Goal: Task Accomplishment & Management: Use online tool/utility

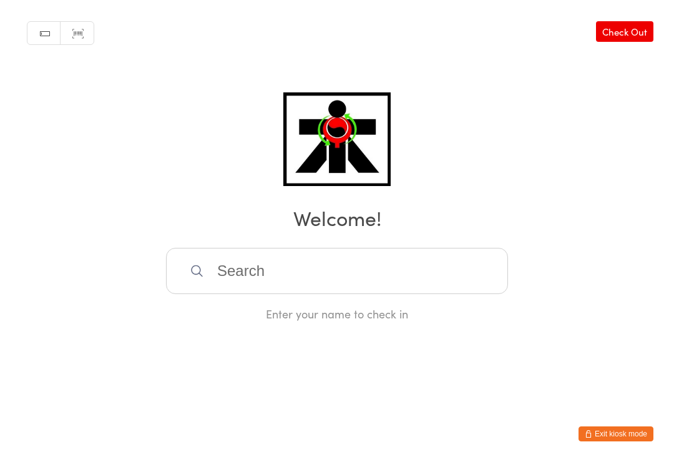
click at [306, 268] on input "search" at bounding box center [337, 271] width 342 height 46
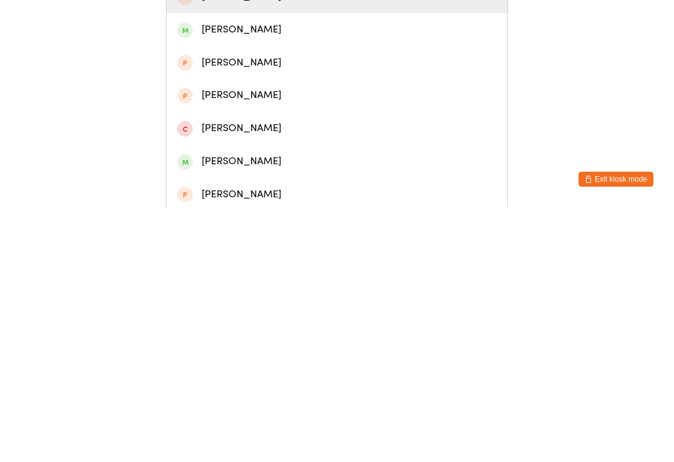
scroll to position [92, 0]
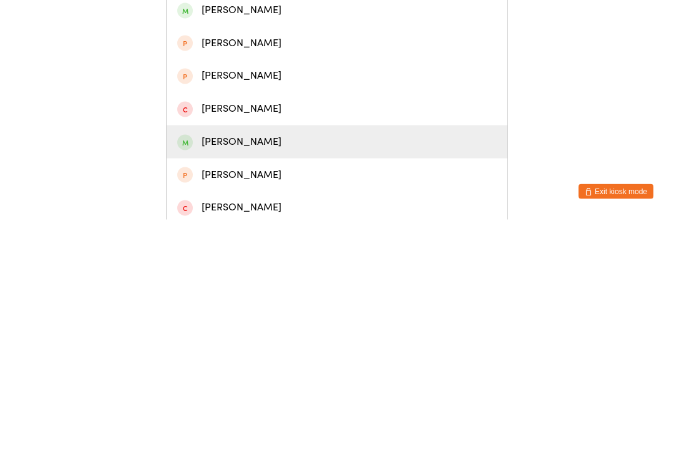
type input "Sebast"
click at [282, 367] on div "[PERSON_NAME]" at bounding box center [337, 383] width 341 height 33
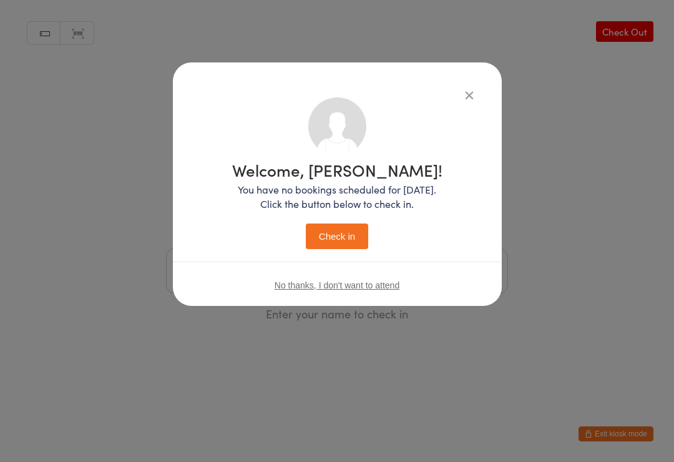
click at [347, 238] on button "Check in" at bounding box center [337, 236] width 62 height 26
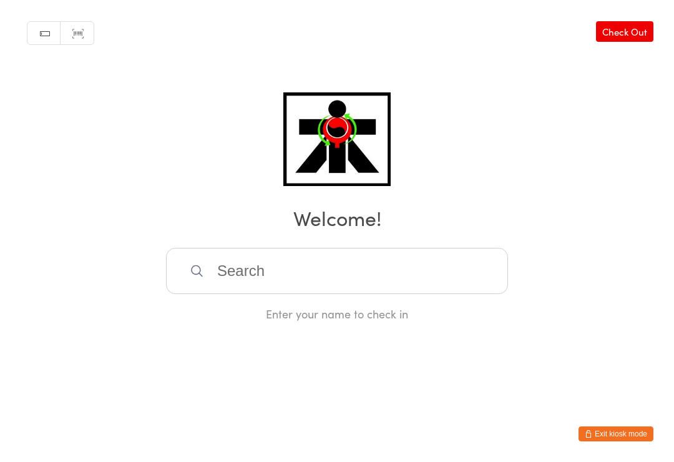
click at [241, 280] on input "search" at bounding box center [337, 271] width 342 height 46
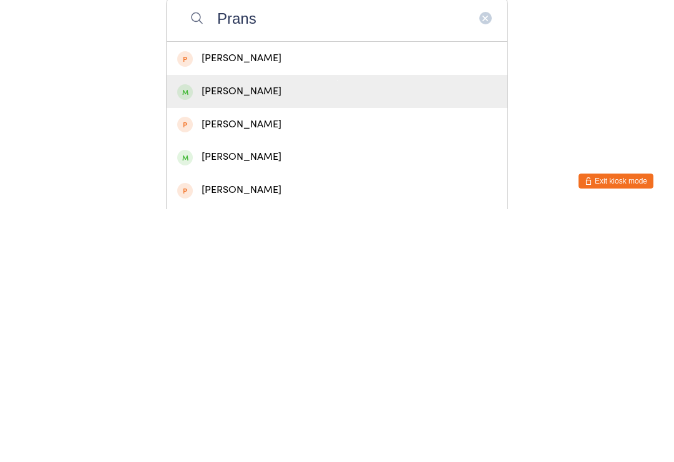
type input "Prans"
click at [247, 336] on div "[PERSON_NAME]" at bounding box center [336, 344] width 319 height 17
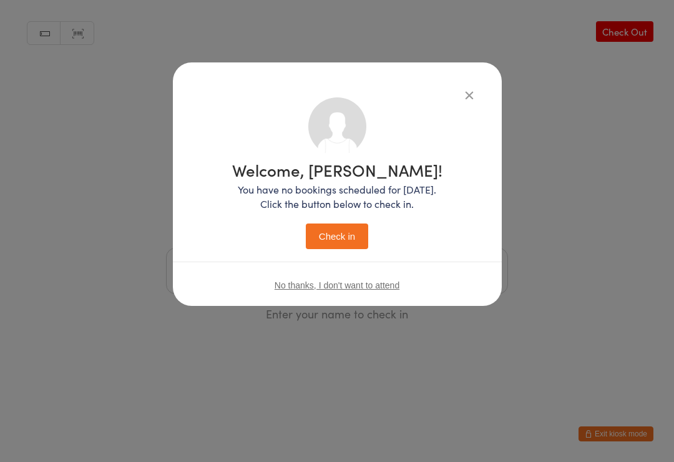
click at [324, 231] on button "Check in" at bounding box center [337, 236] width 62 height 26
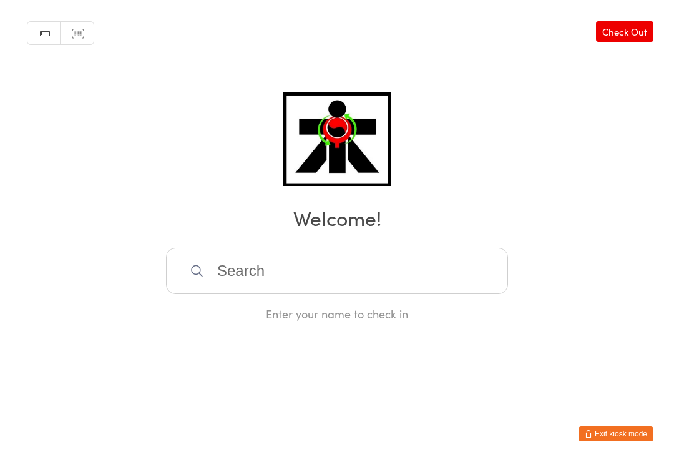
click at [285, 275] on input "search" at bounding box center [337, 271] width 342 height 46
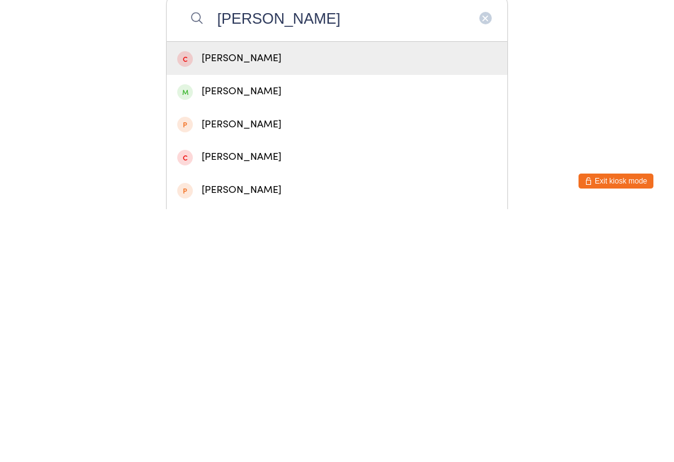
type input "[PERSON_NAME]"
click at [246, 336] on div "[PERSON_NAME]" at bounding box center [336, 344] width 319 height 17
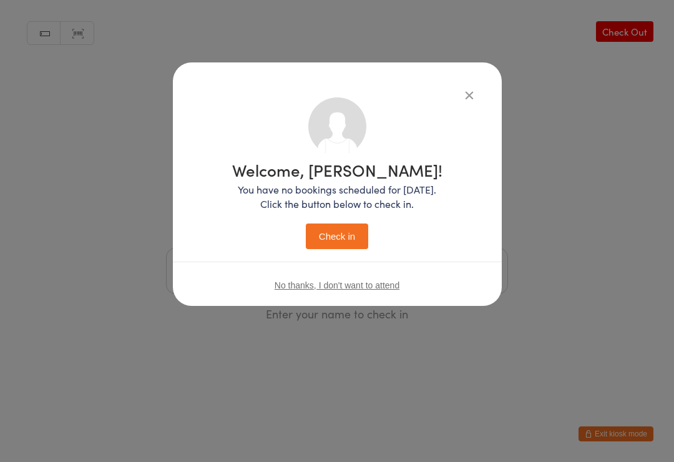
click at [347, 237] on button "Check in" at bounding box center [337, 236] width 62 height 26
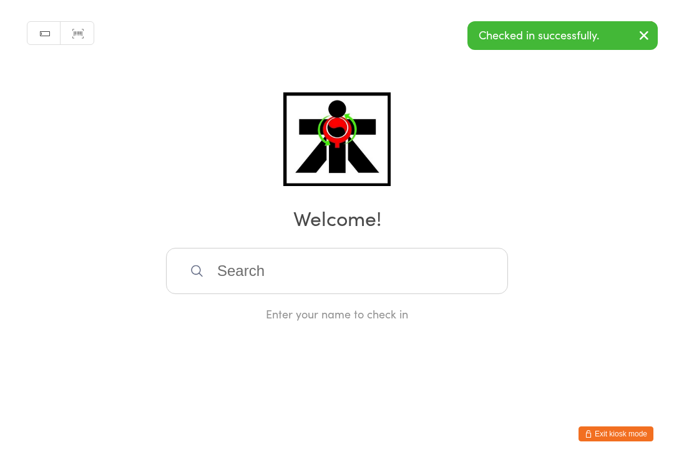
click at [399, 294] on input "search" at bounding box center [337, 271] width 342 height 46
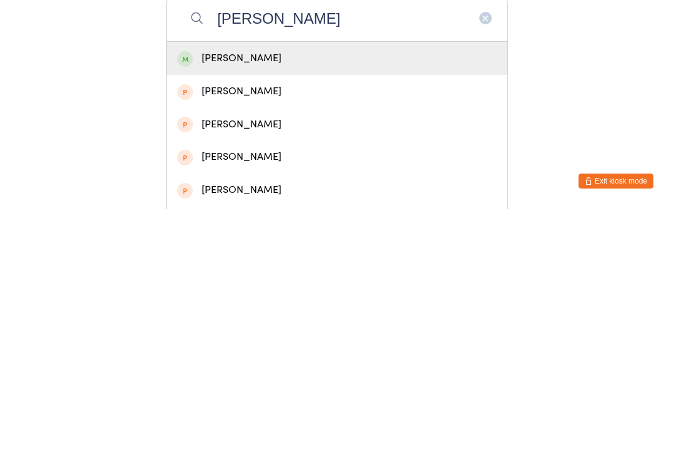
type input "[PERSON_NAME]"
click at [354, 302] on div "[PERSON_NAME]" at bounding box center [336, 310] width 319 height 17
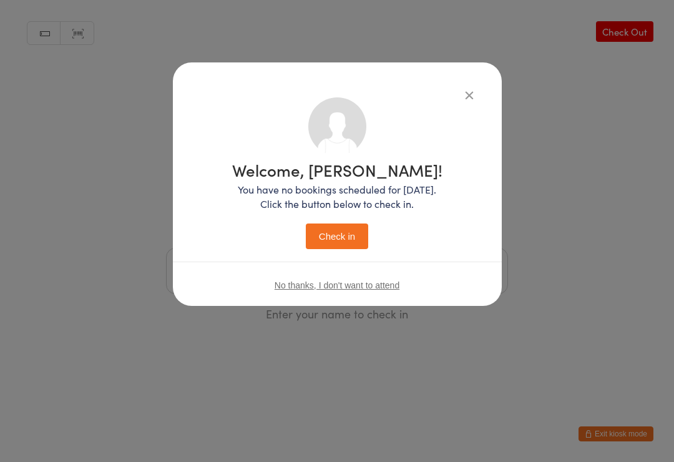
click at [337, 238] on button "Check in" at bounding box center [337, 236] width 62 height 26
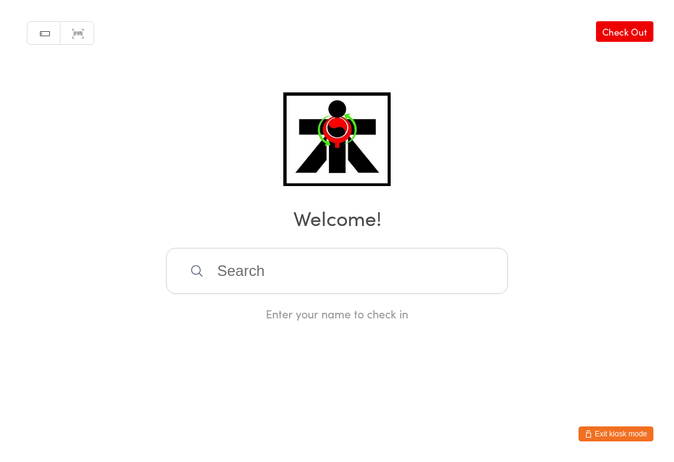
click at [254, 286] on input "search" at bounding box center [337, 271] width 342 height 46
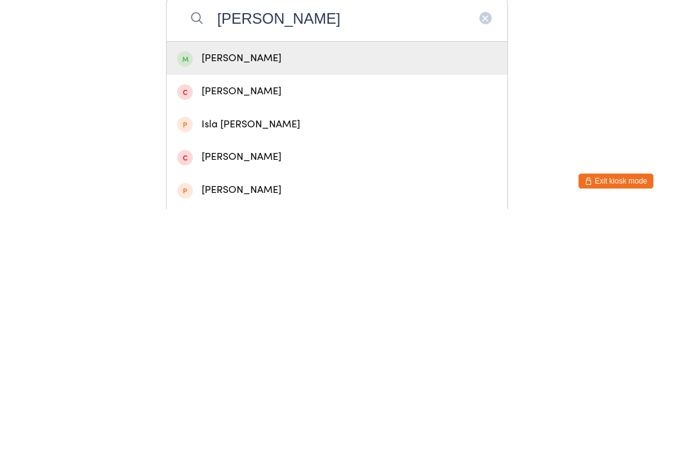
type input "[PERSON_NAME]"
click at [211, 302] on div "[PERSON_NAME]" at bounding box center [336, 310] width 319 height 17
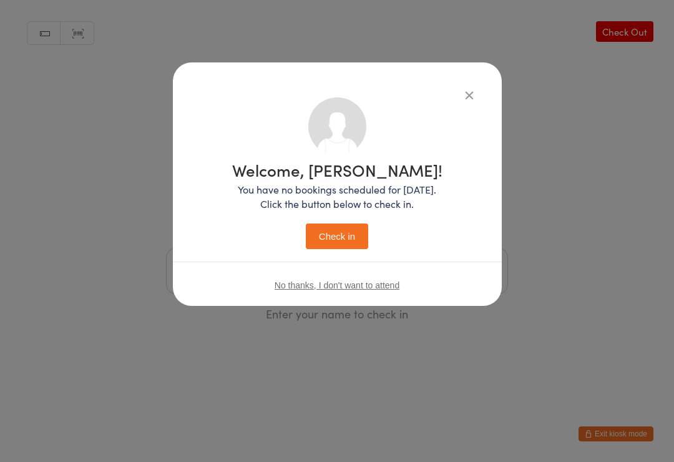
click at [331, 239] on button "Check in" at bounding box center [337, 236] width 62 height 26
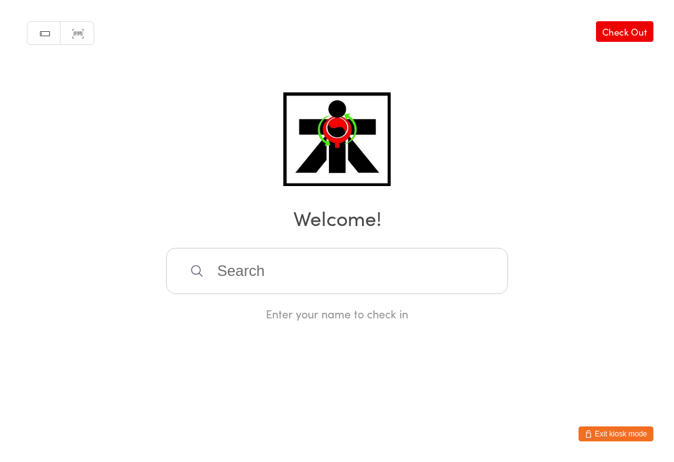
click at [465, 275] on input "search" at bounding box center [337, 271] width 342 height 46
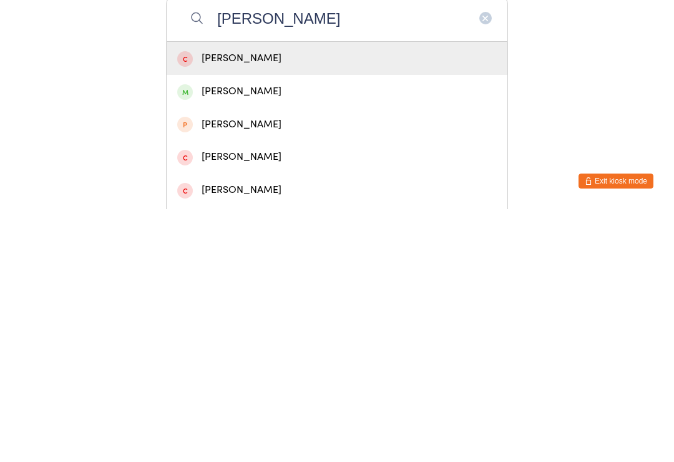
type input "[PERSON_NAME]"
click at [245, 336] on div "[PERSON_NAME]" at bounding box center [336, 344] width 319 height 17
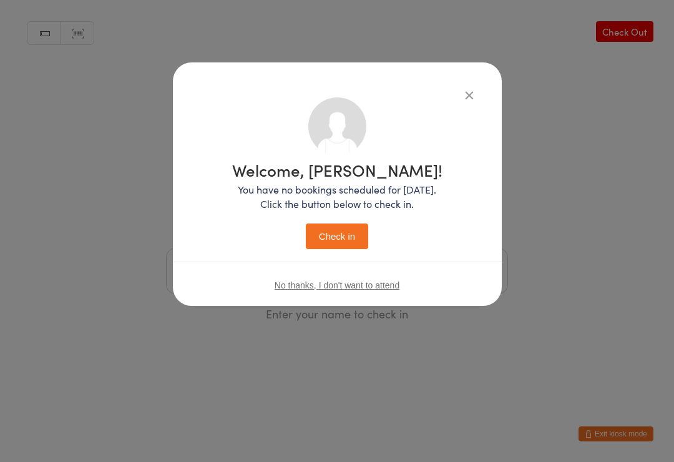
click at [343, 244] on button "Check in" at bounding box center [337, 236] width 62 height 26
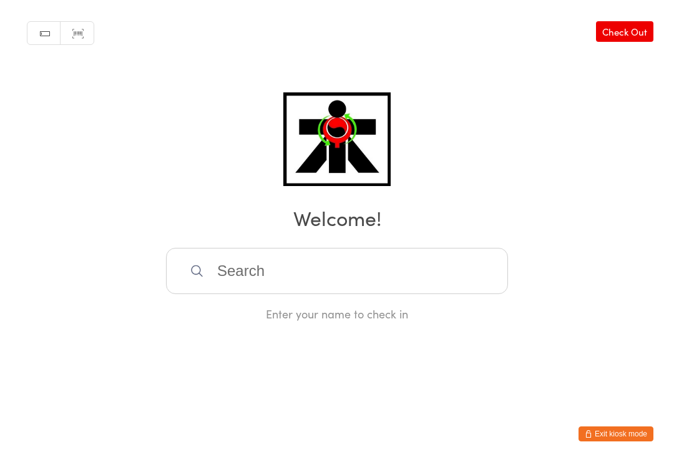
click at [347, 285] on input "search" at bounding box center [337, 271] width 342 height 46
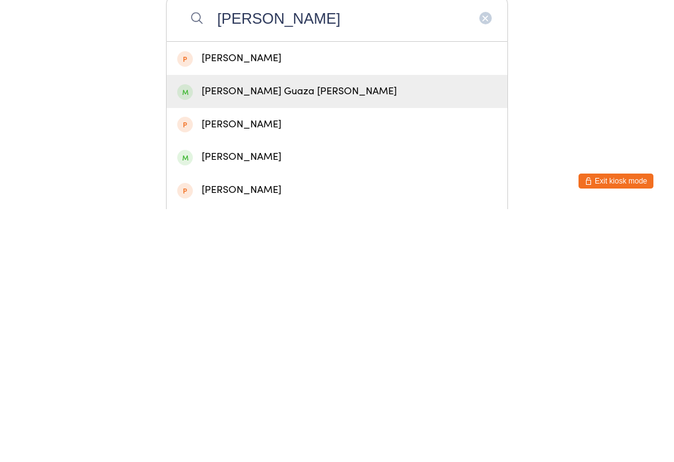
type input "[PERSON_NAME]"
click at [286, 336] on div "[PERSON_NAME] Guaza [PERSON_NAME]" at bounding box center [336, 344] width 319 height 17
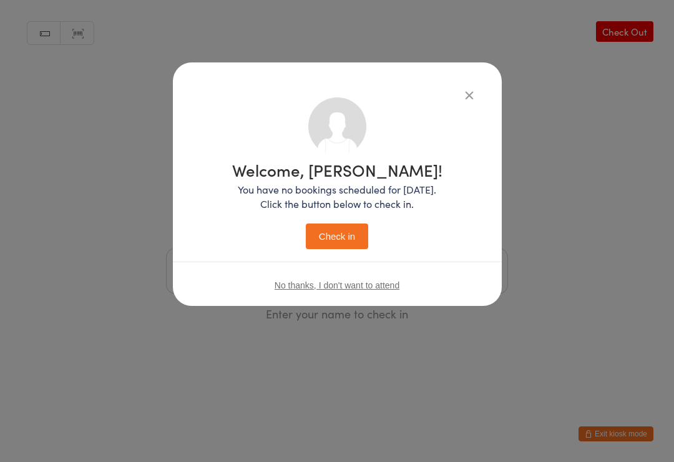
click at [350, 242] on button "Check in" at bounding box center [337, 236] width 62 height 26
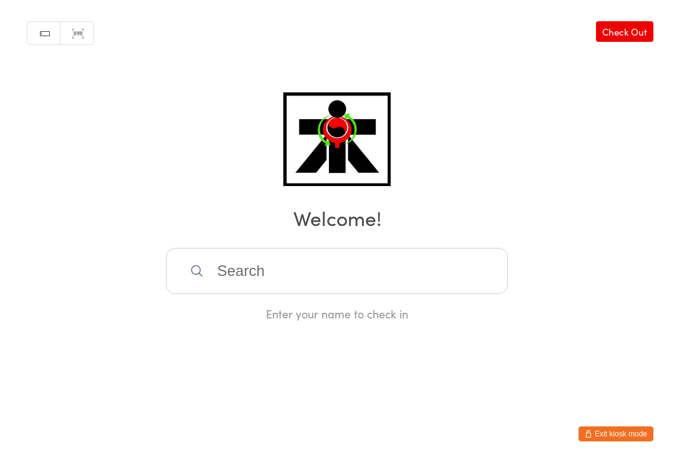
click at [302, 269] on input "search" at bounding box center [337, 271] width 342 height 46
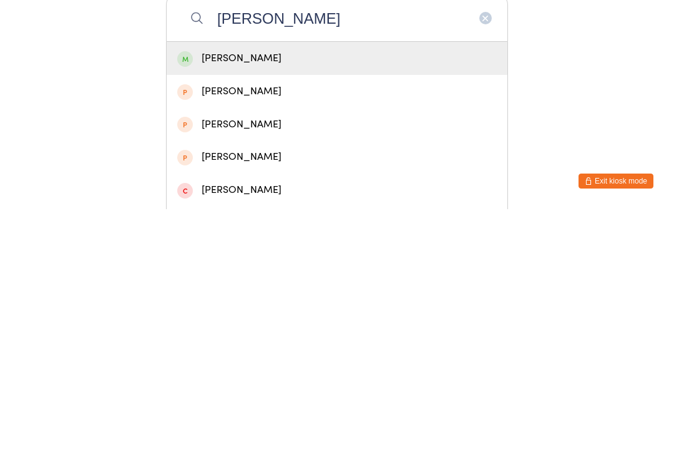
type input "[PERSON_NAME]"
click at [203, 302] on div "[PERSON_NAME]" at bounding box center [336, 310] width 319 height 17
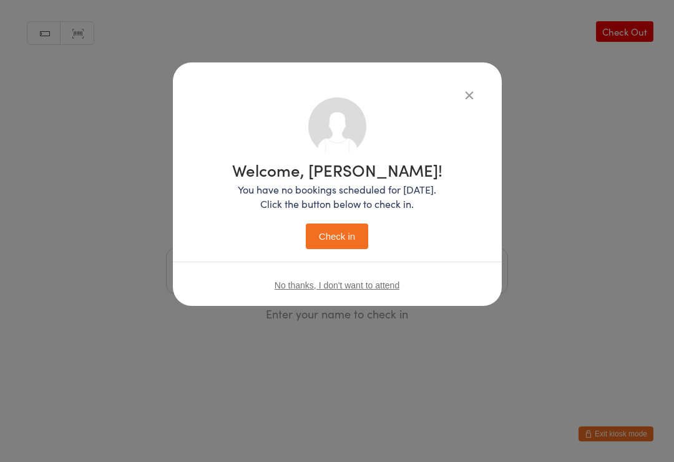
click at [332, 243] on button "Check in" at bounding box center [337, 236] width 62 height 26
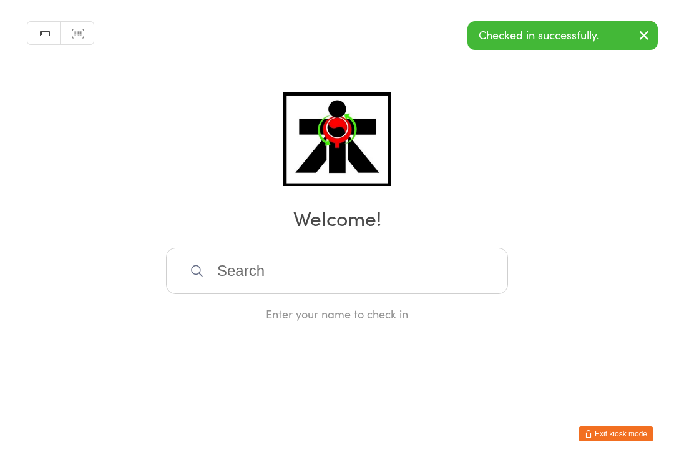
click at [274, 274] on input "search" at bounding box center [337, 271] width 342 height 46
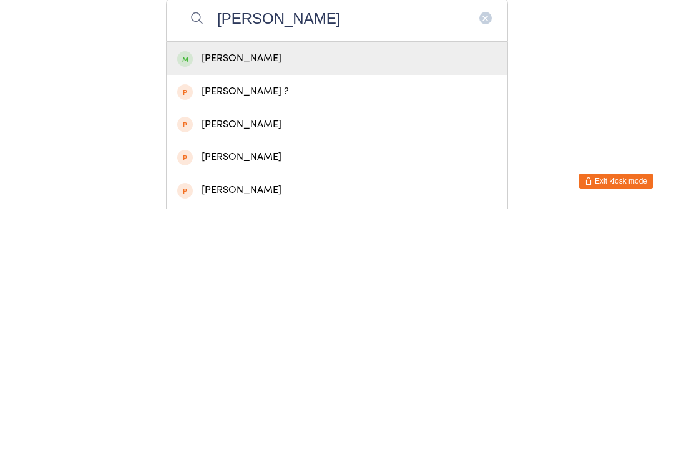
type input "[PERSON_NAME]"
click at [272, 302] on div "[PERSON_NAME]" at bounding box center [336, 310] width 319 height 17
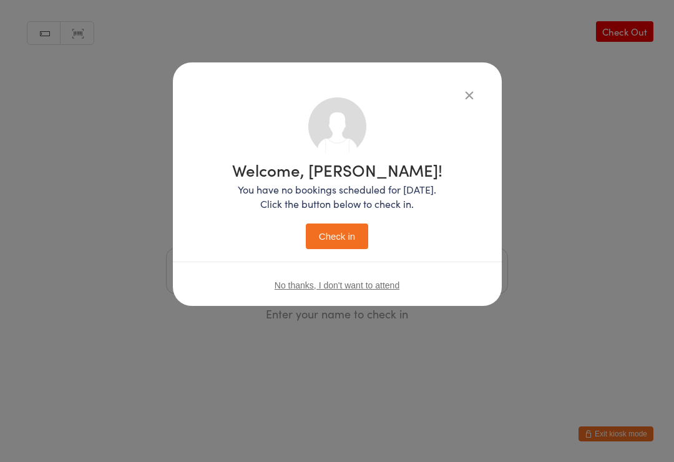
click at [338, 234] on button "Check in" at bounding box center [337, 236] width 62 height 26
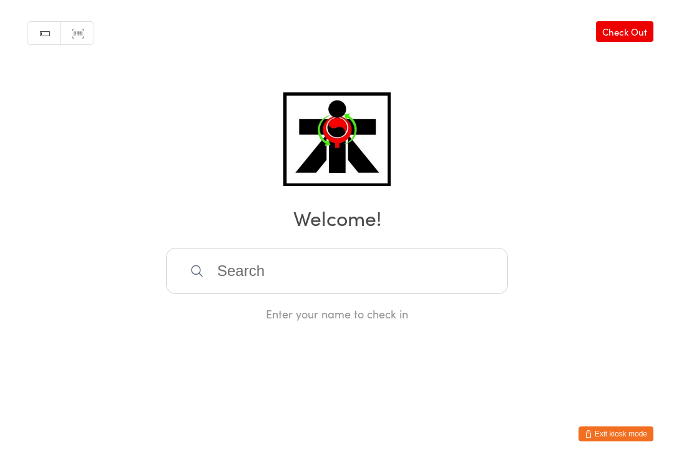
click at [404, 315] on div "Enter your name to check in" at bounding box center [337, 314] width 342 height 16
click at [377, 294] on input "search" at bounding box center [337, 271] width 342 height 46
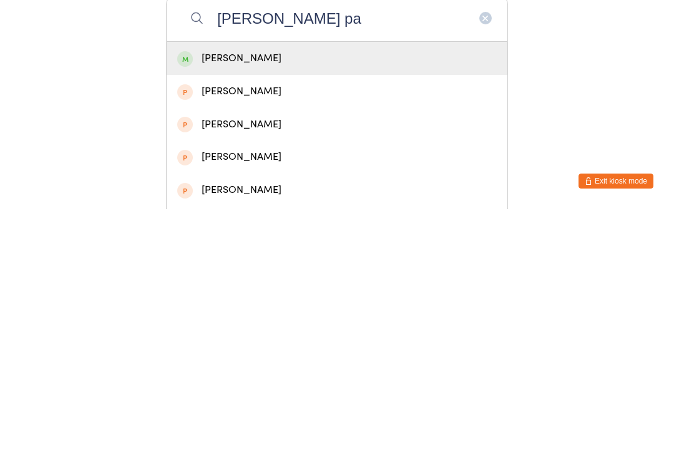
type input "[PERSON_NAME] pa"
click at [210, 294] on div "[PERSON_NAME]" at bounding box center [337, 310] width 341 height 33
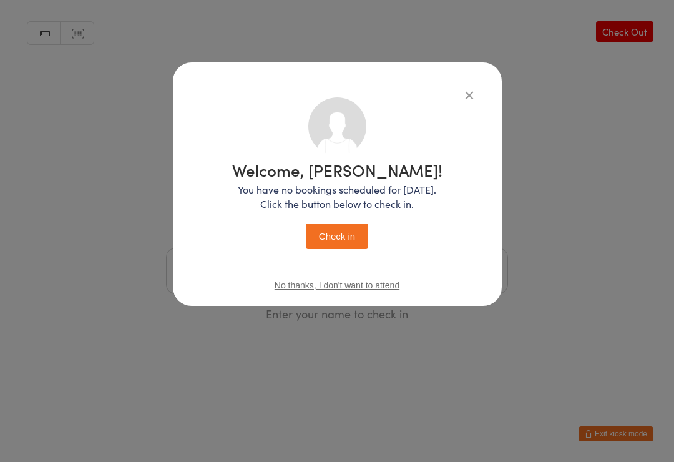
click at [335, 234] on button "Check in" at bounding box center [337, 236] width 62 height 26
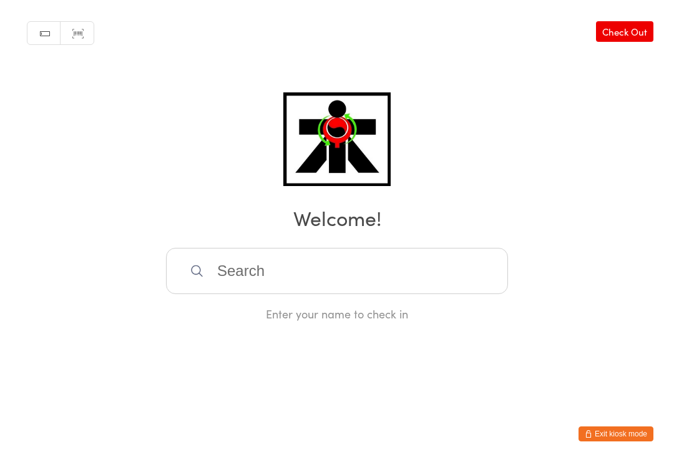
click at [205, 269] on input "search" at bounding box center [337, 271] width 342 height 46
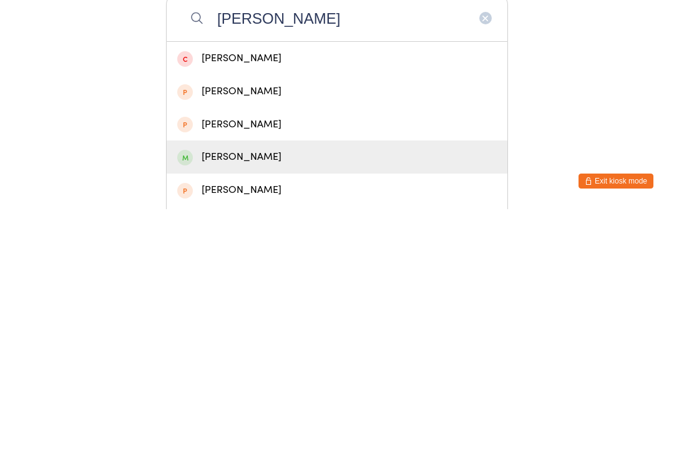
type input "[PERSON_NAME]"
click at [188, 402] on span at bounding box center [185, 410] width 16 height 16
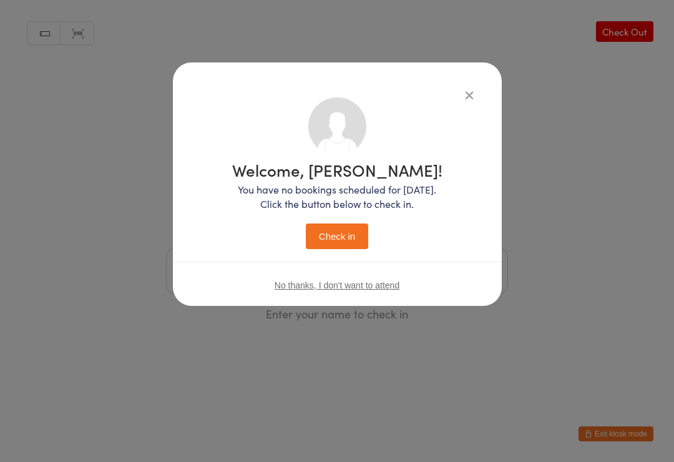
click at [322, 238] on button "Check in" at bounding box center [337, 236] width 62 height 26
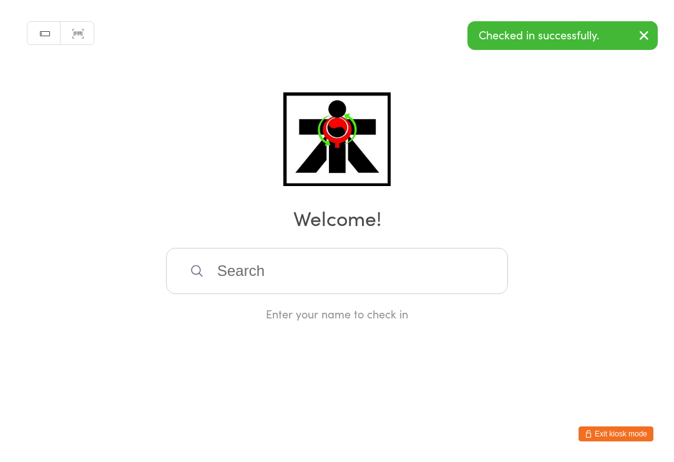
click at [239, 273] on input "search" at bounding box center [337, 271] width 342 height 46
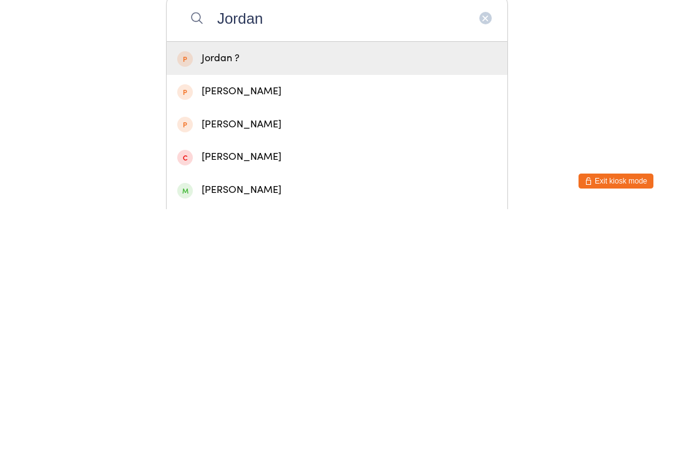
type input "Jordan"
click at [205, 434] on div "[PERSON_NAME]" at bounding box center [336, 442] width 319 height 17
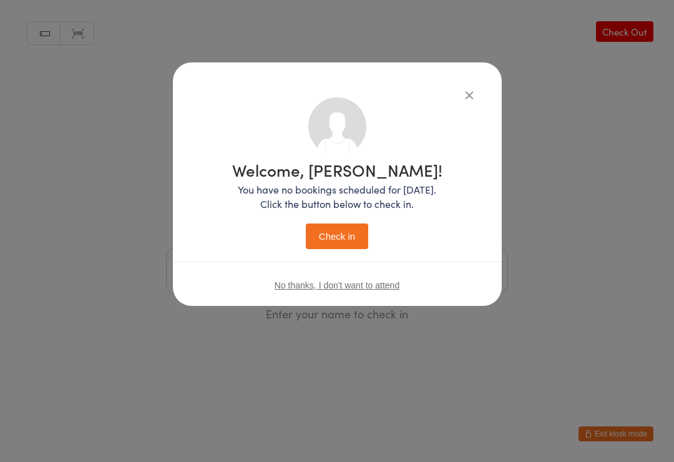
click at [324, 228] on button "Check in" at bounding box center [337, 236] width 62 height 26
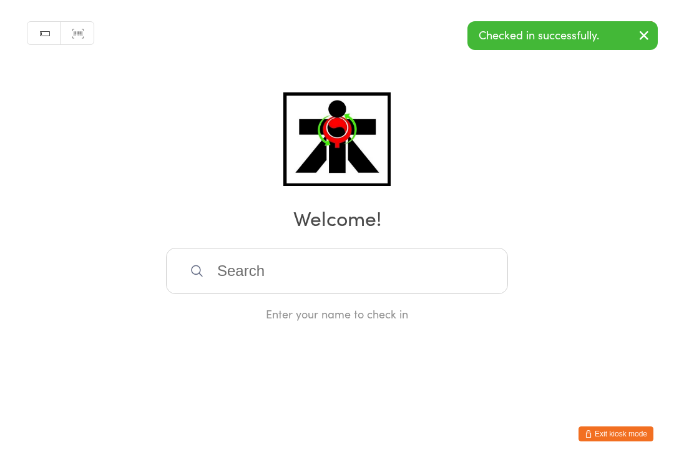
click at [244, 274] on input "search" at bounding box center [337, 271] width 342 height 46
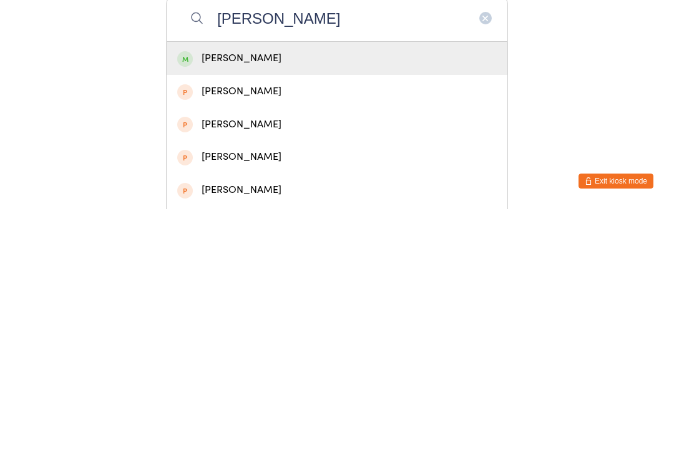
type input "[PERSON_NAME]"
click at [203, 302] on div "[PERSON_NAME]" at bounding box center [336, 310] width 319 height 17
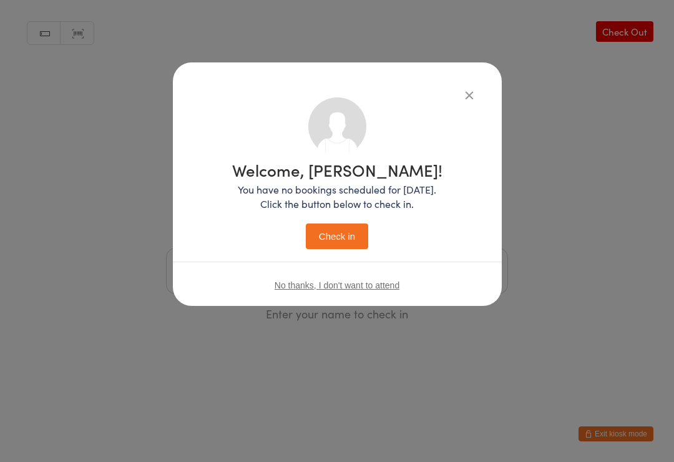
click at [323, 238] on button "Check in" at bounding box center [337, 236] width 62 height 26
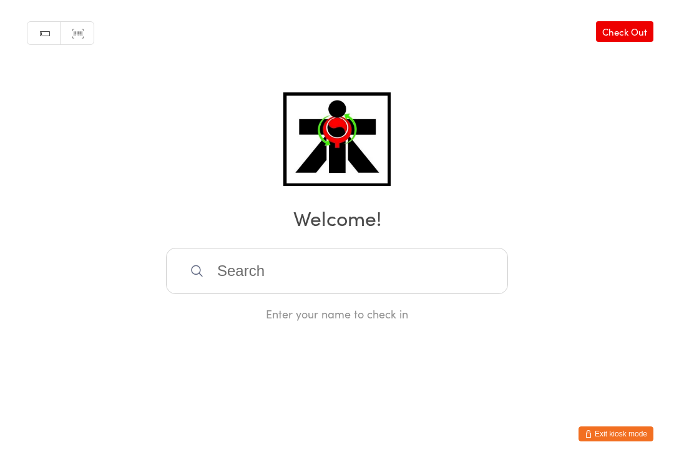
click at [411, 276] on input "search" at bounding box center [337, 271] width 342 height 46
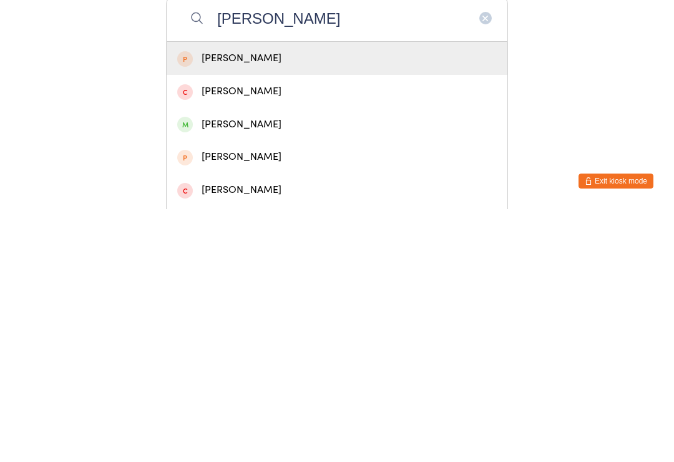
type input "[PERSON_NAME]"
click at [279, 369] on div "[PERSON_NAME]" at bounding box center [336, 377] width 319 height 17
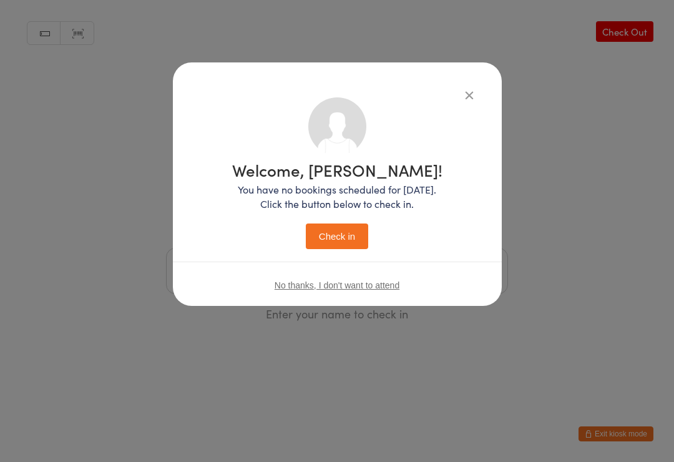
click at [354, 236] on button "Check in" at bounding box center [337, 236] width 62 height 26
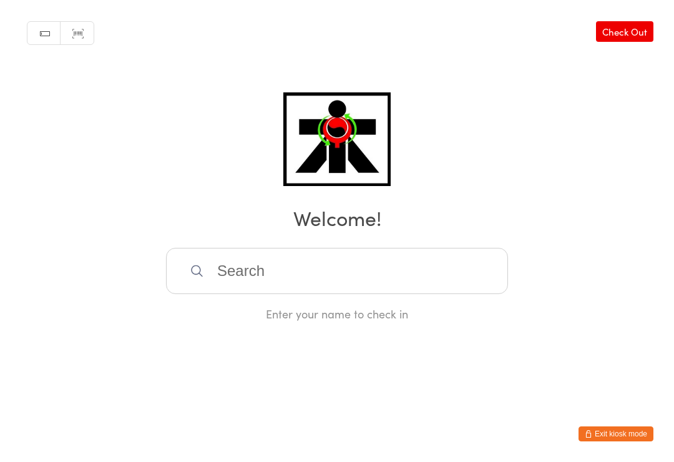
click at [430, 268] on input "search" at bounding box center [337, 271] width 342 height 46
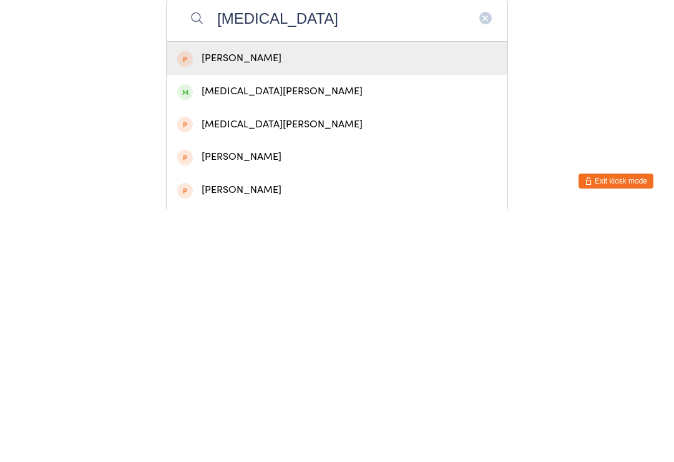
type input "[MEDICAL_DATA]"
click at [253, 336] on div "[MEDICAL_DATA][PERSON_NAME]" at bounding box center [336, 344] width 319 height 17
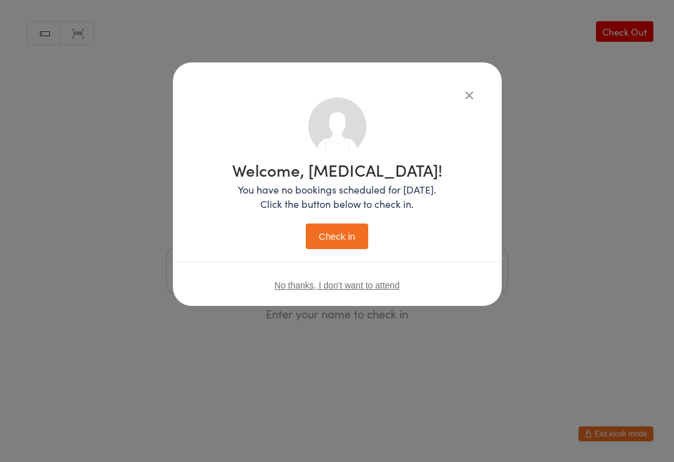
click at [346, 219] on div "Welcome, [MEDICAL_DATA]! You have no bookings scheduled for [DATE]. Click the b…" at bounding box center [337, 205] width 210 height 87
click at [350, 208] on p "You have no bookings scheduled for [DATE]. Click the button below to check in." at bounding box center [337, 196] width 210 height 29
click at [346, 213] on div "Welcome, [MEDICAL_DATA]! You have no bookings scheduled for [DATE]. Click the b…" at bounding box center [337, 205] width 210 height 87
click at [347, 198] on p "You have no bookings scheduled for [DATE]. Click the button below to check in." at bounding box center [337, 196] width 210 height 29
click at [343, 243] on button "Check in" at bounding box center [337, 236] width 62 height 26
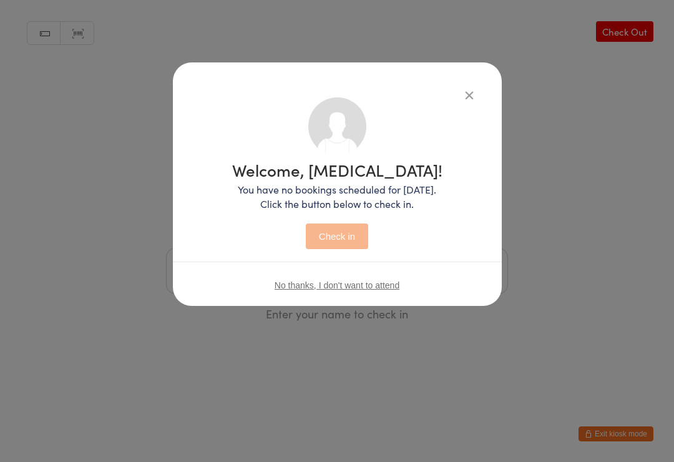
click at [346, 236] on button "Check in" at bounding box center [337, 236] width 62 height 26
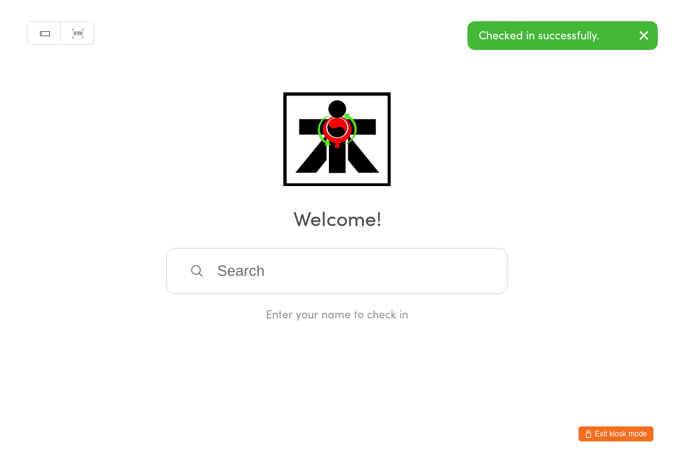
click at [452, 269] on input "search" at bounding box center [337, 271] width 342 height 46
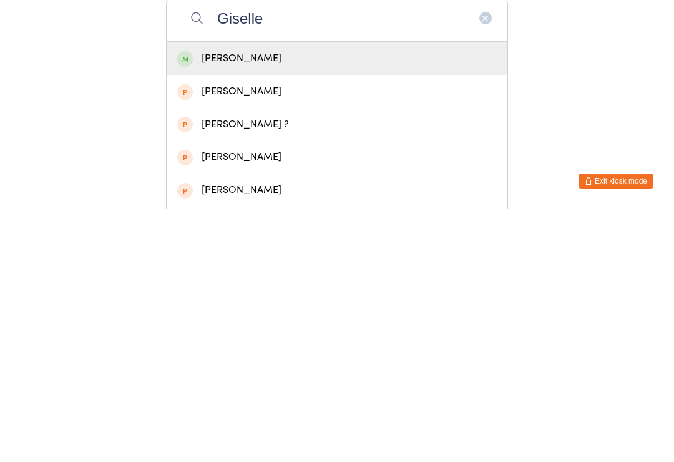
type input "Giselle"
click at [183, 304] on span at bounding box center [185, 312] width 16 height 16
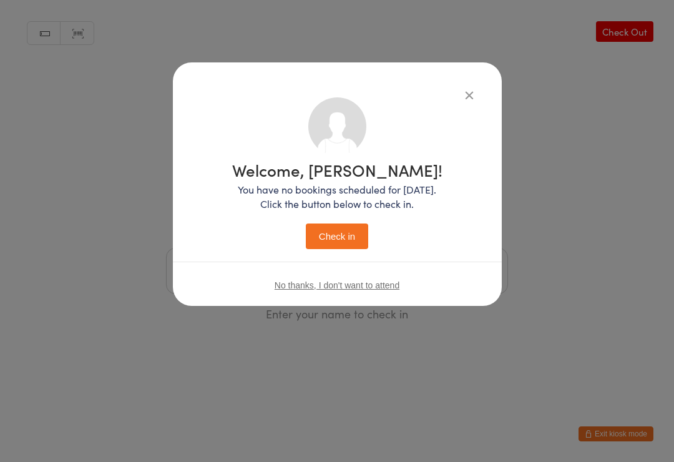
click at [365, 242] on button "Check in" at bounding box center [337, 236] width 62 height 26
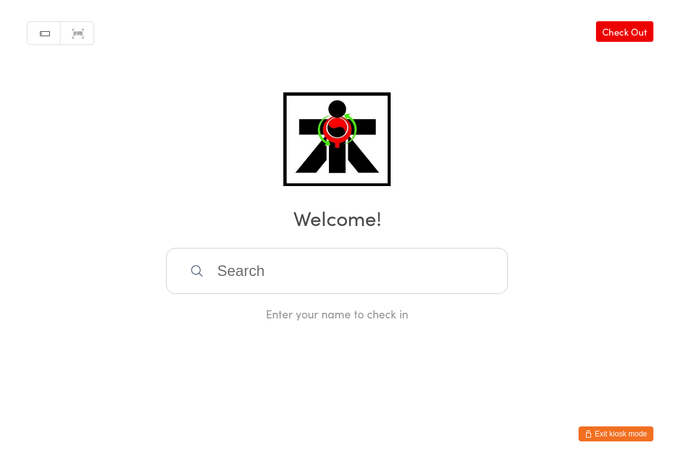
click at [238, 275] on input "search" at bounding box center [337, 271] width 342 height 46
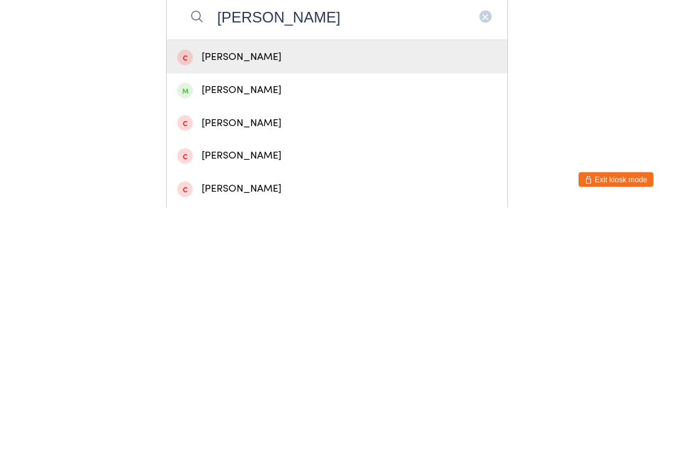
scroll to position [2, 0]
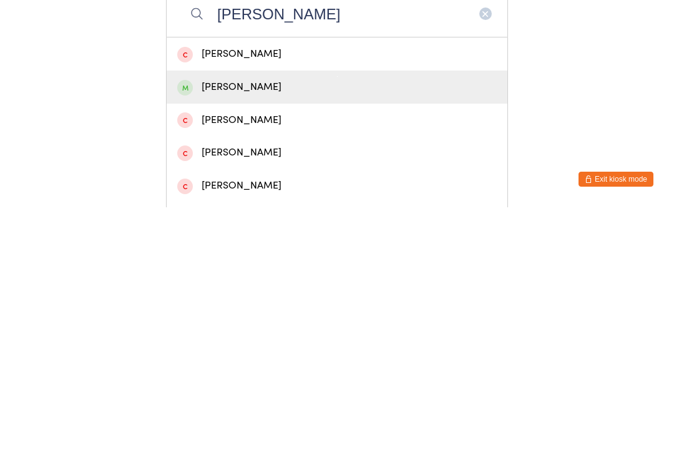
type input "[PERSON_NAME]"
click at [229, 333] on div "[PERSON_NAME]" at bounding box center [336, 341] width 319 height 17
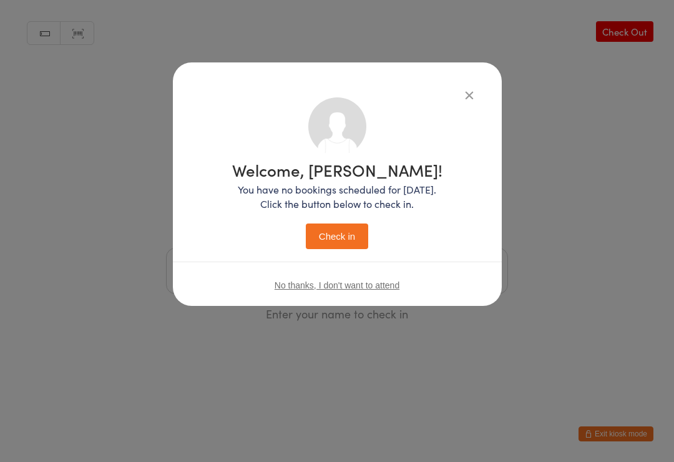
click at [338, 236] on button "Check in" at bounding box center [337, 236] width 62 height 26
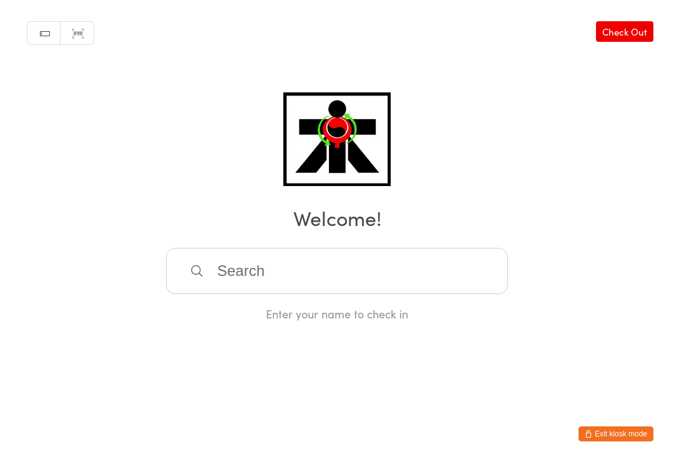
click at [360, 291] on input "search" at bounding box center [337, 271] width 342 height 46
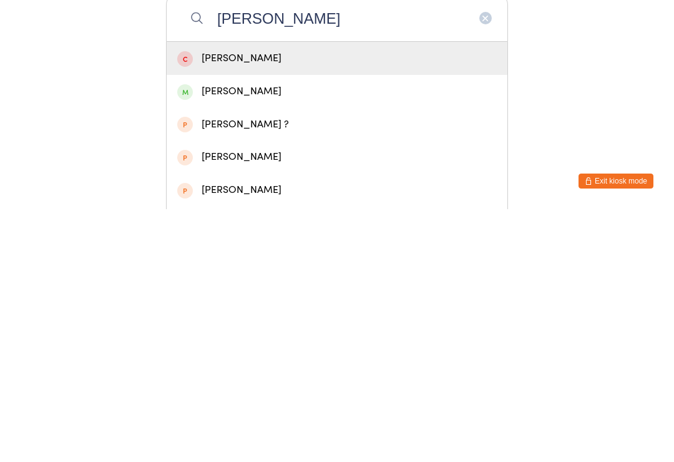
type input "[PERSON_NAME]"
click at [248, 327] on div "[PERSON_NAME]" at bounding box center [337, 343] width 341 height 33
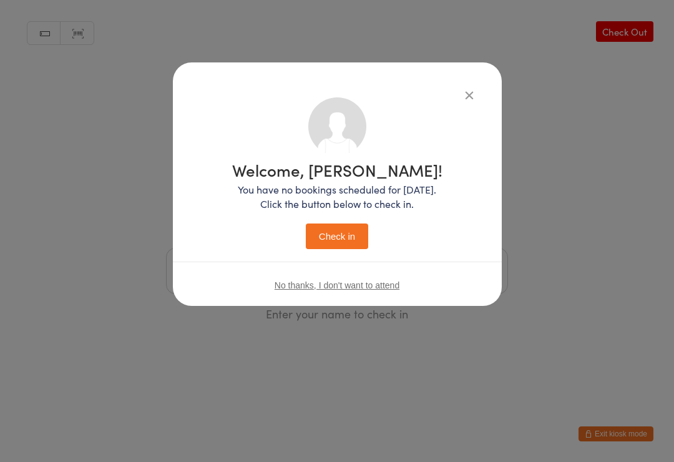
click at [357, 226] on button "Check in" at bounding box center [337, 236] width 62 height 26
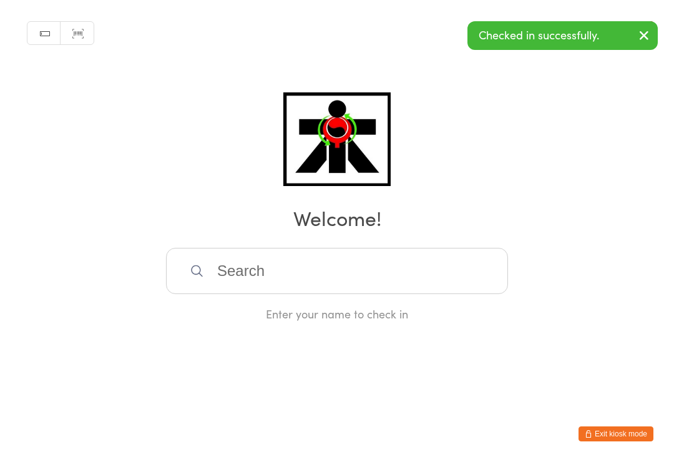
click at [347, 453] on html "You have now entered Kiosk Mode. Members will be able to check themselves in us…" at bounding box center [337, 231] width 674 height 462
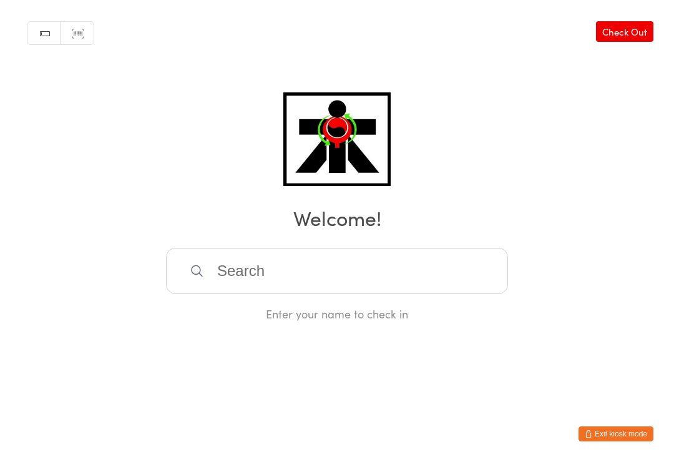
click at [246, 272] on input "search" at bounding box center [337, 271] width 342 height 46
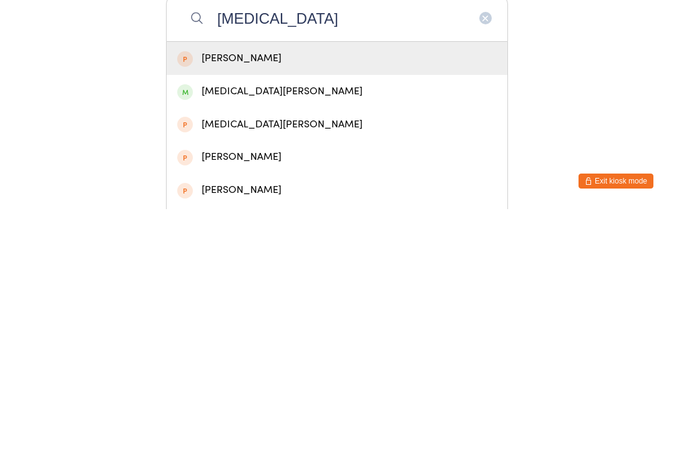
type input "[MEDICAL_DATA]"
click at [313, 327] on div "[MEDICAL_DATA][PERSON_NAME]" at bounding box center [337, 343] width 341 height 33
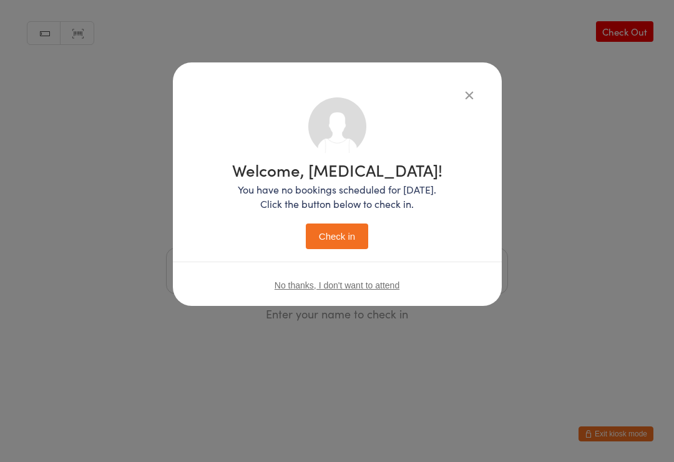
click at [324, 234] on button "Check in" at bounding box center [337, 236] width 62 height 26
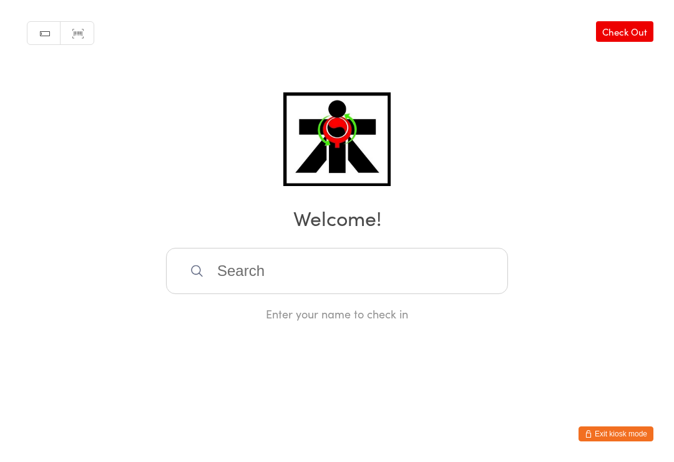
click at [360, 292] on input "search" at bounding box center [337, 271] width 342 height 46
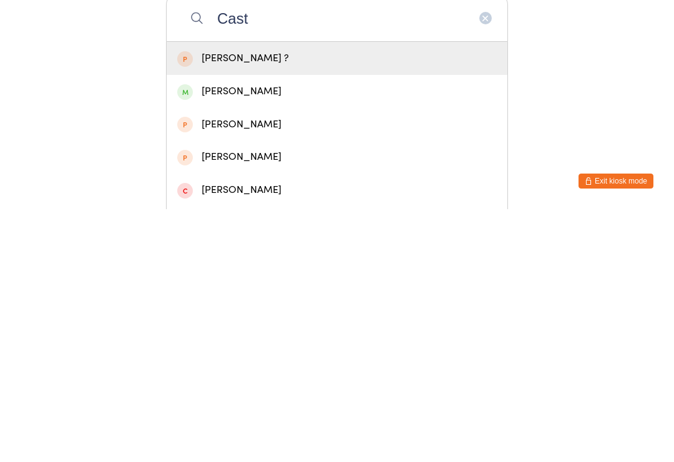
type input "Cast"
click at [226, 336] on div "[PERSON_NAME]" at bounding box center [336, 344] width 319 height 17
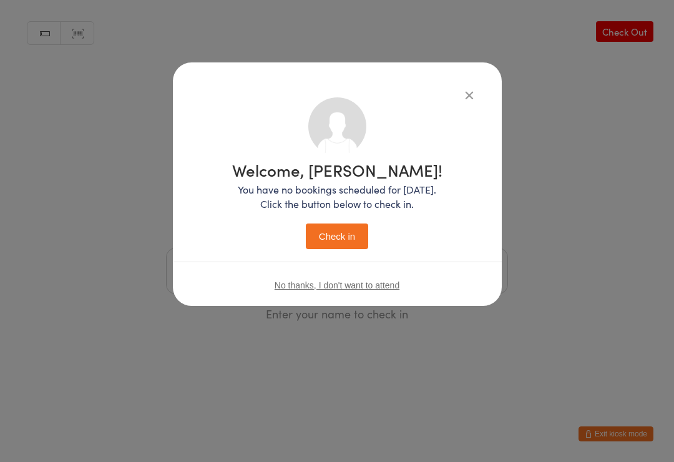
click at [339, 223] on button "Check in" at bounding box center [337, 236] width 62 height 26
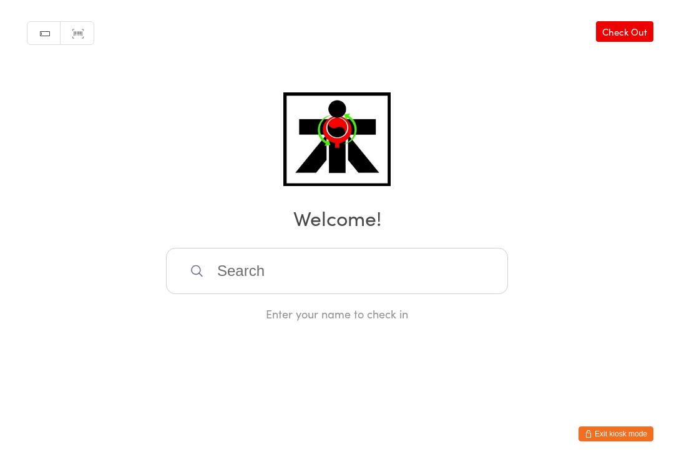
click at [189, 278] on input "search" at bounding box center [337, 271] width 342 height 46
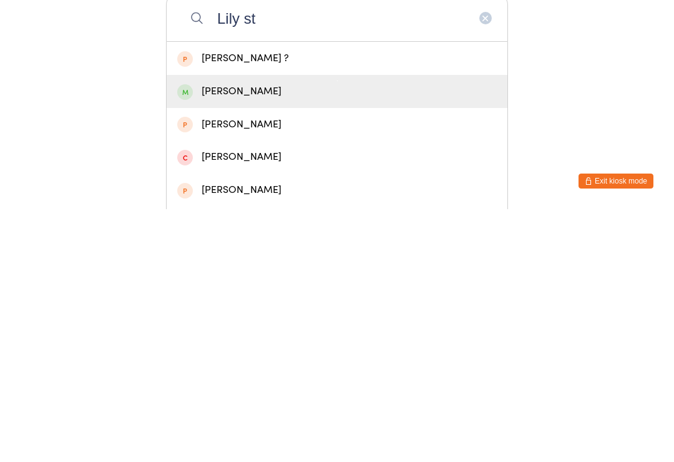
type input "Lily st"
click at [230, 336] on div "[PERSON_NAME]" at bounding box center [336, 344] width 319 height 17
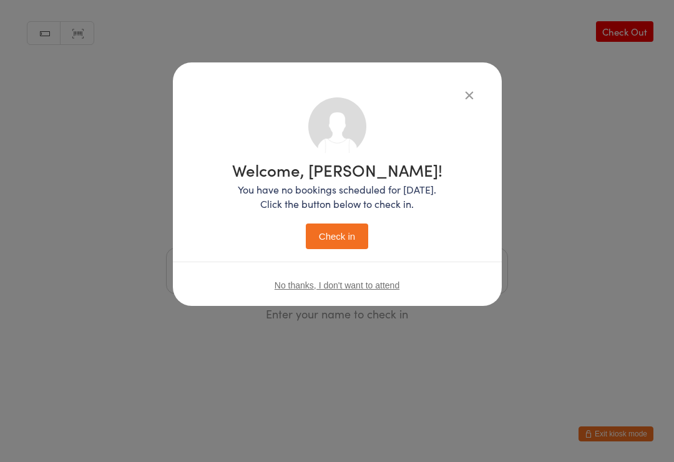
click at [338, 234] on button "Check in" at bounding box center [337, 236] width 62 height 26
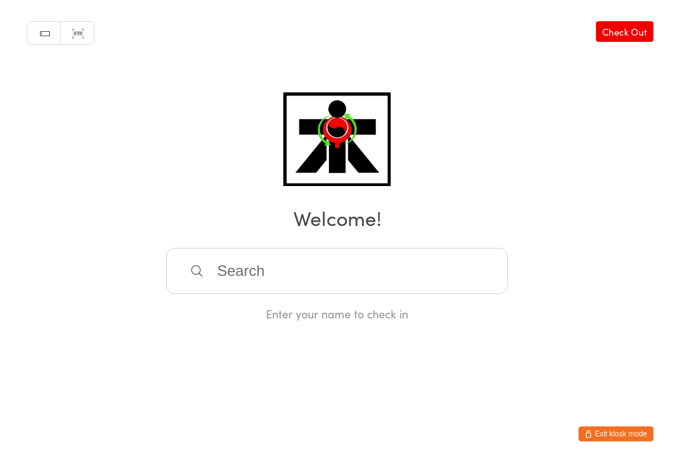
click at [292, 274] on input "search" at bounding box center [337, 271] width 342 height 46
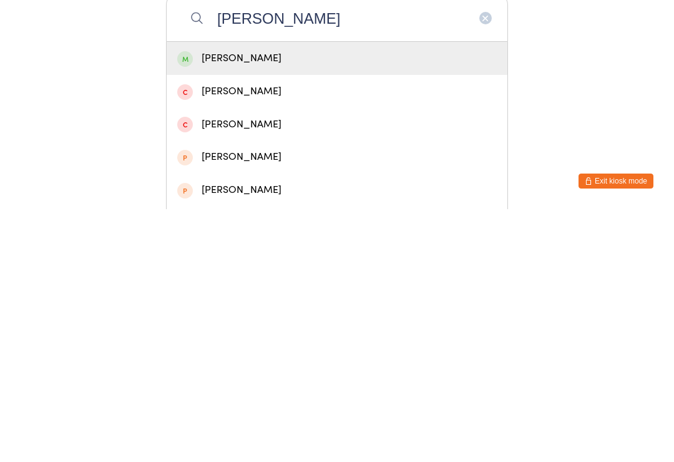
type input "[PERSON_NAME]"
click at [263, 302] on div "[PERSON_NAME]" at bounding box center [336, 310] width 319 height 17
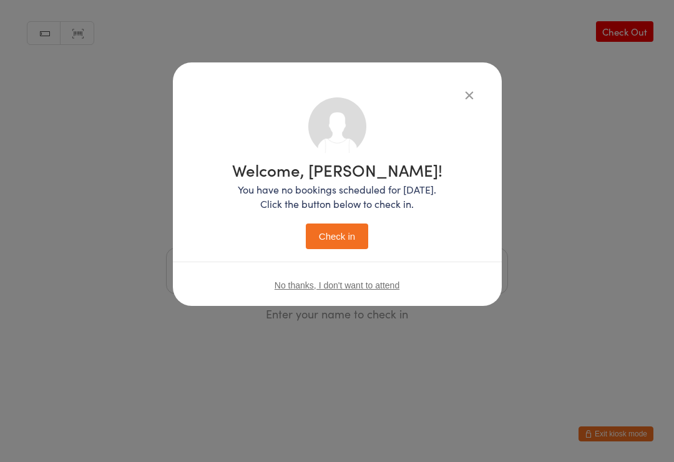
click at [339, 240] on button "Check in" at bounding box center [337, 236] width 62 height 26
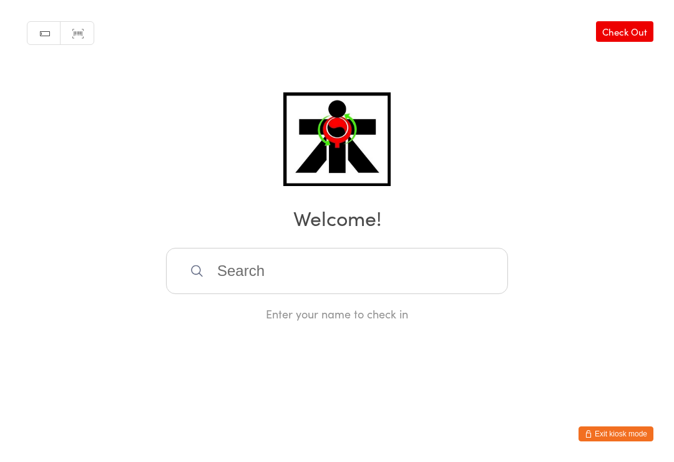
click at [205, 285] on input "search" at bounding box center [337, 271] width 342 height 46
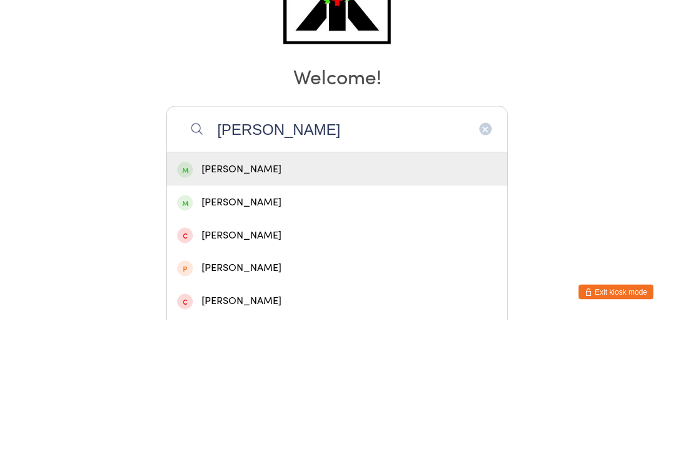
type input "[PERSON_NAME]"
click at [193, 302] on div "[PERSON_NAME]" at bounding box center [336, 310] width 319 height 17
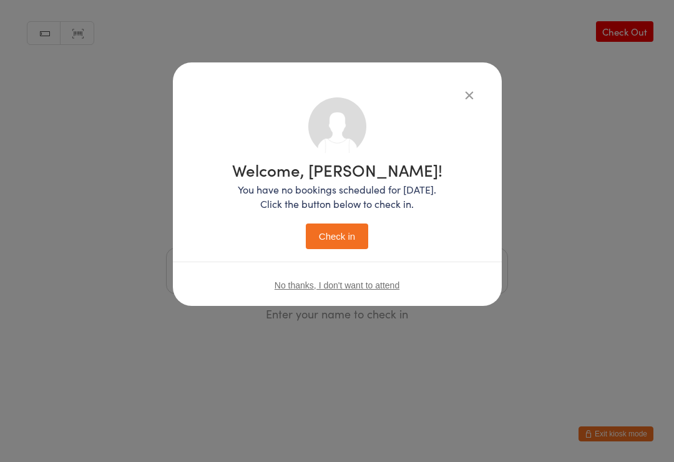
click at [329, 241] on button "Check in" at bounding box center [337, 236] width 62 height 26
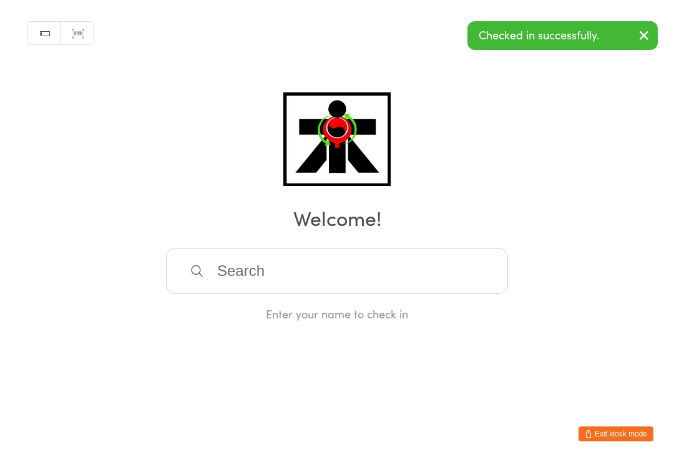
click at [244, 268] on input "search" at bounding box center [337, 271] width 342 height 46
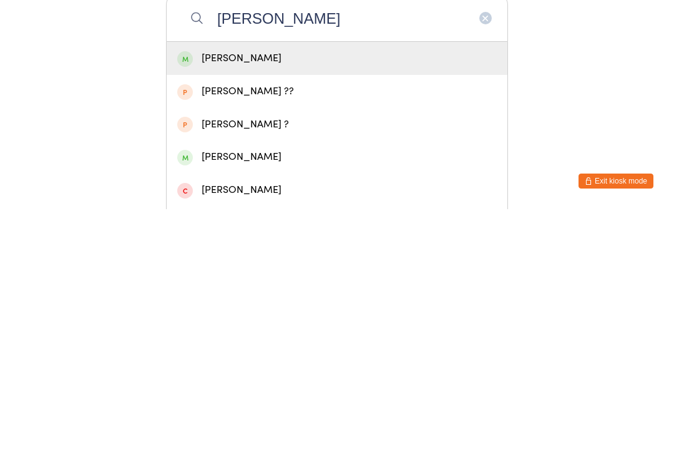
type input "[PERSON_NAME]"
click at [182, 304] on span at bounding box center [185, 312] width 16 height 16
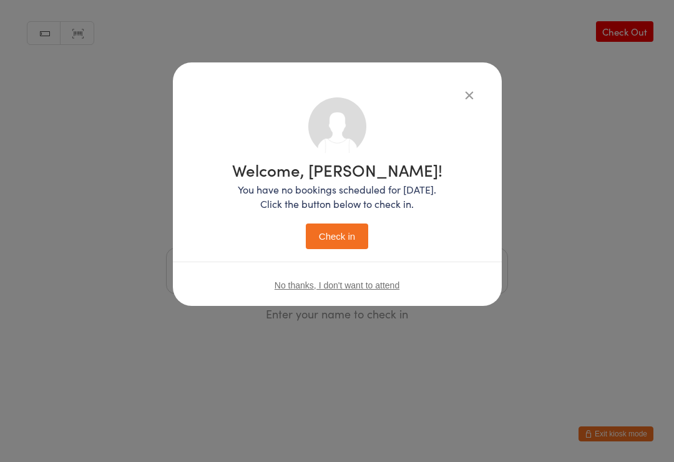
click at [334, 238] on button "Check in" at bounding box center [337, 236] width 62 height 26
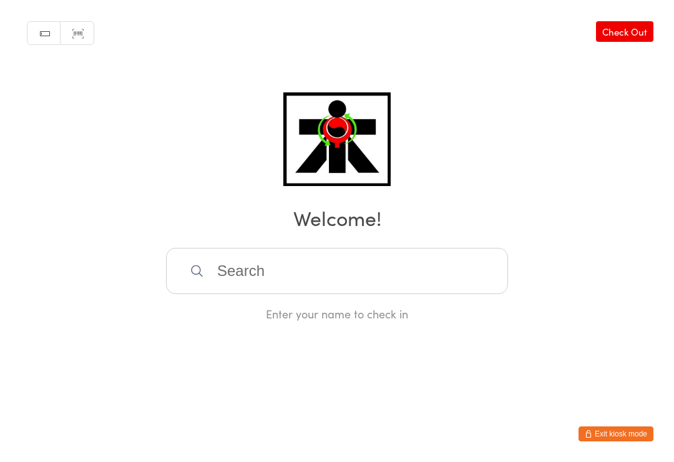
click at [247, 265] on input "search" at bounding box center [337, 271] width 342 height 46
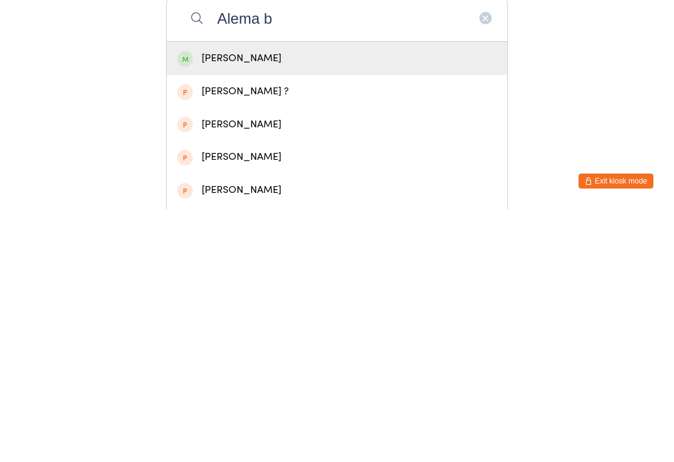
type input "Alema b"
click at [306, 302] on div "[PERSON_NAME]" at bounding box center [336, 310] width 319 height 17
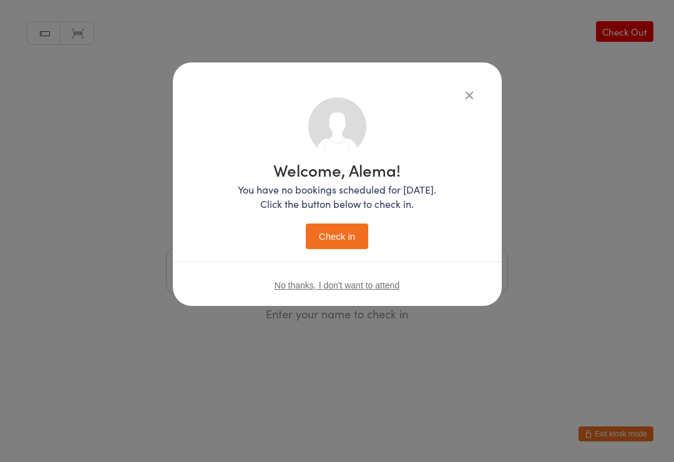
click at [342, 227] on button "Check in" at bounding box center [337, 236] width 62 height 26
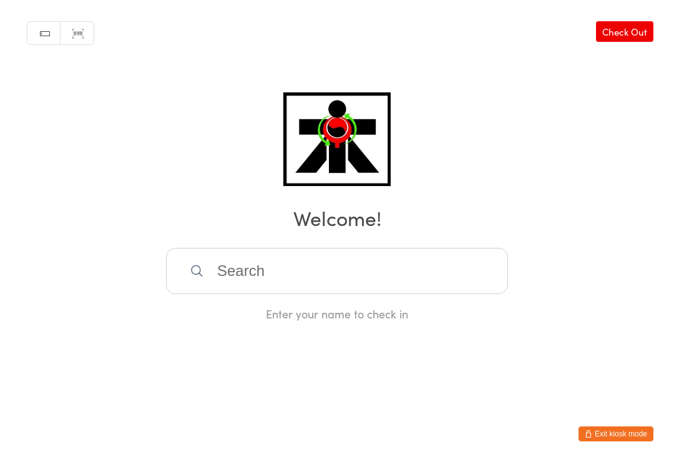
click at [240, 272] on input "search" at bounding box center [337, 271] width 342 height 46
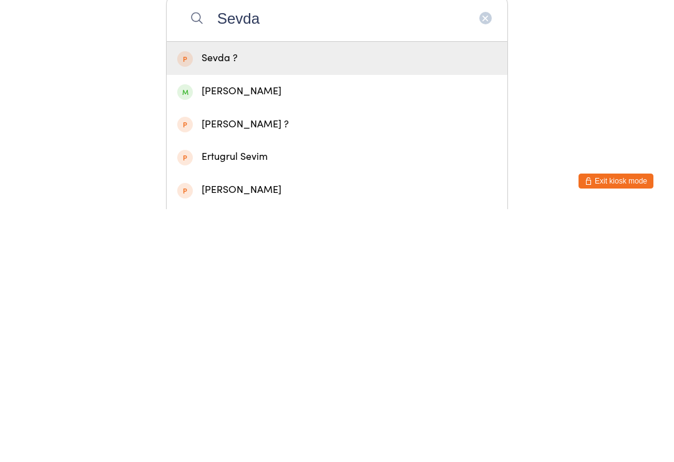
type input "Sevda"
click at [246, 336] on div "[PERSON_NAME]" at bounding box center [336, 344] width 319 height 17
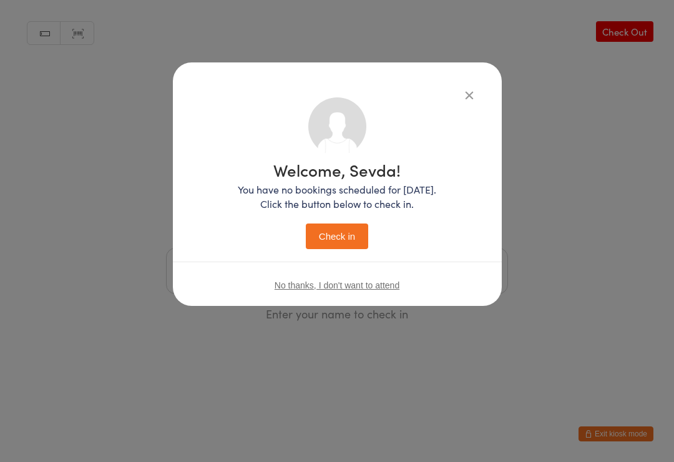
click at [347, 230] on button "Check in" at bounding box center [337, 236] width 62 height 26
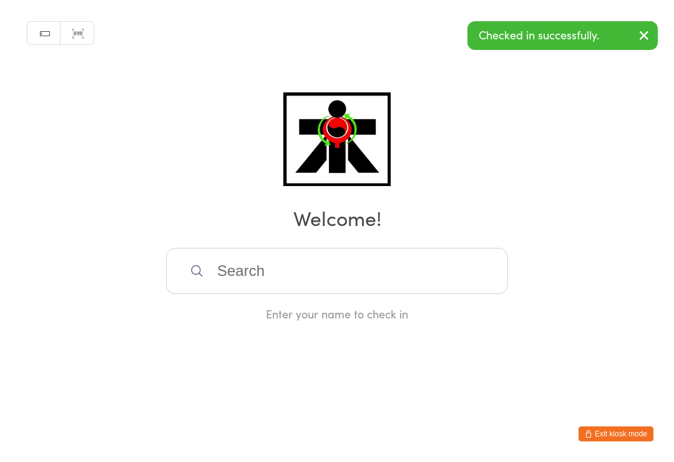
click at [364, 288] on input "search" at bounding box center [337, 271] width 342 height 46
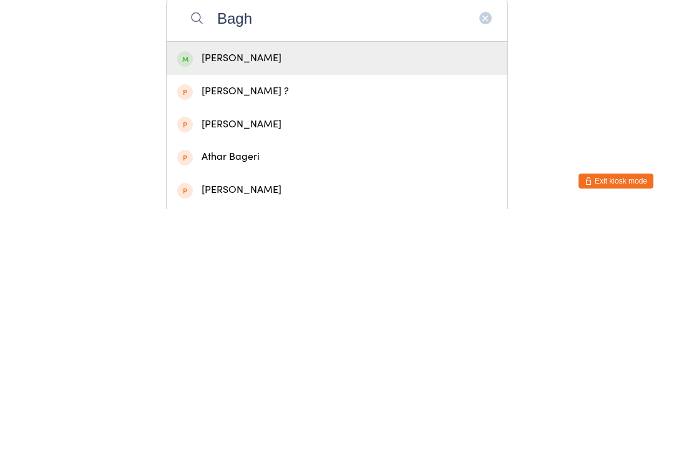
type input "Bagh"
click at [329, 302] on div "[PERSON_NAME]" at bounding box center [336, 310] width 319 height 17
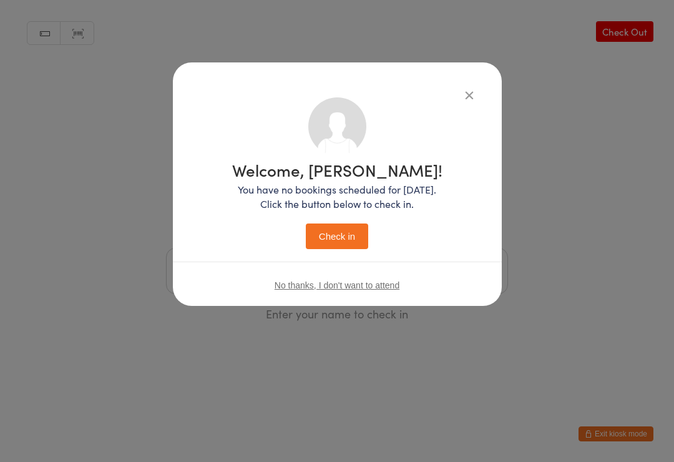
click at [332, 236] on button "Check in" at bounding box center [337, 236] width 62 height 26
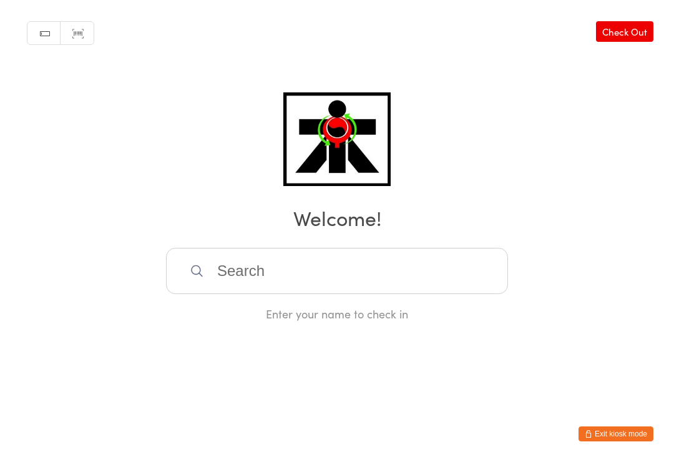
click at [672, 458] on footer "Exit kiosk mode" at bounding box center [661, 455] width 25 height 12
click at [400, 281] on input "search" at bounding box center [337, 271] width 342 height 46
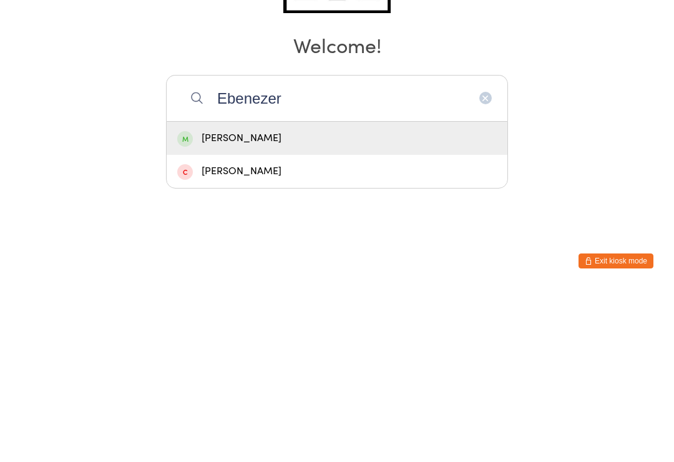
type input "Ebenezer"
click at [213, 302] on div "[PERSON_NAME]" at bounding box center [336, 310] width 319 height 17
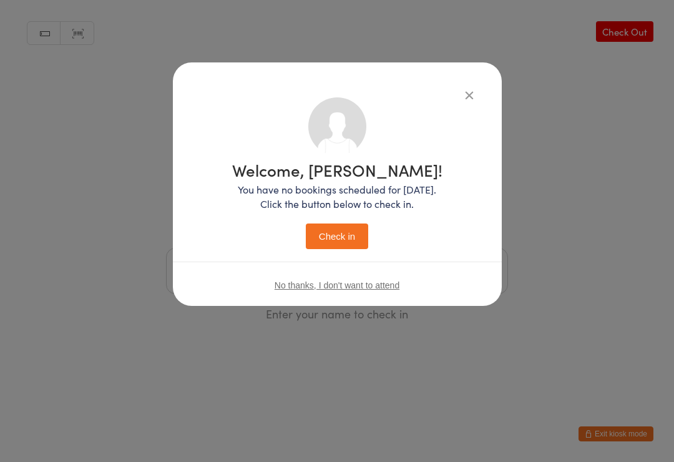
click at [327, 213] on div "Welcome, [PERSON_NAME]! You have no bookings scheduled for [DATE]. Click the bu…" at bounding box center [337, 205] width 210 height 87
click at [338, 233] on button "Check in" at bounding box center [337, 236] width 62 height 26
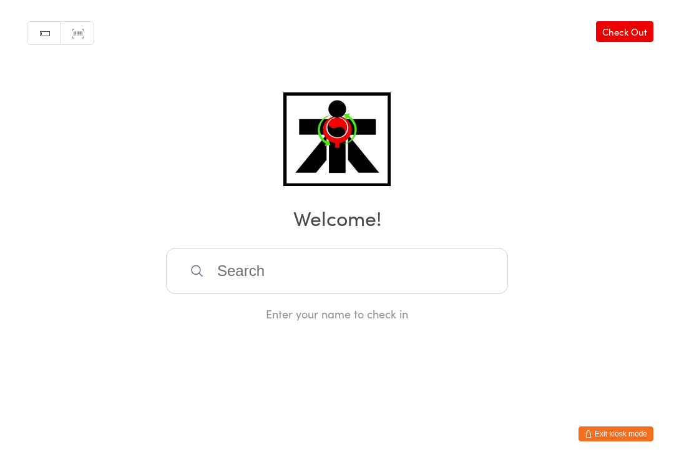
click at [389, 280] on input "search" at bounding box center [337, 271] width 342 height 46
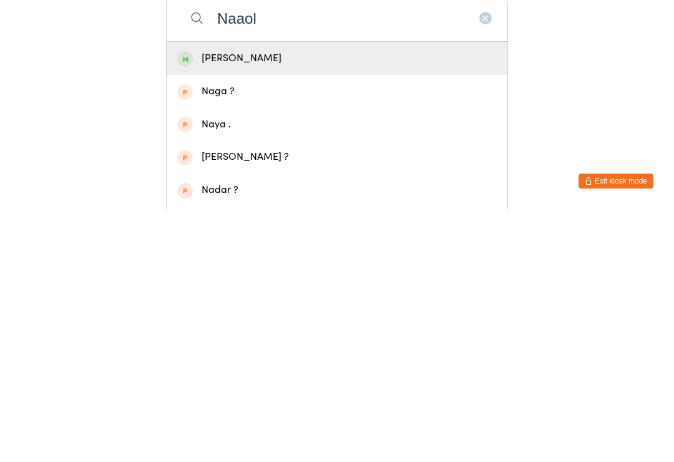
type input "Naaol"
click at [381, 302] on div "[PERSON_NAME]" at bounding box center [336, 310] width 319 height 17
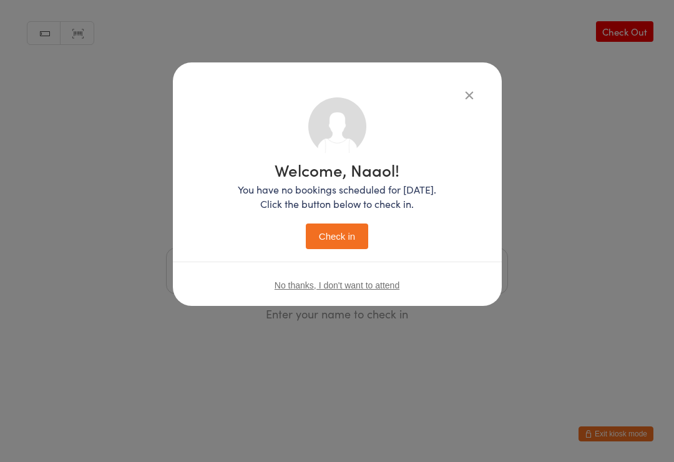
click at [350, 244] on button "Check in" at bounding box center [337, 236] width 62 height 26
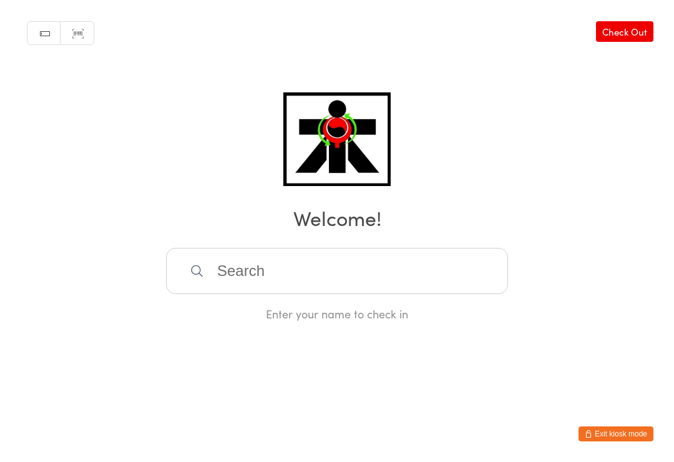
click at [340, 261] on input "search" at bounding box center [337, 271] width 342 height 46
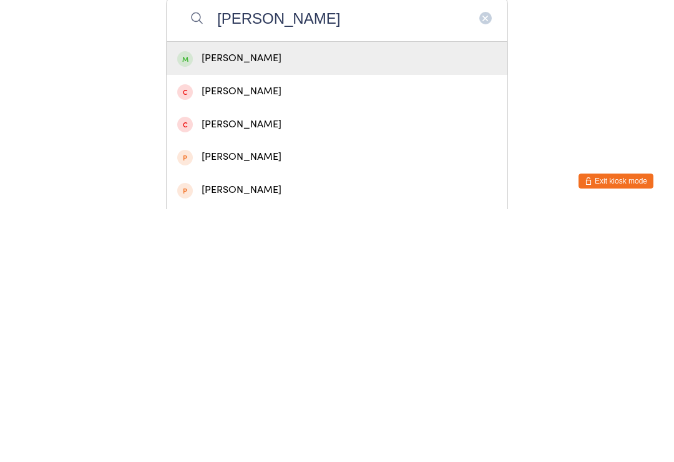
type input "[PERSON_NAME]"
click at [297, 302] on div "[PERSON_NAME]" at bounding box center [336, 310] width 319 height 17
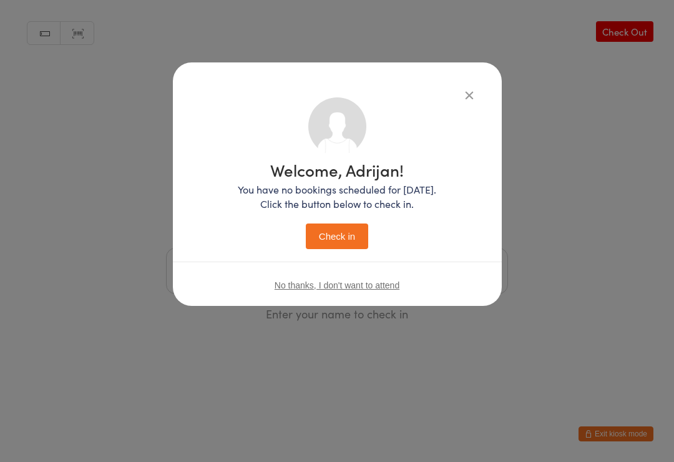
click at [342, 238] on button "Check in" at bounding box center [337, 236] width 62 height 26
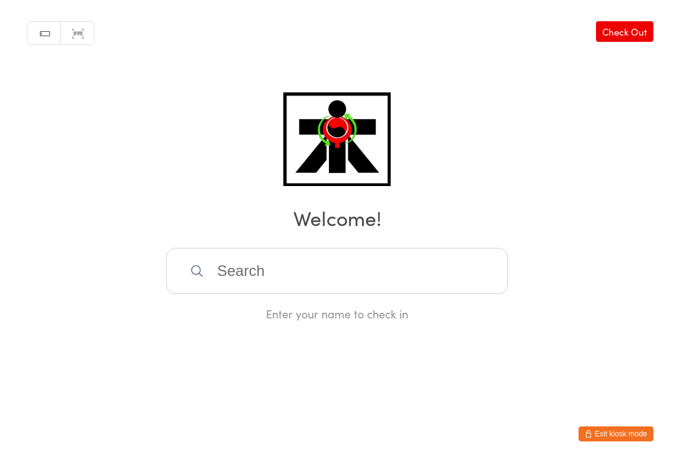
click at [304, 281] on input "search" at bounding box center [337, 271] width 342 height 46
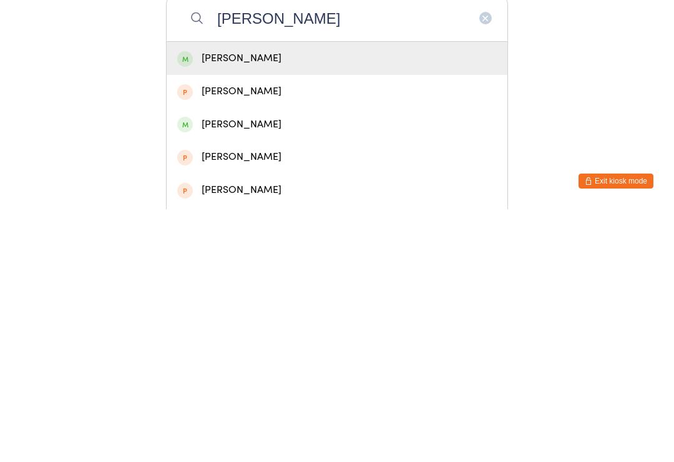
type input "[PERSON_NAME]"
click at [208, 302] on div "[PERSON_NAME]" at bounding box center [336, 310] width 319 height 17
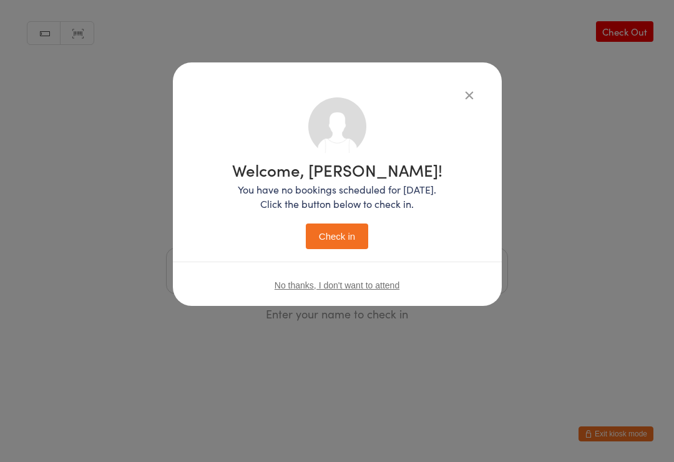
click at [337, 226] on button "Check in" at bounding box center [337, 236] width 62 height 26
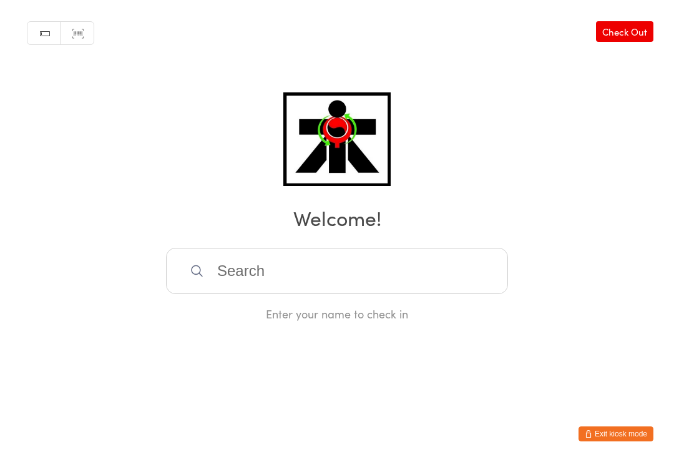
click at [195, 263] on input "search" at bounding box center [337, 271] width 342 height 46
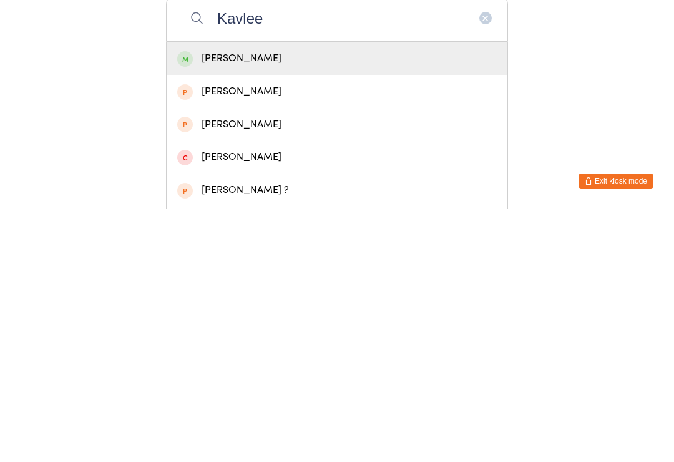
type input "Kavlee"
click at [268, 302] on div "[PERSON_NAME]" at bounding box center [336, 310] width 319 height 17
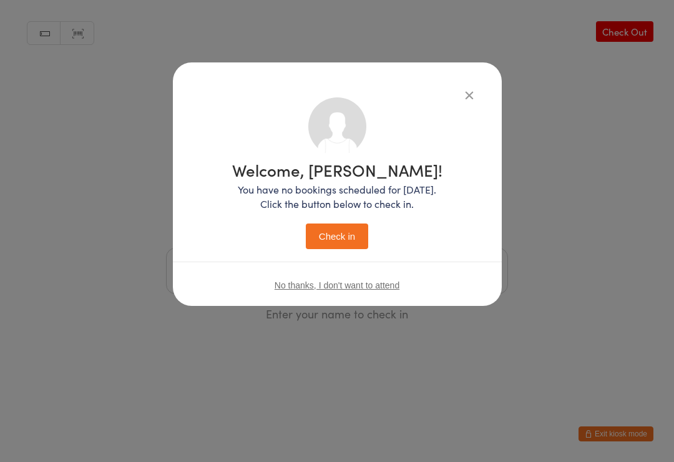
click at [346, 221] on div "Welcome, [PERSON_NAME]! You have no bookings scheduled for [DATE]. Click the bu…" at bounding box center [337, 205] width 210 height 87
click at [328, 248] on button "Check in" at bounding box center [337, 236] width 62 height 26
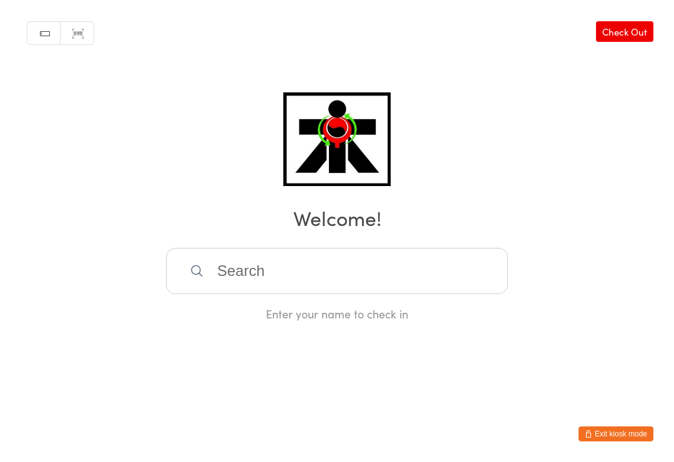
click at [609, 457] on html "You have now entered Kiosk Mode. Members will be able to check themselves in us…" at bounding box center [337, 231] width 674 height 462
click at [572, 455] on html "You have now entered Kiosk Mode. Members will be able to check themselves in us…" at bounding box center [337, 231] width 674 height 462
click at [261, 294] on input "search" at bounding box center [337, 271] width 342 height 46
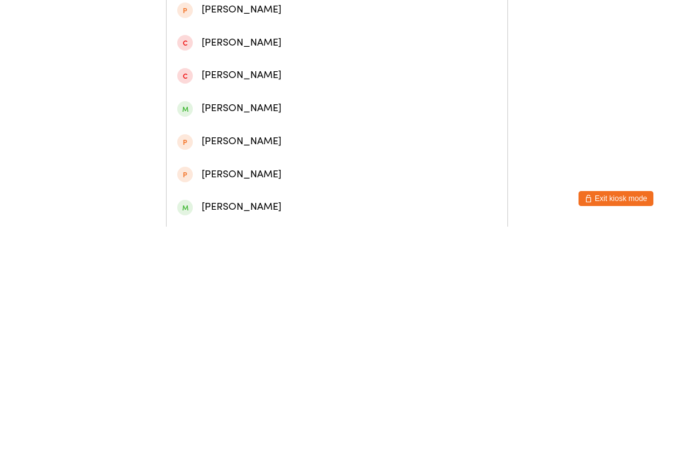
scroll to position [163, 0]
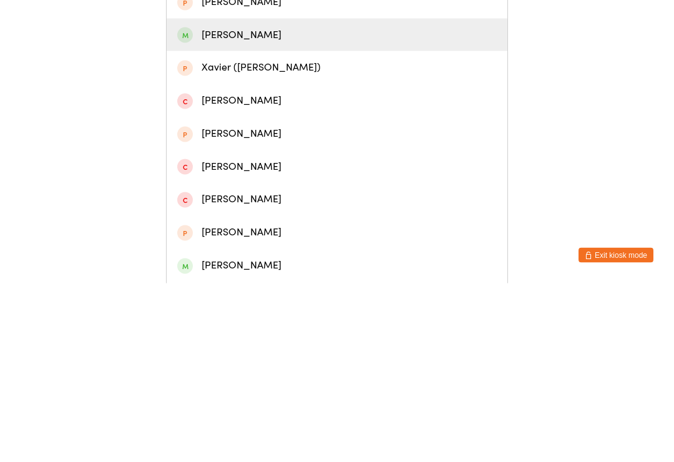
type input "[PERSON_NAME]"
click at [247, 205] on div "[PERSON_NAME]" at bounding box center [336, 213] width 319 height 17
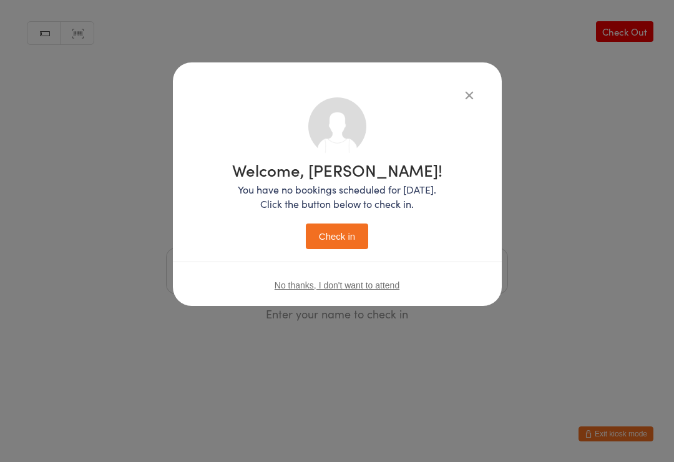
click at [362, 246] on button "Check in" at bounding box center [337, 236] width 62 height 26
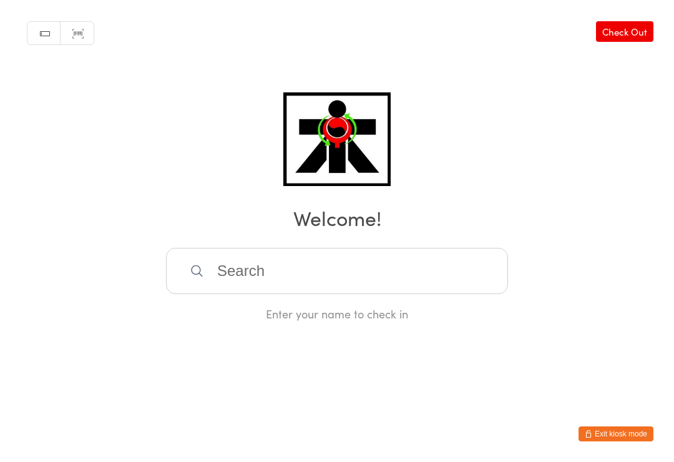
click at [317, 293] on input "search" at bounding box center [337, 271] width 342 height 46
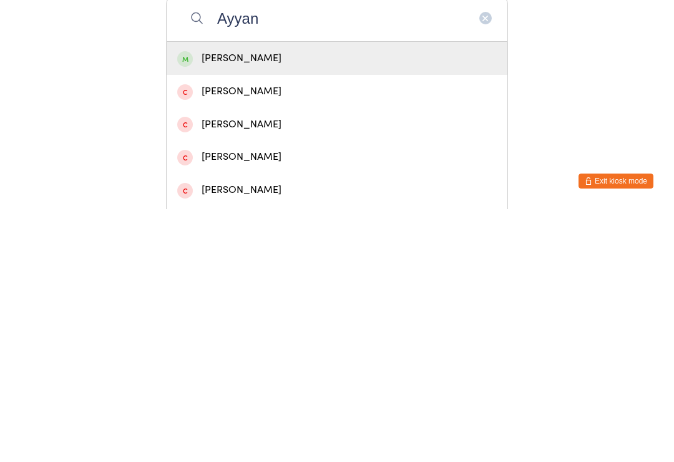
type input "Ayyan"
click at [271, 302] on div "[PERSON_NAME]" at bounding box center [336, 310] width 319 height 17
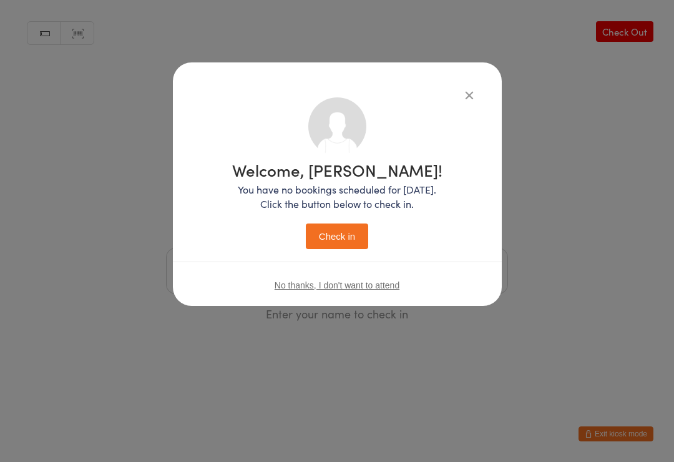
click at [351, 236] on button "Check in" at bounding box center [337, 236] width 62 height 26
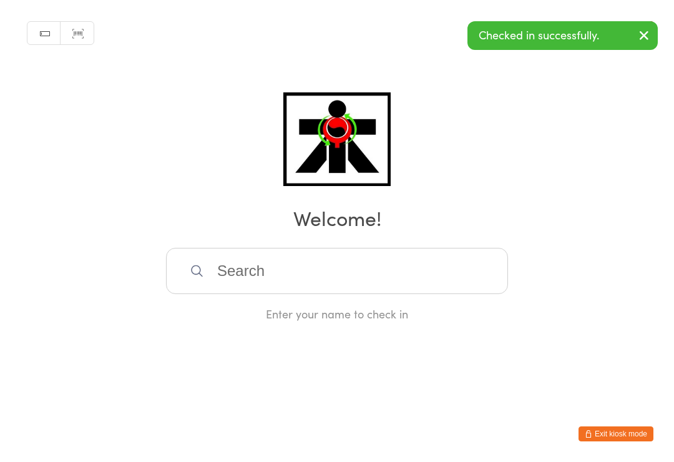
click at [387, 276] on input "search" at bounding box center [337, 271] width 342 height 46
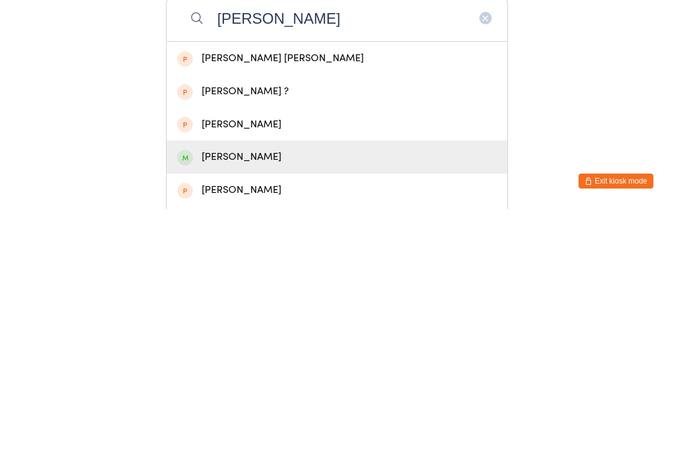
type input "[PERSON_NAME]"
click at [207, 401] on div "[PERSON_NAME]" at bounding box center [336, 409] width 319 height 17
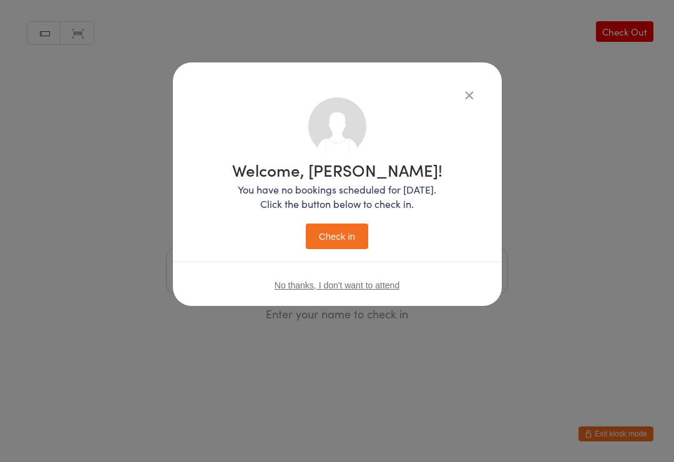
click at [317, 243] on button "Check in" at bounding box center [337, 236] width 62 height 26
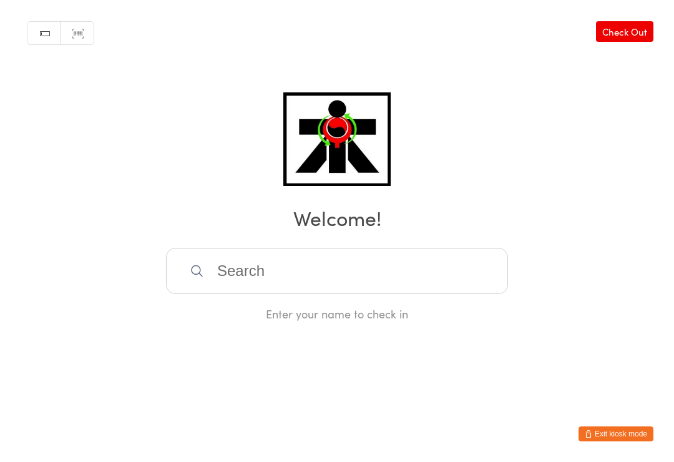
click at [312, 265] on input "search" at bounding box center [337, 271] width 342 height 46
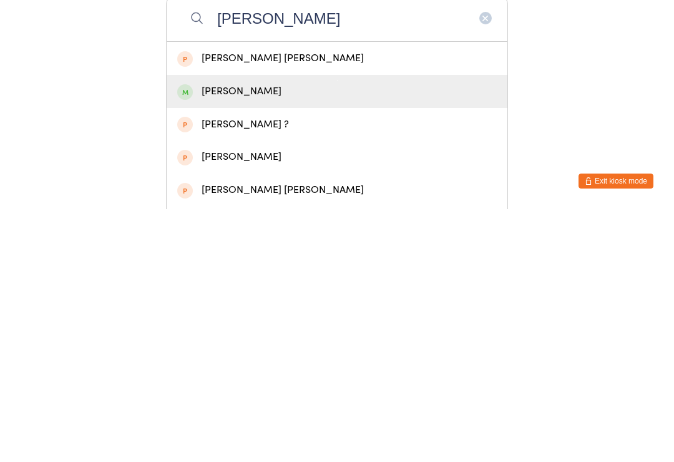
type input "[PERSON_NAME]"
click at [226, 336] on div "[PERSON_NAME]" at bounding box center [336, 344] width 319 height 17
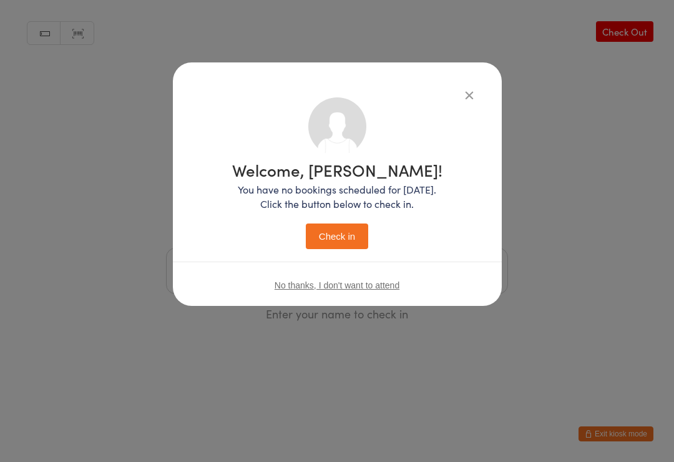
click at [336, 238] on button "Check in" at bounding box center [337, 236] width 62 height 26
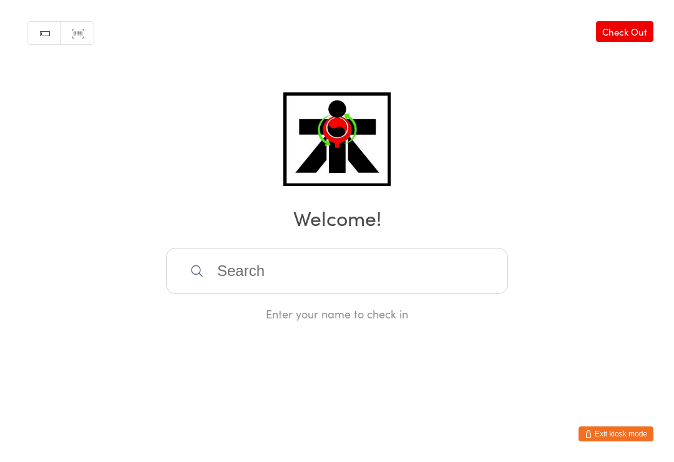
click at [384, 272] on input "search" at bounding box center [337, 271] width 342 height 46
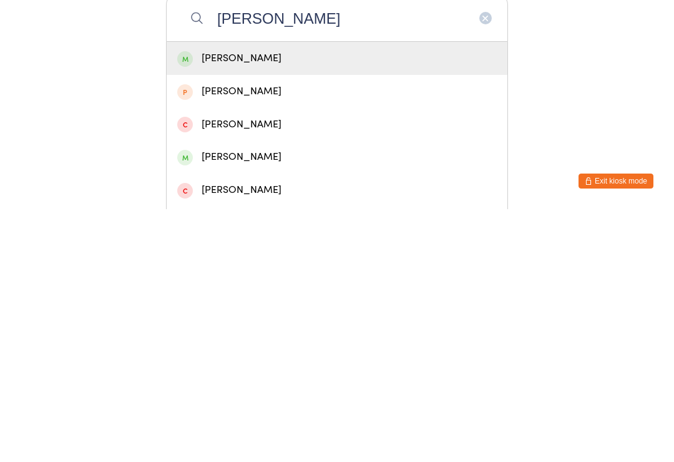
type input "[PERSON_NAME]"
click at [205, 302] on div "[PERSON_NAME]" at bounding box center [336, 310] width 319 height 17
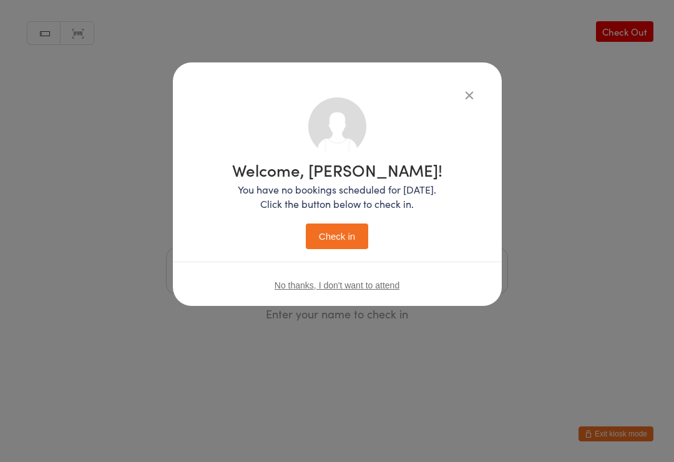
click at [342, 240] on button "Check in" at bounding box center [337, 236] width 62 height 26
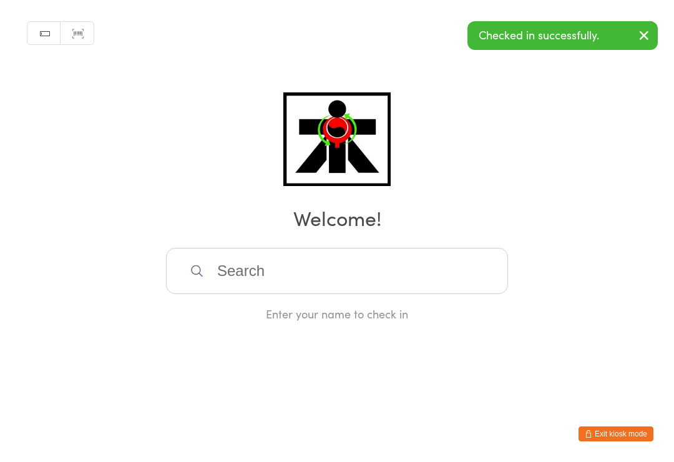
click at [247, 273] on input "search" at bounding box center [337, 271] width 342 height 46
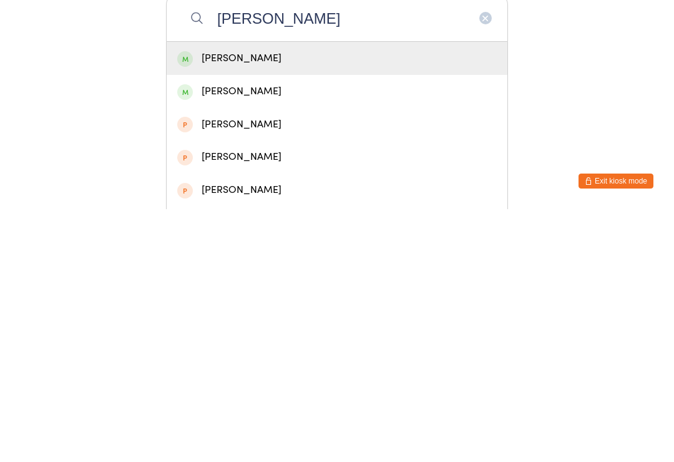
type input "[PERSON_NAME]"
click at [236, 302] on div "[PERSON_NAME]" at bounding box center [336, 310] width 319 height 17
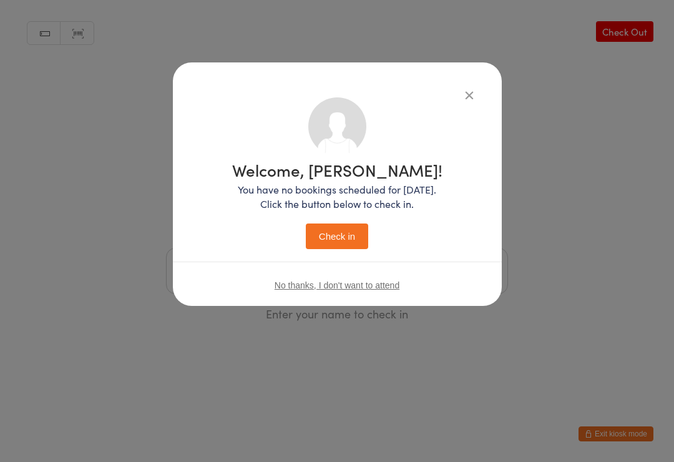
click at [336, 243] on button "Check in" at bounding box center [337, 236] width 62 height 26
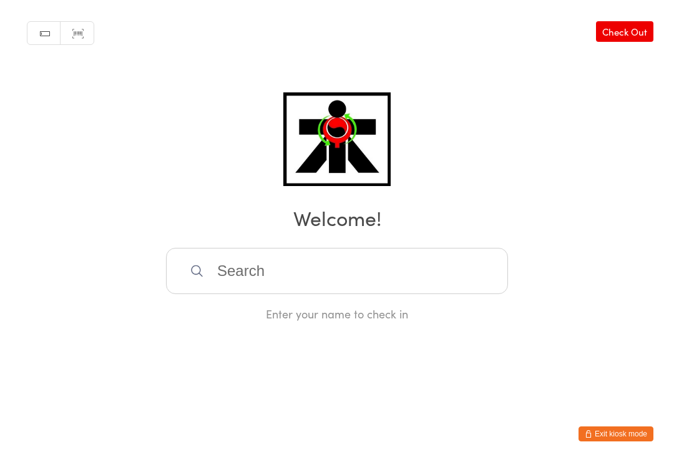
click at [263, 256] on input "search" at bounding box center [337, 271] width 342 height 46
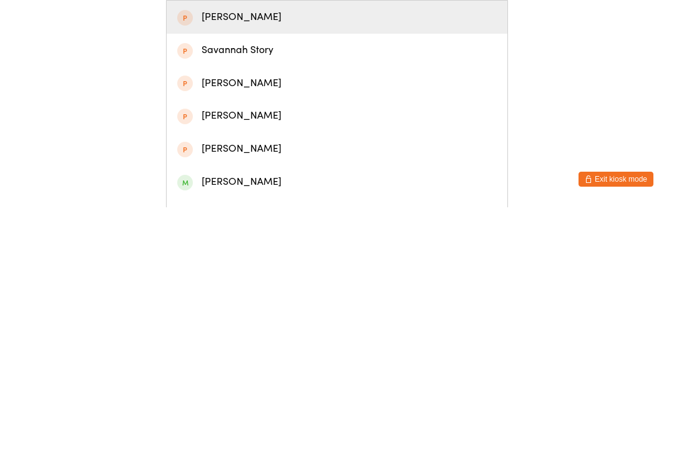
scroll to position [41, 0]
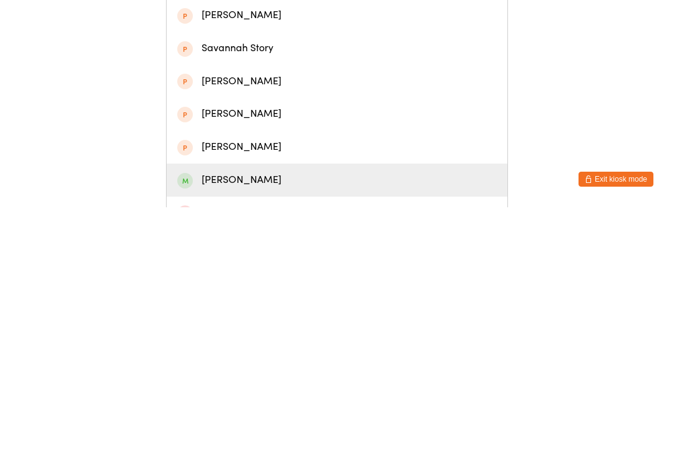
type input "Savannah"
click at [290, 426] on div "[PERSON_NAME]" at bounding box center [336, 434] width 319 height 17
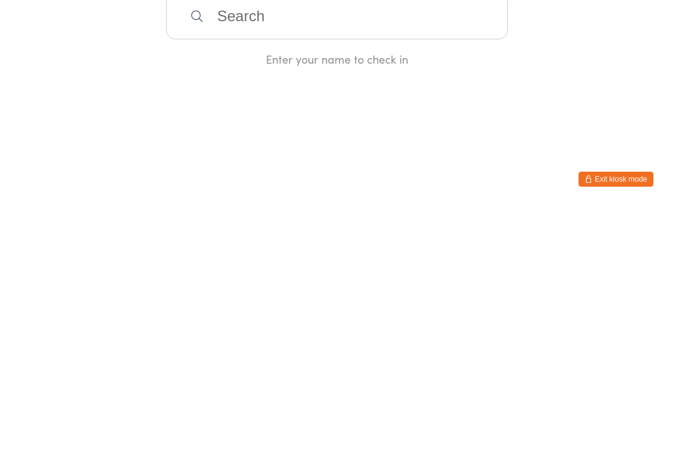
scroll to position [0, 0]
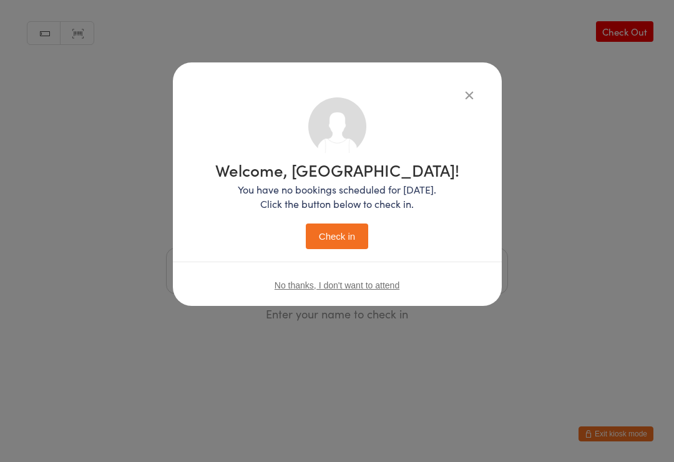
click at [353, 233] on button "Check in" at bounding box center [337, 236] width 62 height 26
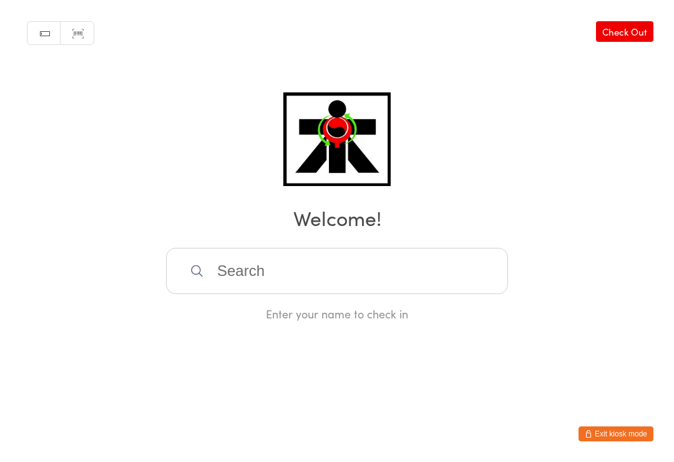
click at [228, 276] on input "search" at bounding box center [337, 271] width 342 height 46
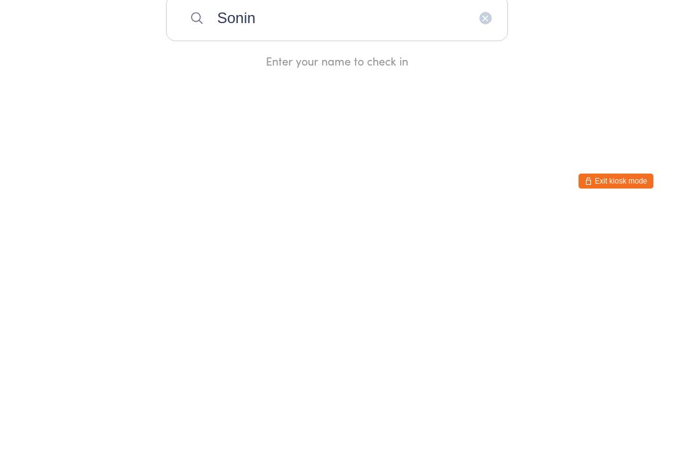
click at [669, 65] on div "Manual search Scanner input Check Out Welcome! [PERSON_NAME] Enter your name to…" at bounding box center [337, 160] width 674 height 321
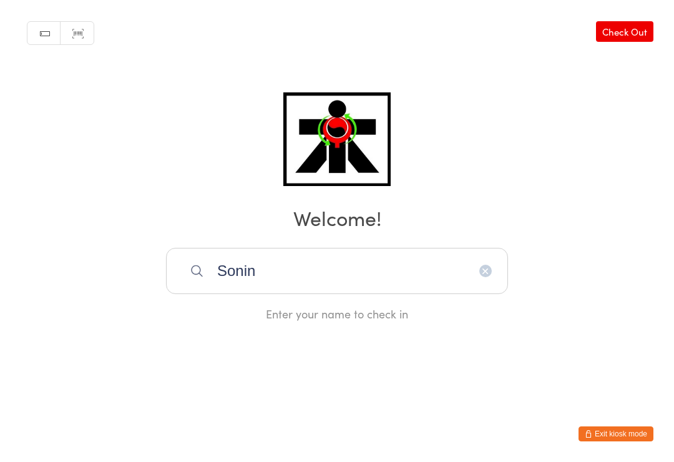
click at [392, 261] on input "Sonin" at bounding box center [337, 271] width 342 height 46
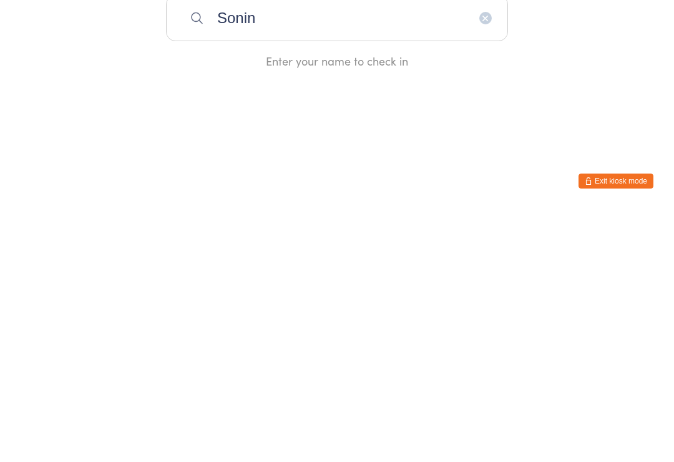
click at [256, 248] on input "Sonin" at bounding box center [337, 271] width 342 height 46
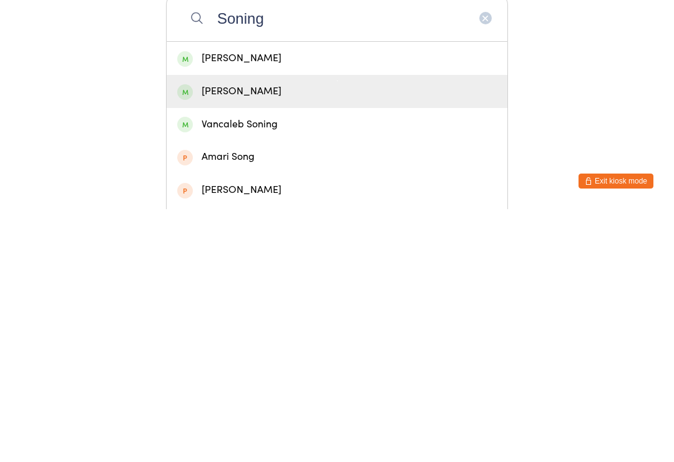
type input "Soning"
click at [205, 336] on div "[PERSON_NAME]" at bounding box center [336, 344] width 319 height 17
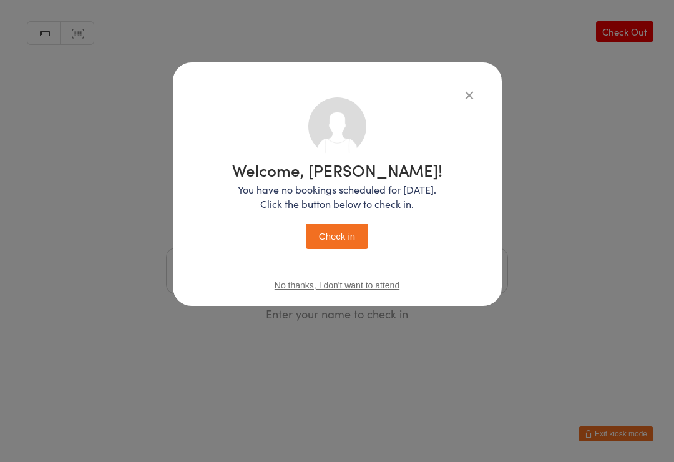
click at [360, 234] on button "Check in" at bounding box center [337, 236] width 62 height 26
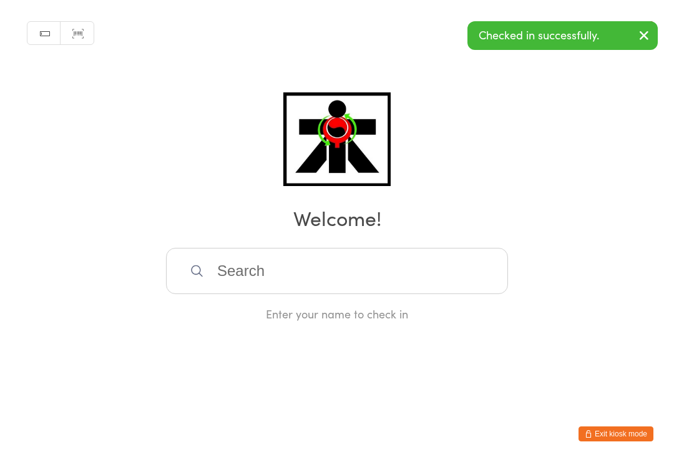
click at [226, 271] on input "search" at bounding box center [337, 271] width 342 height 46
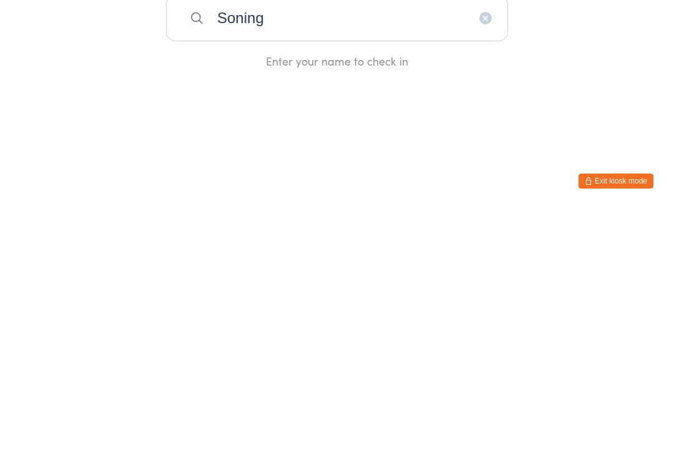
type input "Soning"
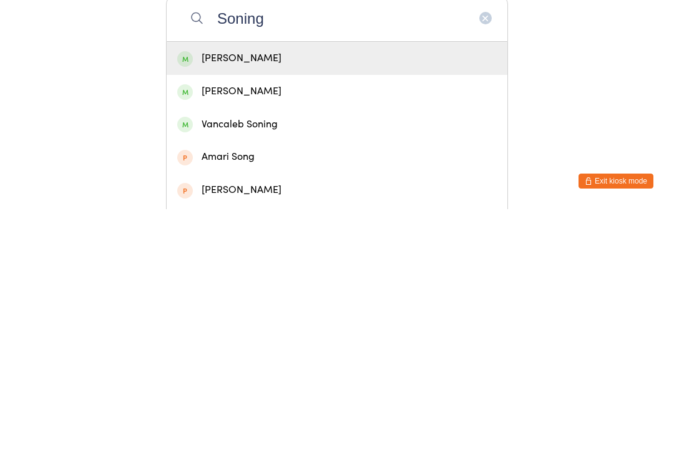
click at [361, 360] on div "Vancaleb Soning" at bounding box center [337, 376] width 341 height 33
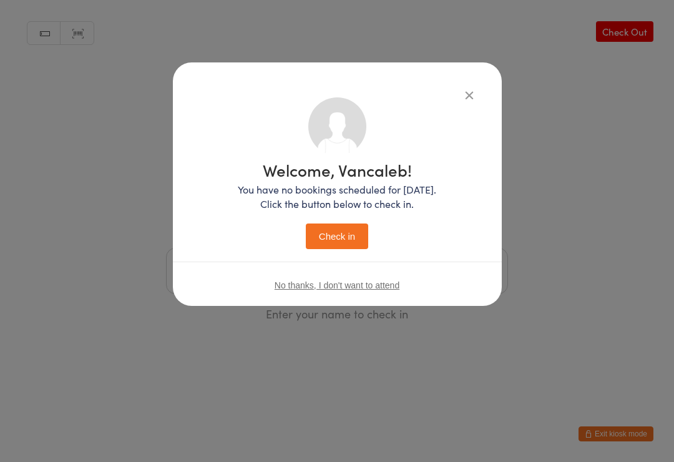
click at [334, 244] on button "Check in" at bounding box center [337, 236] width 62 height 26
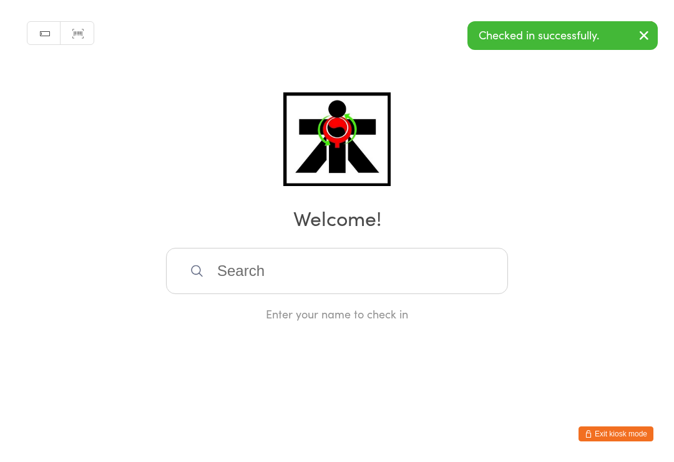
click at [369, 268] on input "search" at bounding box center [337, 271] width 342 height 46
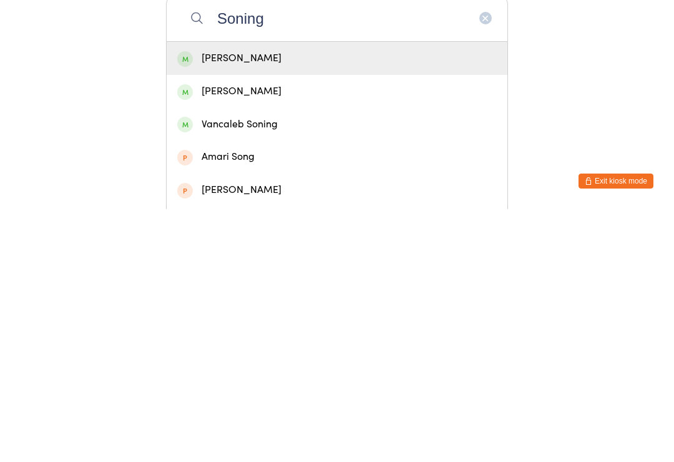
type input "Soning"
click at [318, 302] on div "[PERSON_NAME]" at bounding box center [336, 310] width 319 height 17
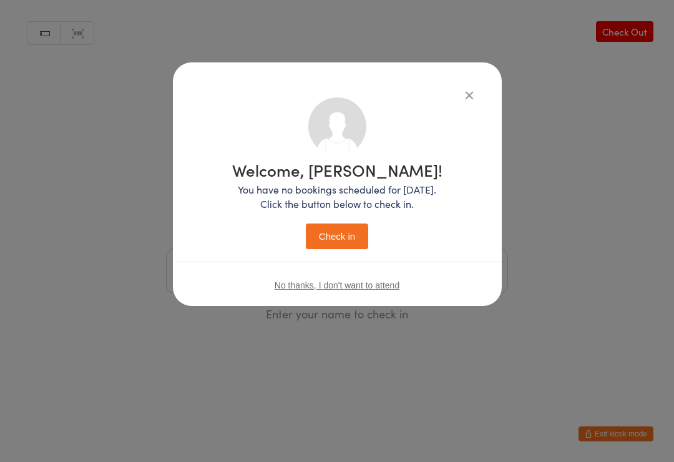
click at [344, 225] on button "Check in" at bounding box center [337, 236] width 62 height 26
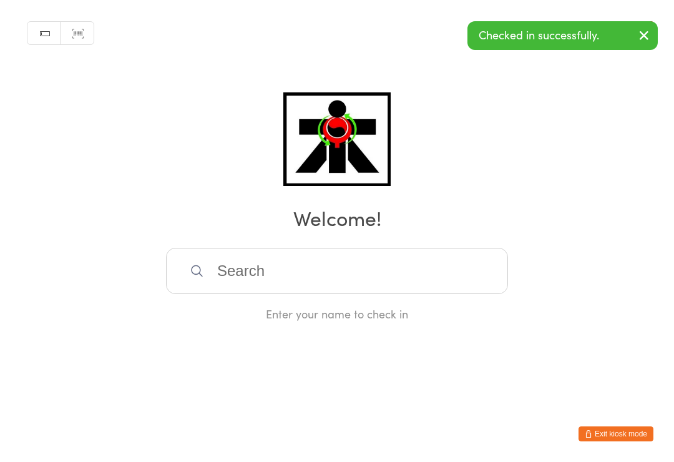
click at [412, 281] on input "search" at bounding box center [337, 271] width 342 height 46
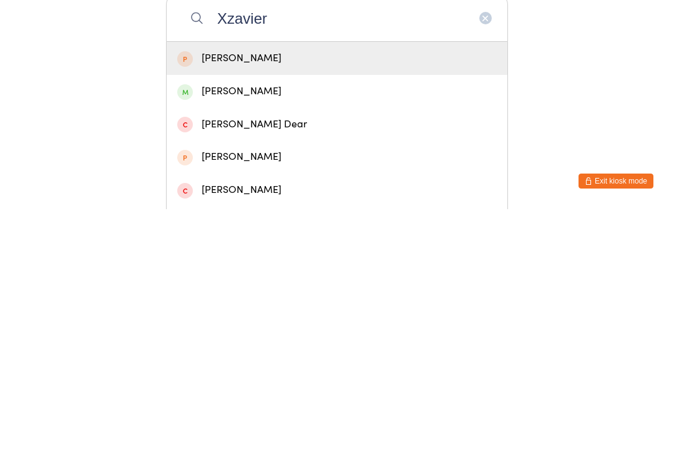
type input "Xzavier"
click at [447, 336] on div "[PERSON_NAME]" at bounding box center [336, 344] width 319 height 17
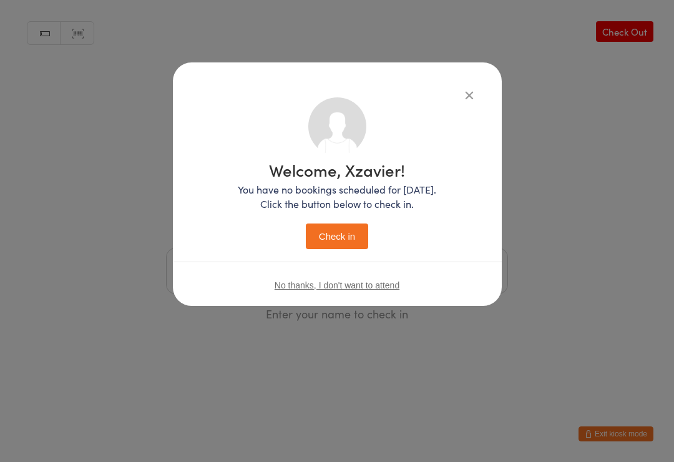
click at [356, 236] on button "Check in" at bounding box center [337, 236] width 62 height 26
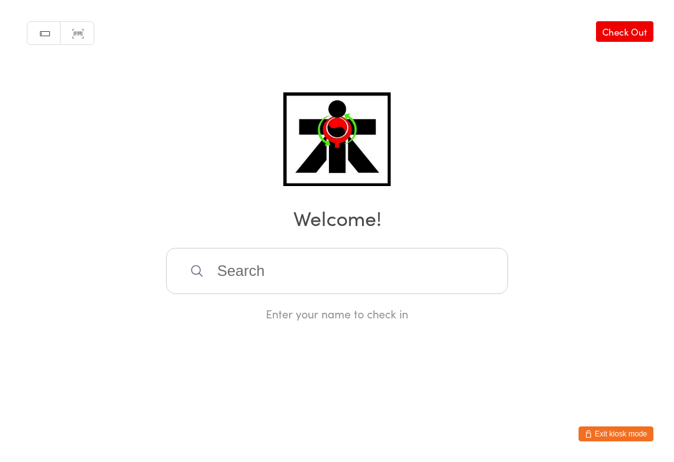
click at [186, 288] on input "search" at bounding box center [337, 271] width 342 height 46
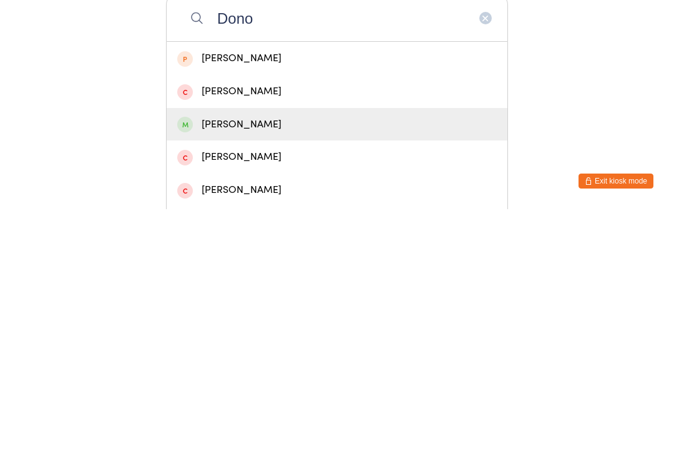
type input "Dono"
click at [185, 360] on div "[PERSON_NAME]" at bounding box center [337, 376] width 341 height 33
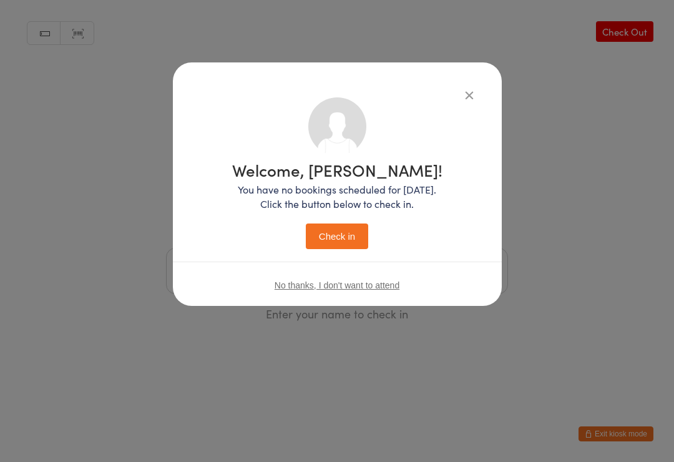
click at [314, 246] on button "Check in" at bounding box center [337, 236] width 62 height 26
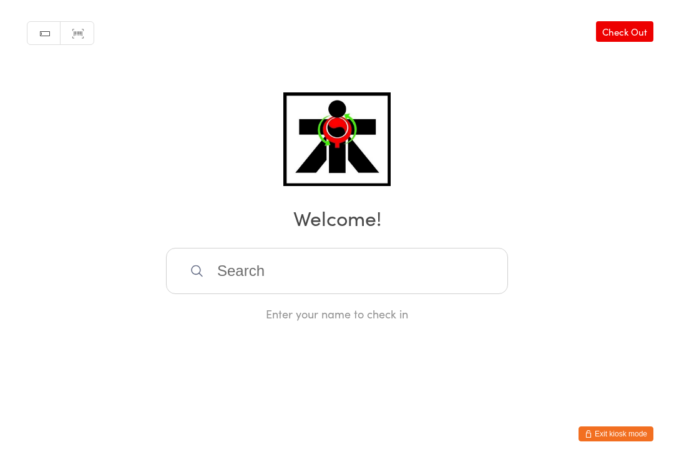
click at [672, 200] on div "Manual search Scanner input Check Out Welcome! Enter your name to check in" at bounding box center [337, 160] width 674 height 321
click at [304, 257] on input "search" at bounding box center [337, 271] width 342 height 46
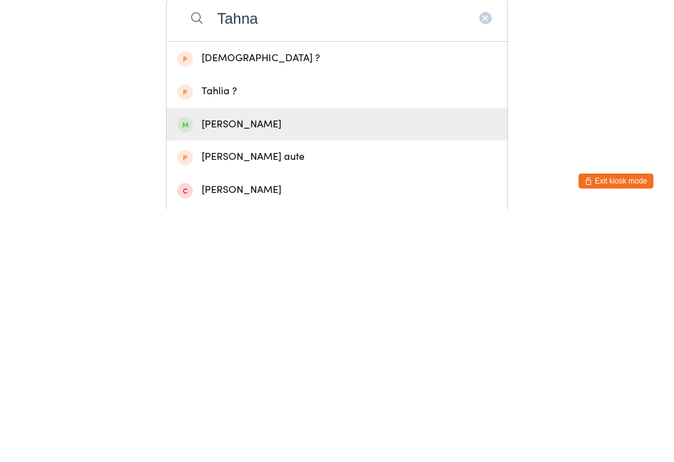
type input "Tahna"
click at [231, 369] on div "[PERSON_NAME]" at bounding box center [336, 377] width 319 height 17
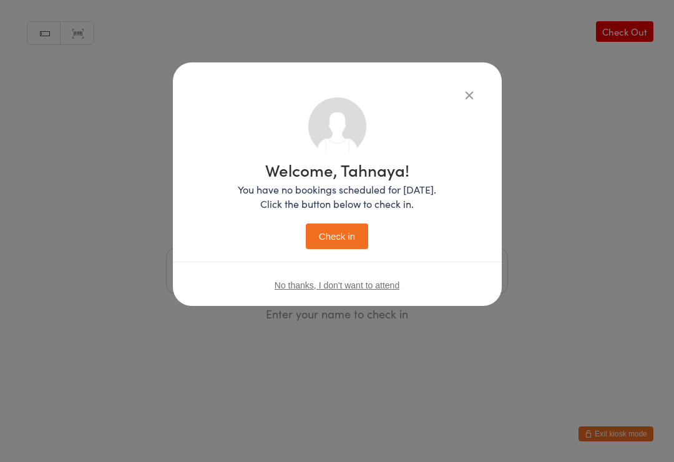
click at [465, 91] on icon "button" at bounding box center [469, 95] width 14 height 14
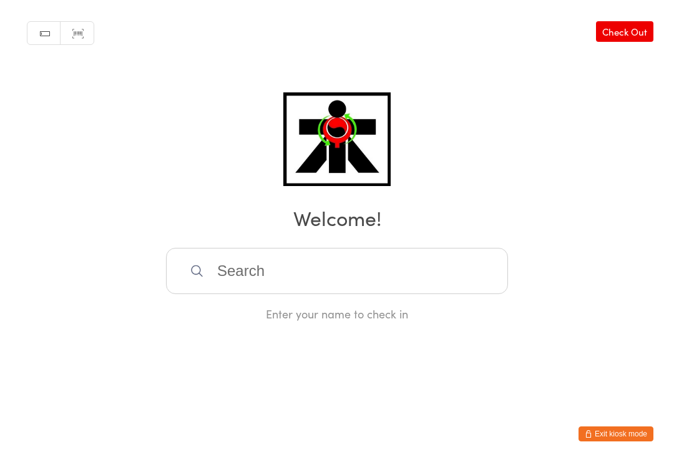
click at [312, 281] on input "search" at bounding box center [337, 271] width 342 height 46
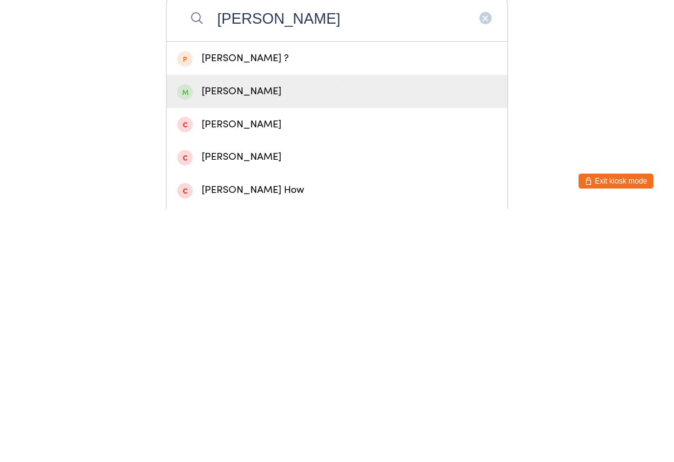
type input "[PERSON_NAME]"
click at [301, 336] on div "[PERSON_NAME]" at bounding box center [336, 344] width 319 height 17
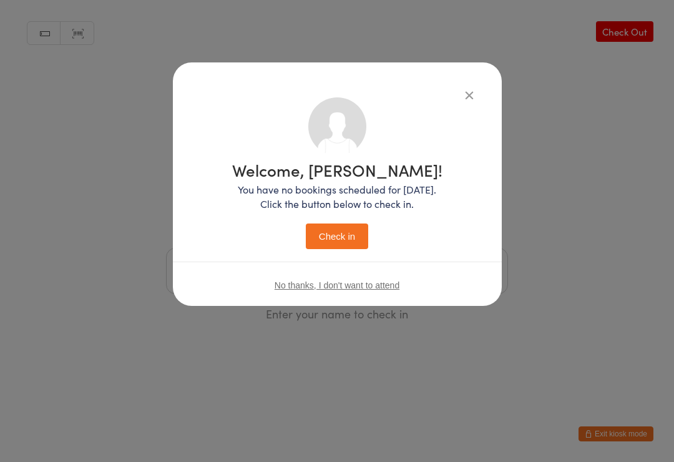
click at [341, 237] on button "Check in" at bounding box center [337, 236] width 62 height 26
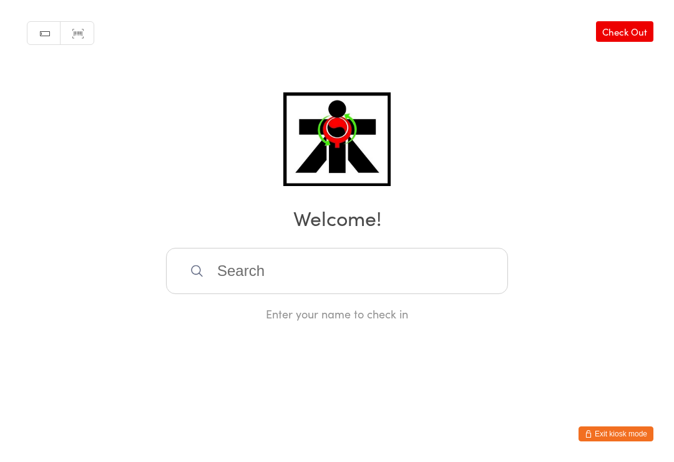
click at [423, 263] on input "search" at bounding box center [337, 271] width 342 height 46
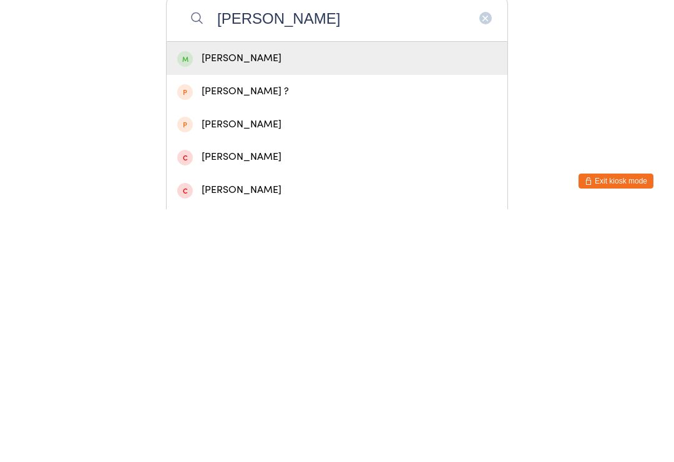
type input "[PERSON_NAME]"
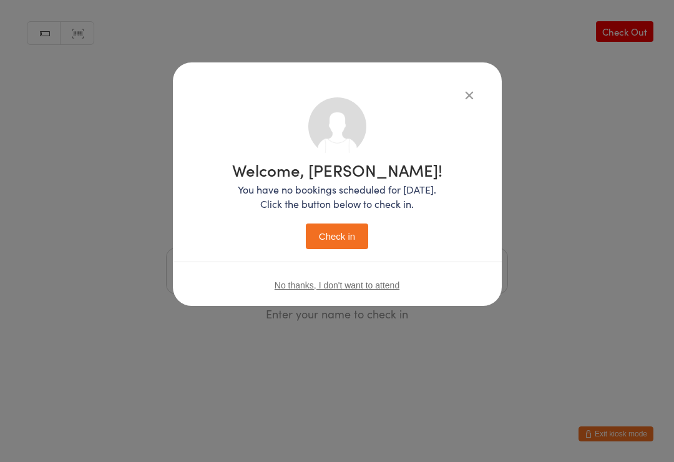
click at [347, 232] on button "Check in" at bounding box center [337, 236] width 62 height 26
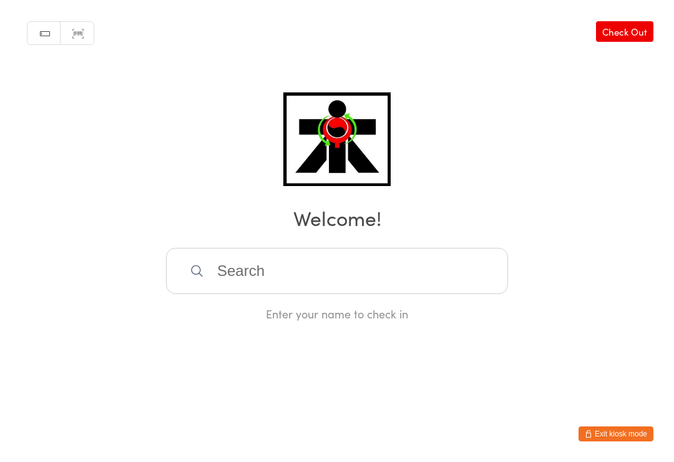
click at [329, 257] on input "search" at bounding box center [337, 271] width 342 height 46
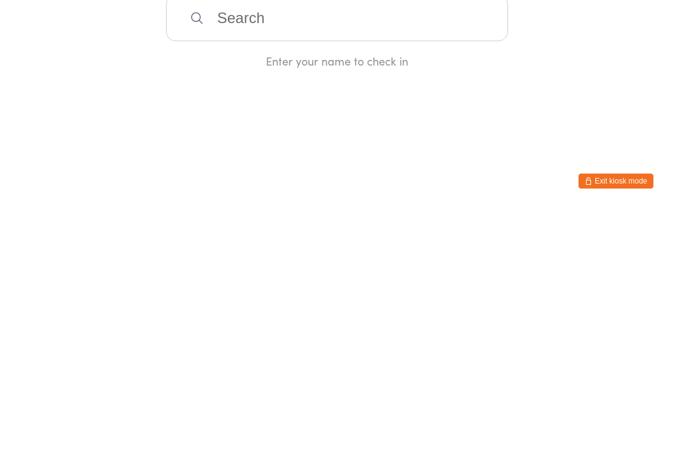
type input "S"
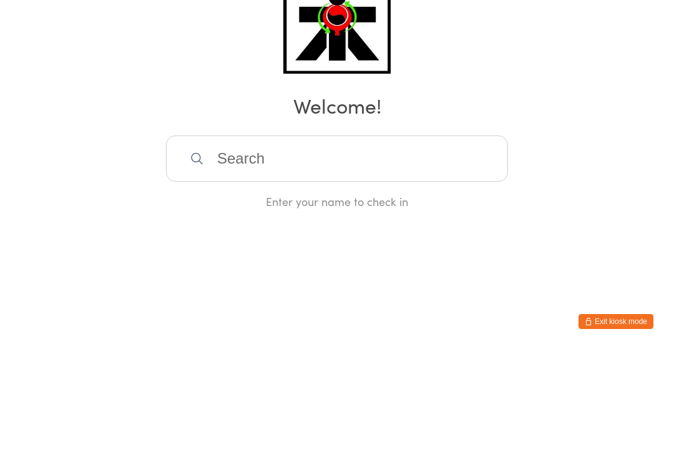
type input "J"
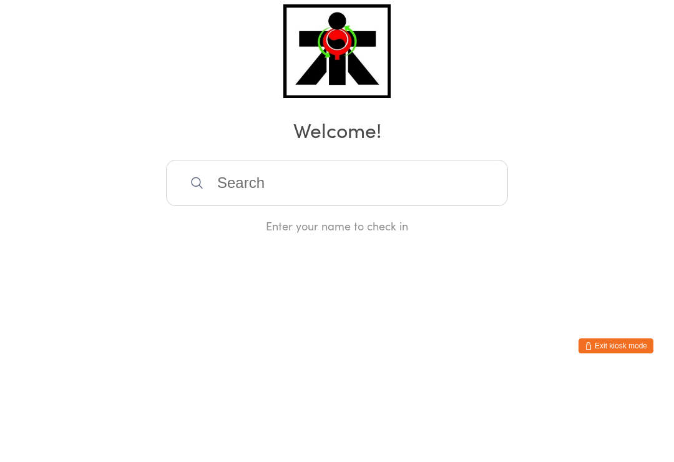
type input "H"
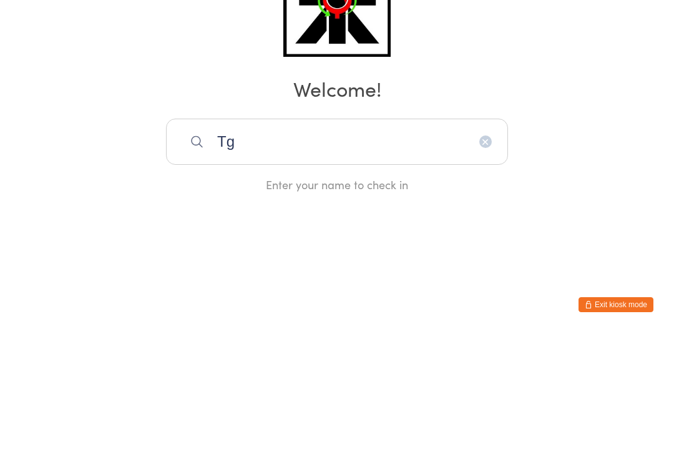
type input "T"
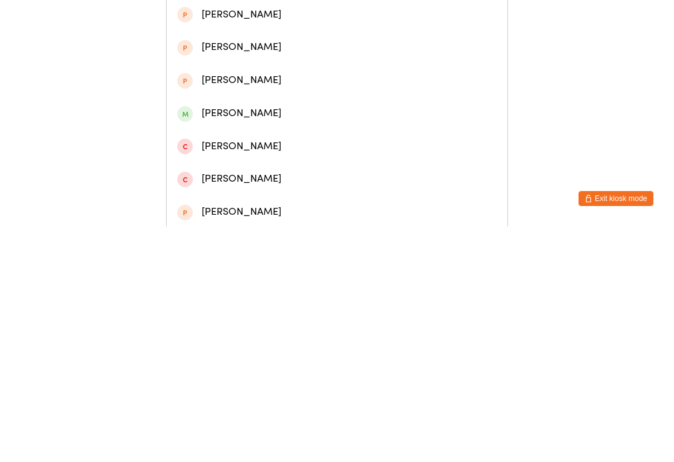
scroll to position [131, 0]
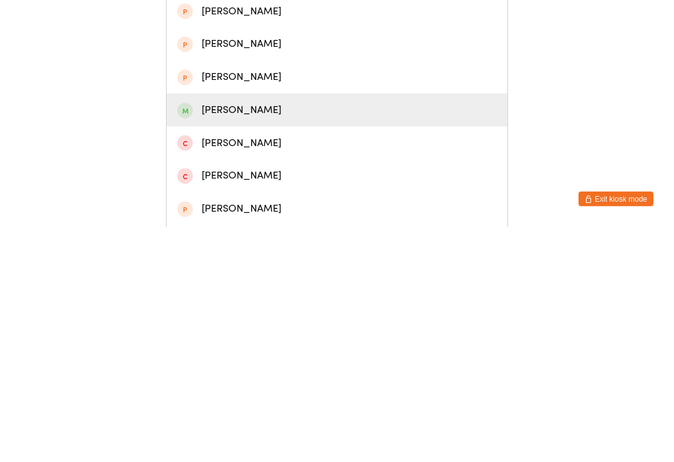
type input "[PERSON_NAME]"
click at [366, 336] on div "[PERSON_NAME]" at bounding box center [336, 344] width 319 height 17
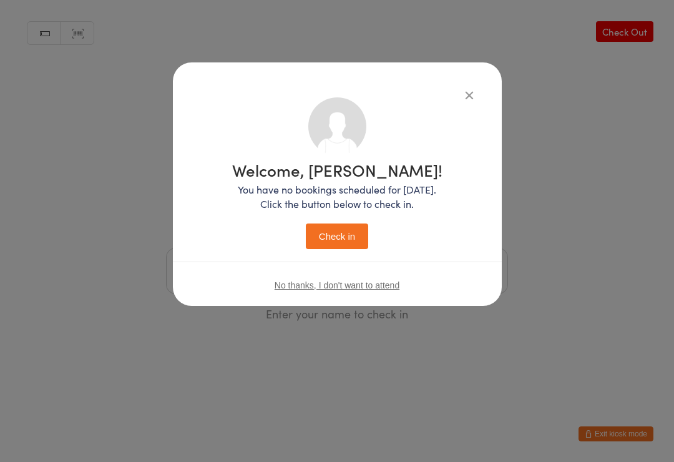
click at [362, 223] on button "Check in" at bounding box center [337, 236] width 62 height 26
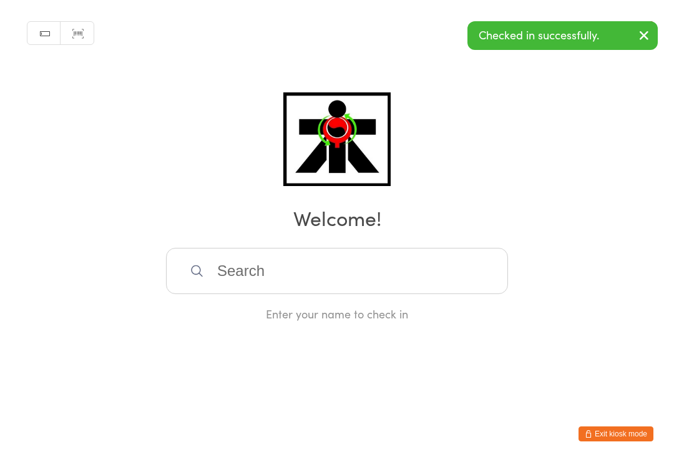
click at [218, 279] on input "search" at bounding box center [337, 271] width 342 height 46
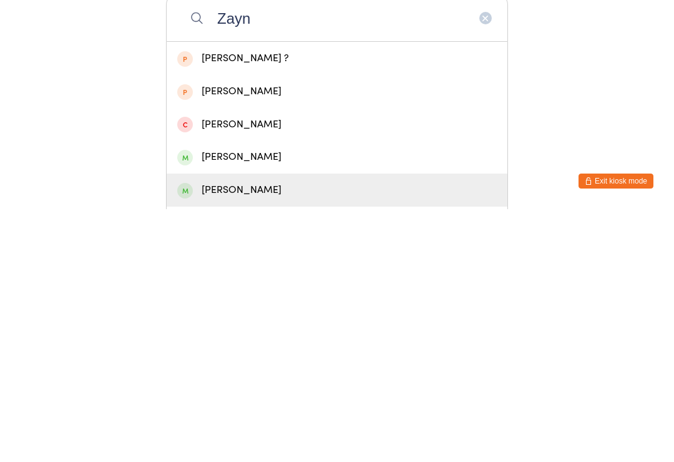
type input "Zayn"
click at [248, 434] on div "[PERSON_NAME]" at bounding box center [336, 442] width 319 height 17
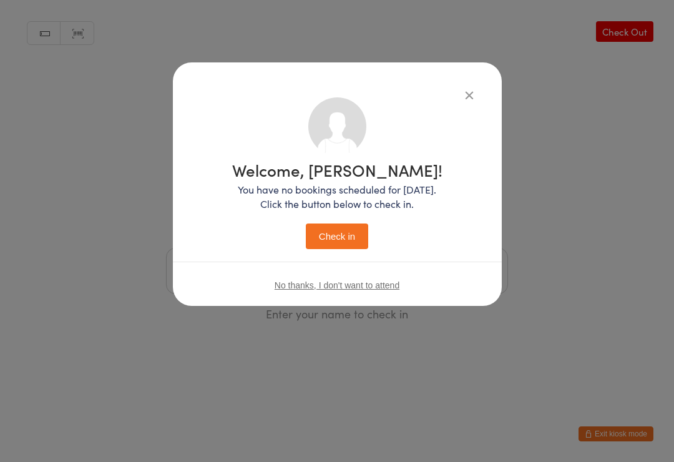
click at [354, 193] on p "You have no bookings scheduled for [DATE]. Click the button below to check in." at bounding box center [337, 196] width 210 height 29
click at [363, 225] on button "Check in" at bounding box center [337, 236] width 62 height 26
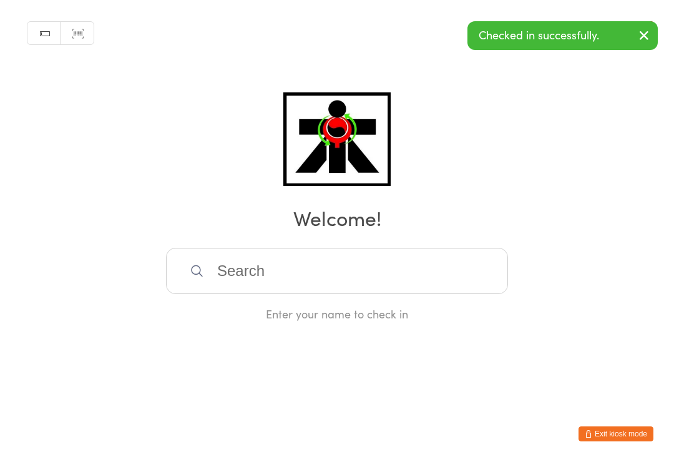
click at [261, 273] on input "search" at bounding box center [337, 271] width 342 height 46
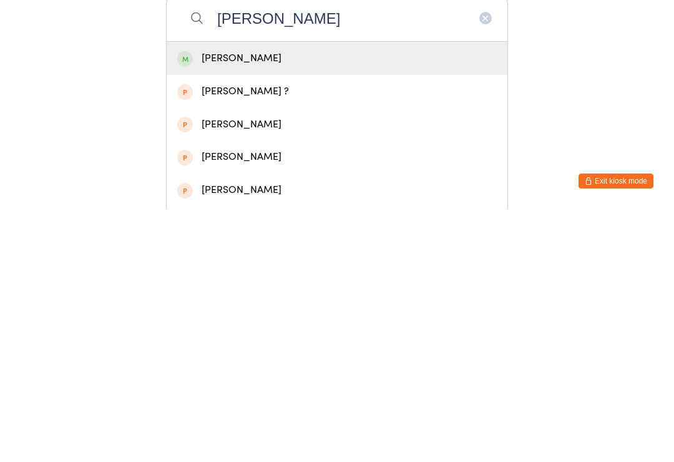
type input "[PERSON_NAME]"
click at [263, 294] on div "[PERSON_NAME]" at bounding box center [337, 310] width 341 height 33
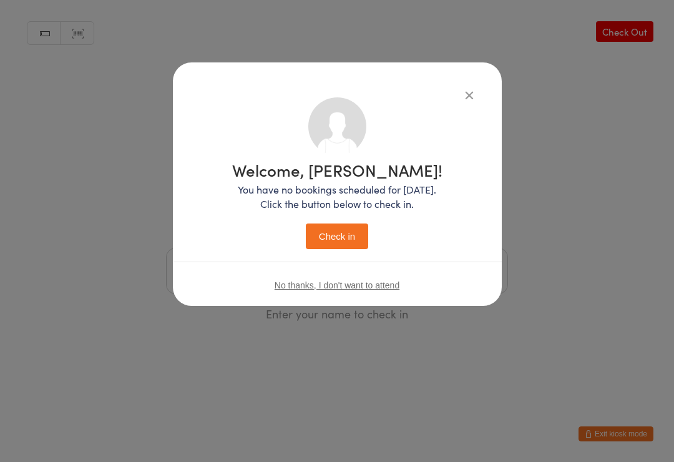
click at [341, 230] on button "Check in" at bounding box center [337, 236] width 62 height 26
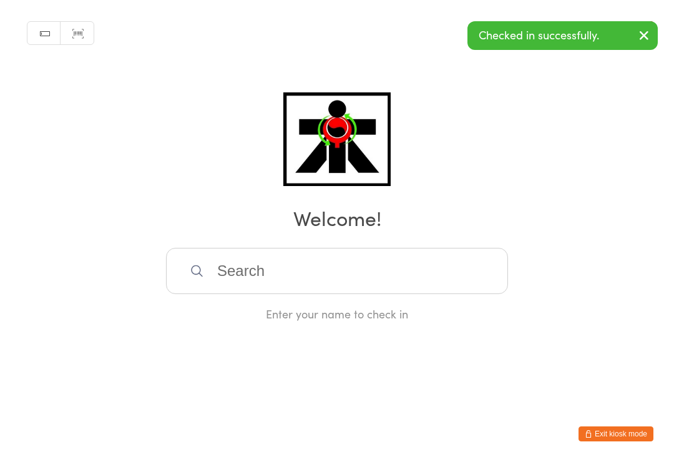
click at [362, 278] on input "search" at bounding box center [337, 271] width 342 height 46
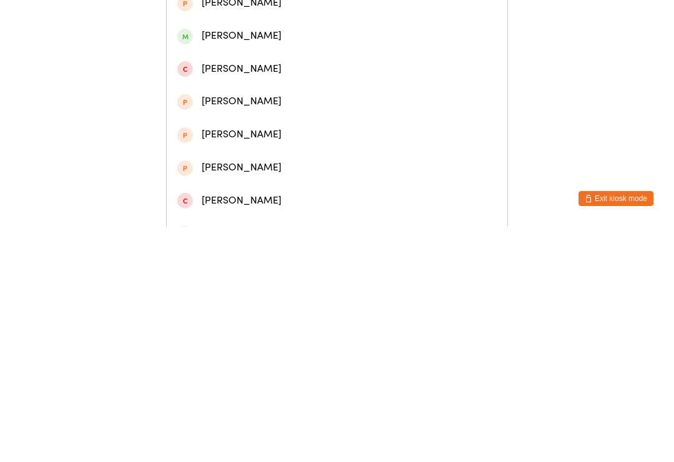
scroll to position [213, 0]
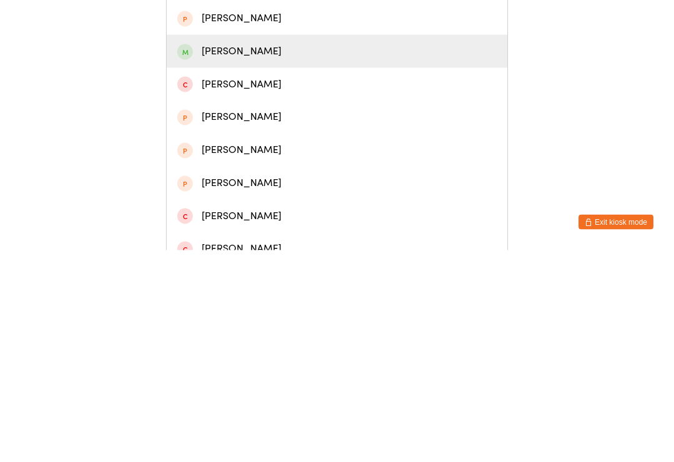
type input "Chelsea"
click at [203, 254] on div "[PERSON_NAME]" at bounding box center [336, 262] width 319 height 17
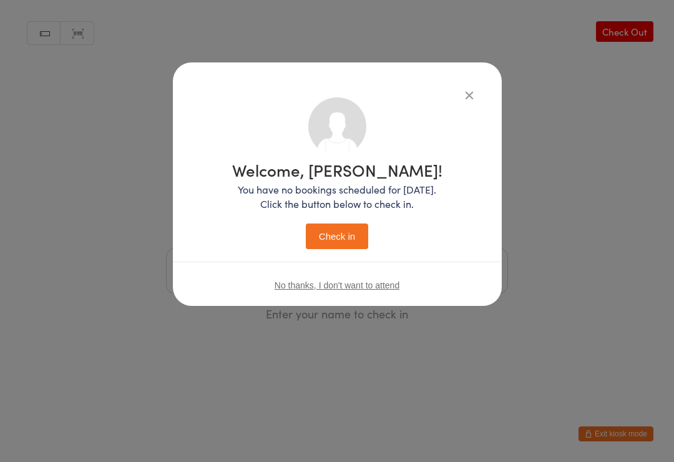
click at [332, 240] on button "Check in" at bounding box center [337, 236] width 62 height 26
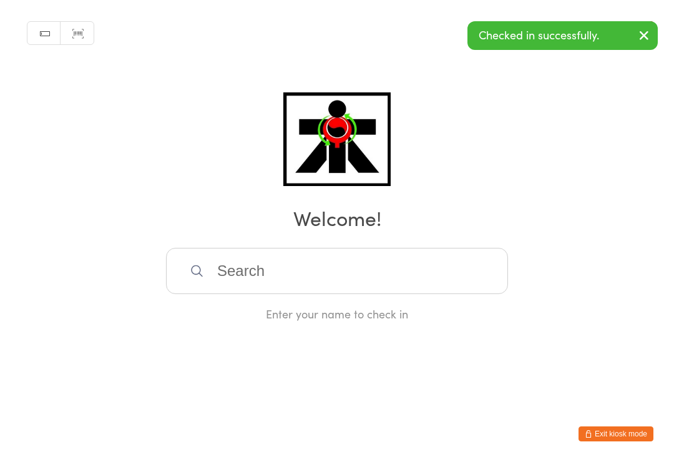
click at [447, 286] on input "search" at bounding box center [337, 271] width 342 height 46
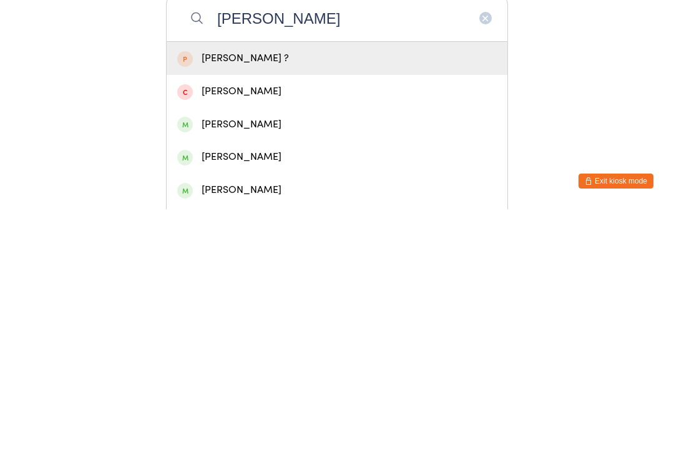
click at [607, 161] on html "You have now entered Kiosk Mode. Members will be able to check themselves in us…" at bounding box center [337, 231] width 674 height 462
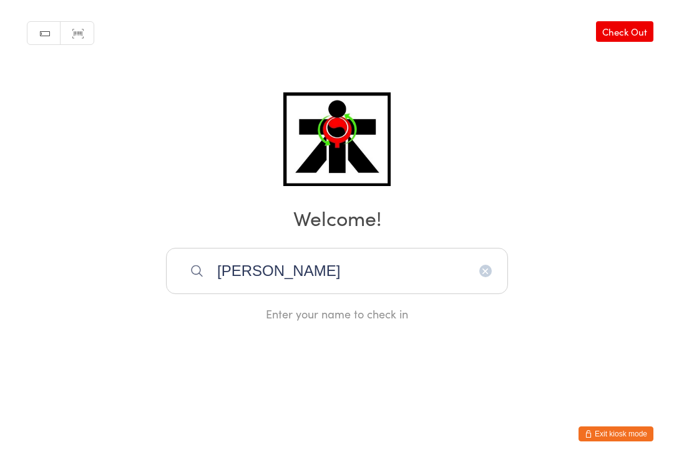
click at [357, 291] on input "[PERSON_NAME]" at bounding box center [337, 271] width 342 height 46
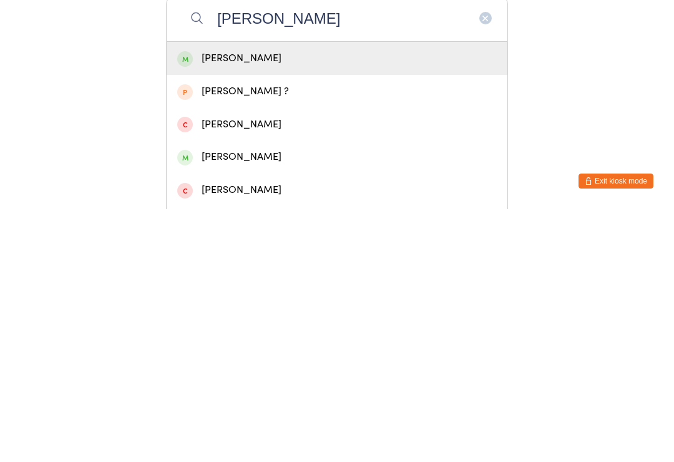
type input "[PERSON_NAME]"
click at [200, 294] on div "[PERSON_NAME]" at bounding box center [337, 310] width 341 height 33
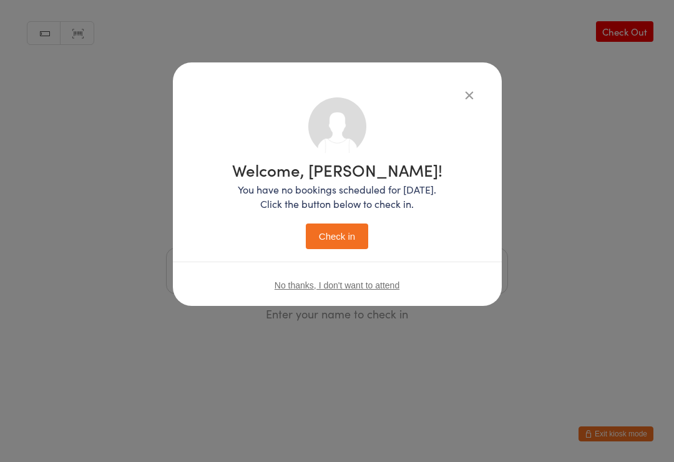
click at [353, 239] on button "Check in" at bounding box center [337, 236] width 62 height 26
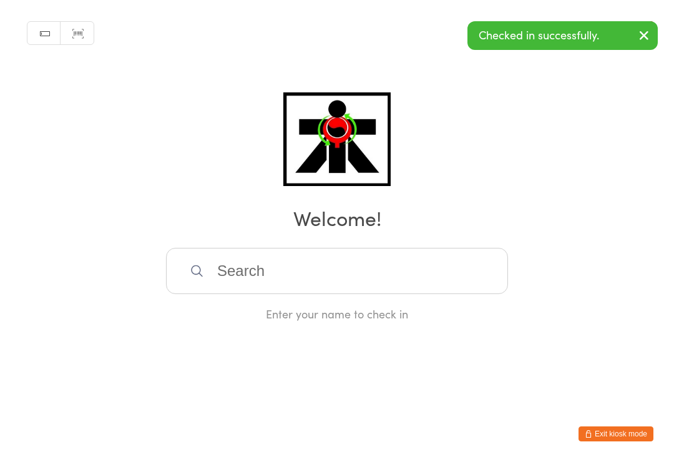
click at [348, 286] on input "search" at bounding box center [337, 271] width 342 height 46
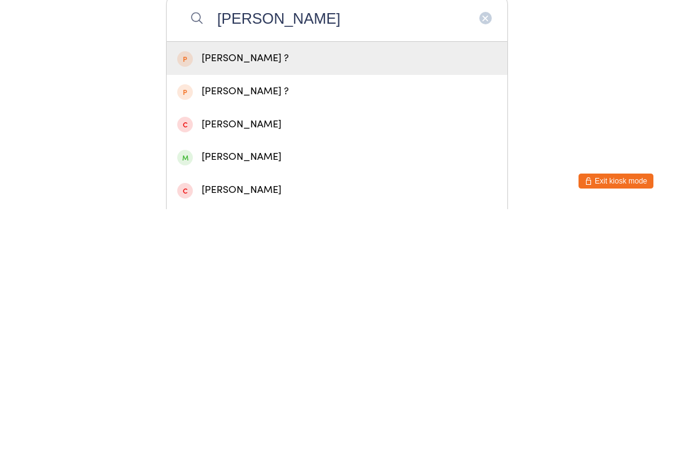
type input "[PERSON_NAME]"
click at [281, 401] on div "[PERSON_NAME]" at bounding box center [336, 409] width 319 height 17
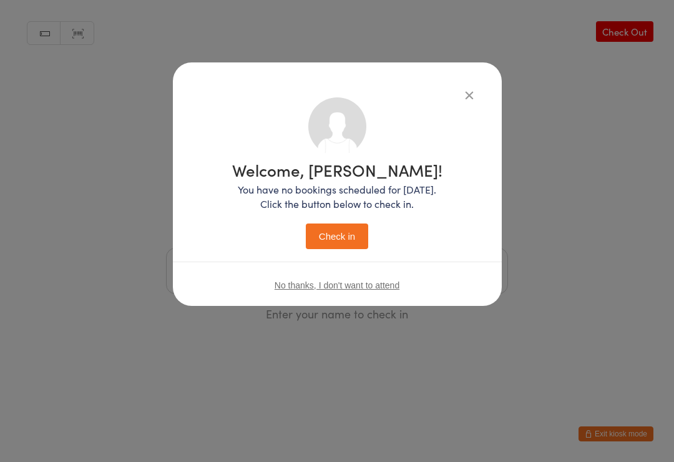
click at [342, 238] on button "Check in" at bounding box center [337, 236] width 62 height 26
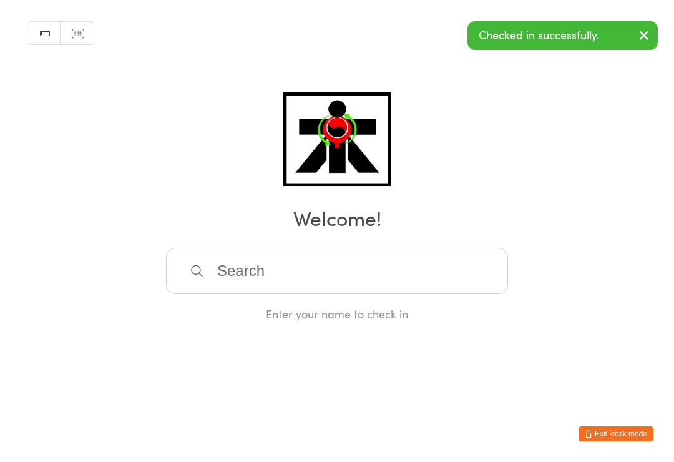
click at [4, 437] on html "You have now entered Kiosk Mode. Members will be able to check themselves in us…" at bounding box center [337, 231] width 674 height 462
click at [456, 271] on input "search" at bounding box center [337, 271] width 342 height 46
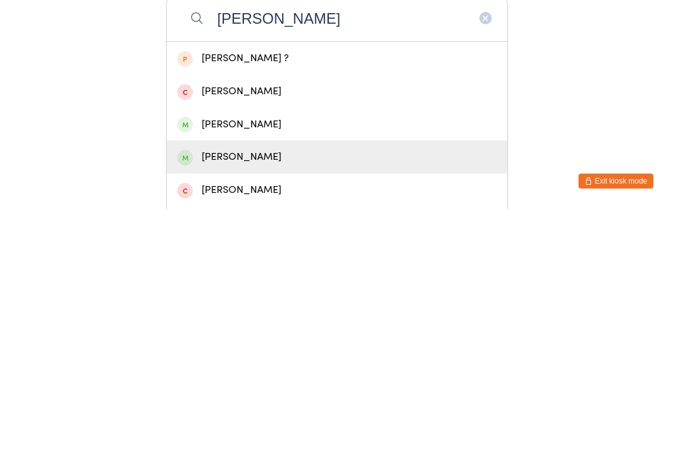
type input "[PERSON_NAME]"
click at [422, 401] on div "[PERSON_NAME]" at bounding box center [336, 409] width 319 height 17
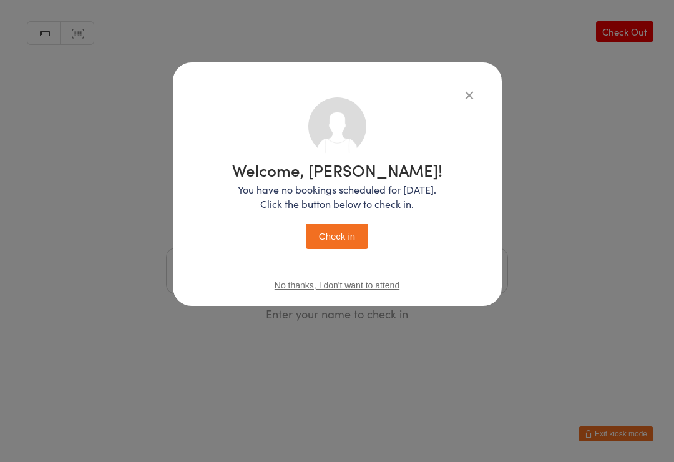
click at [356, 249] on button "Check in" at bounding box center [337, 236] width 62 height 26
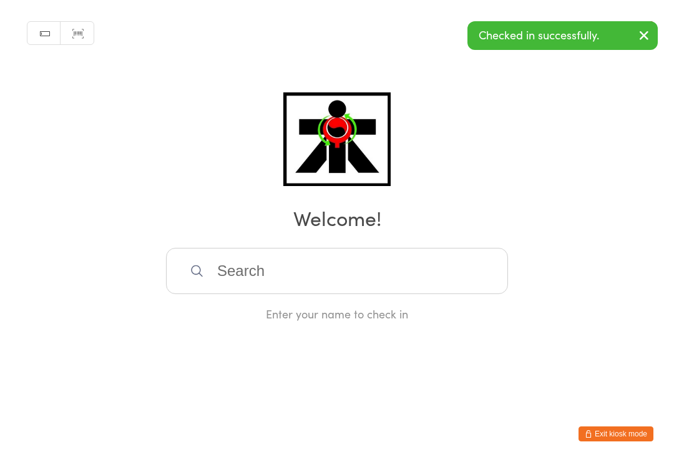
click at [405, 275] on input "search" at bounding box center [337, 271] width 342 height 46
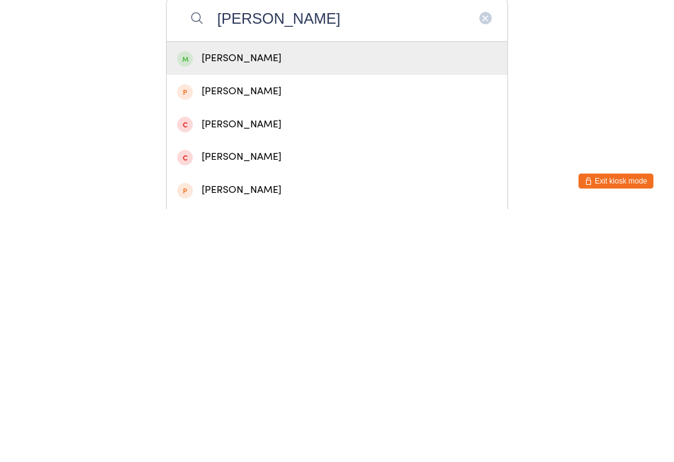
type input "[PERSON_NAME]"
click at [404, 302] on div "[PERSON_NAME]" at bounding box center [336, 310] width 319 height 17
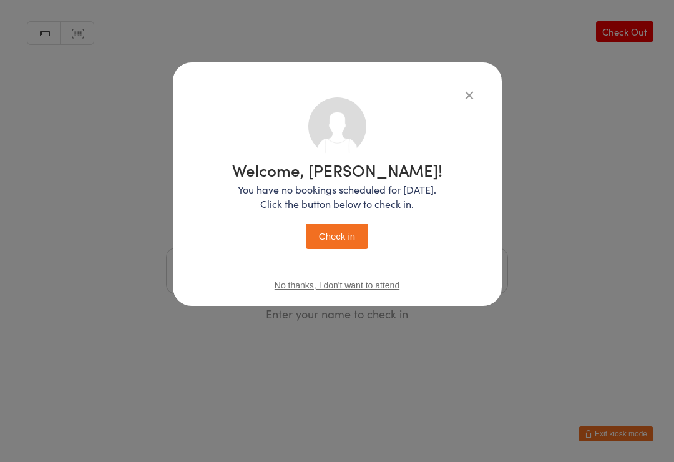
click at [334, 239] on button "Check in" at bounding box center [337, 236] width 62 height 26
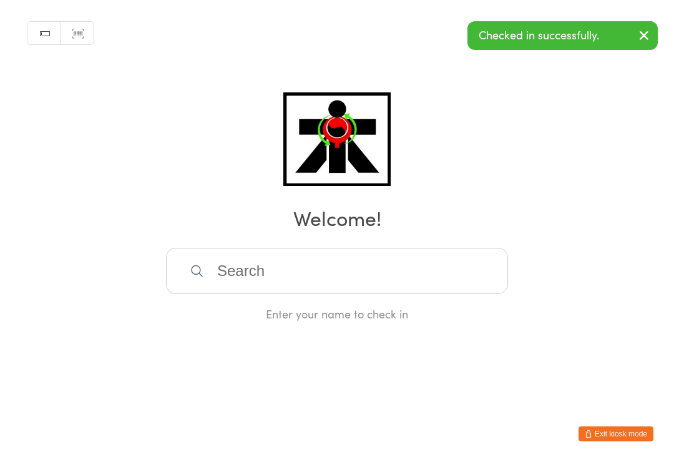
click at [442, 283] on input "search" at bounding box center [337, 271] width 342 height 46
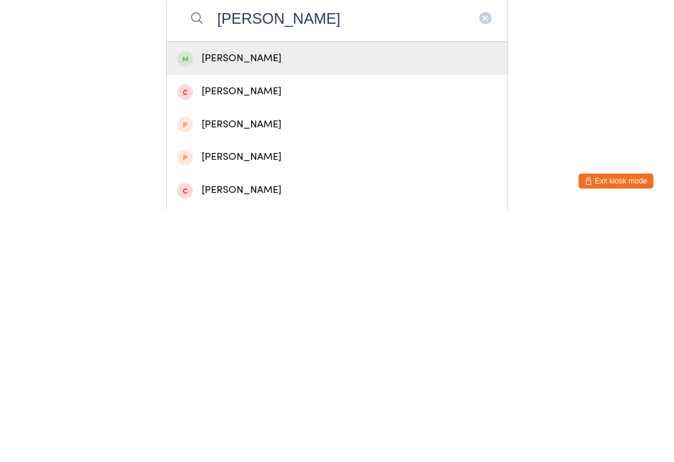
type input "[PERSON_NAME]"
click at [409, 302] on div "[PERSON_NAME]" at bounding box center [336, 310] width 319 height 17
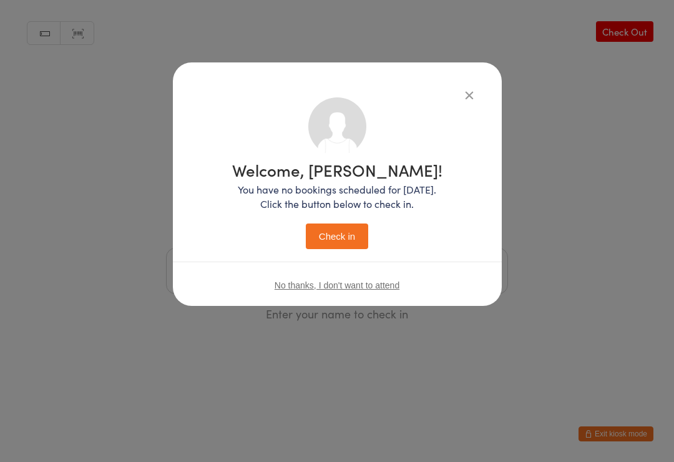
click at [336, 236] on button "Check in" at bounding box center [337, 236] width 62 height 26
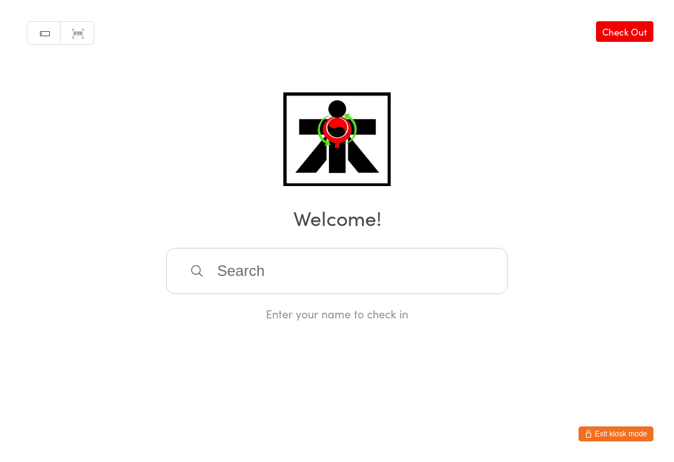
click at [191, 291] on input "search" at bounding box center [337, 271] width 342 height 46
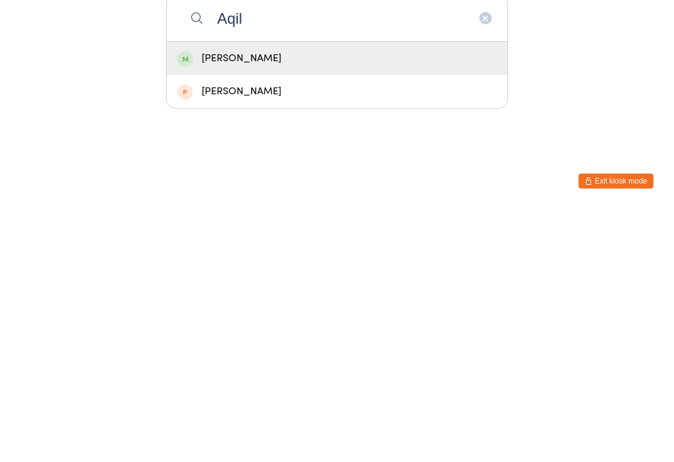
type input "Aqil"
click at [203, 302] on div "[PERSON_NAME]" at bounding box center [336, 310] width 319 height 17
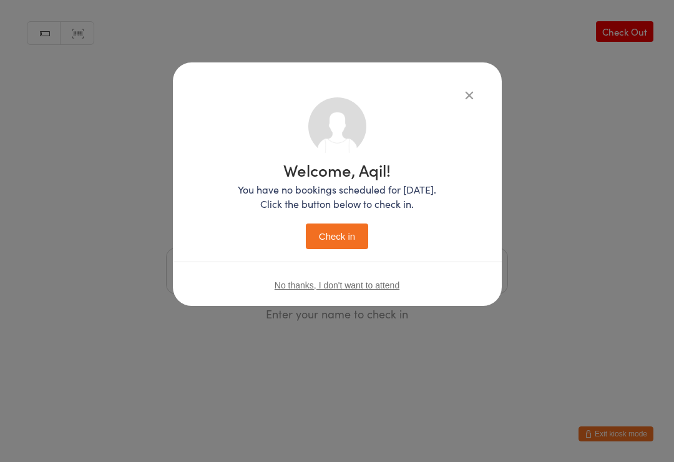
click at [335, 248] on button "Check in" at bounding box center [337, 236] width 62 height 26
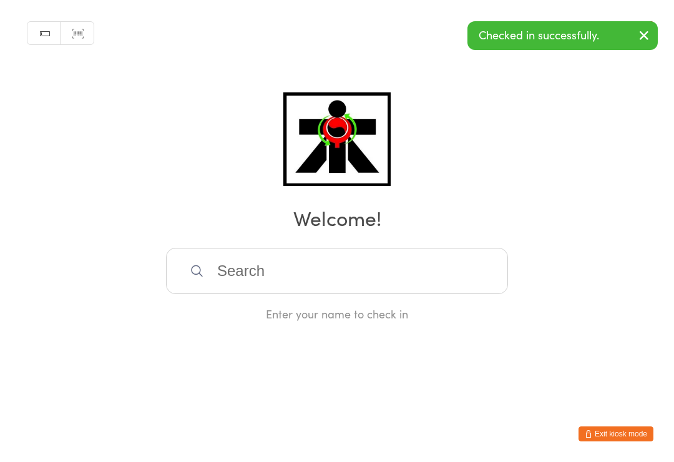
click at [253, 275] on input "search" at bounding box center [337, 271] width 342 height 46
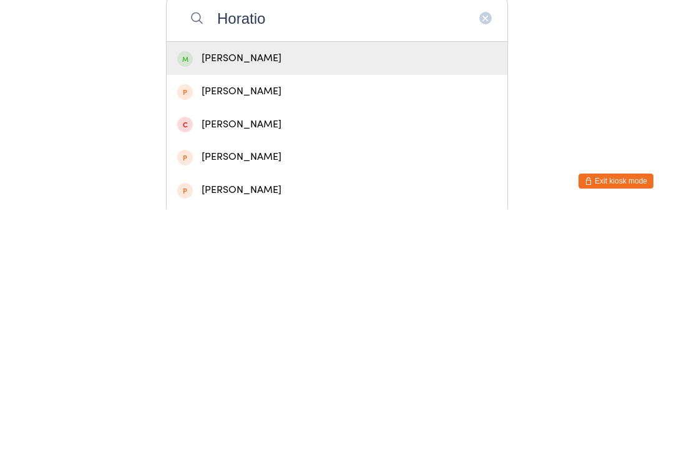
type input "Horatio"
click at [208, 302] on div "[PERSON_NAME]" at bounding box center [336, 310] width 319 height 17
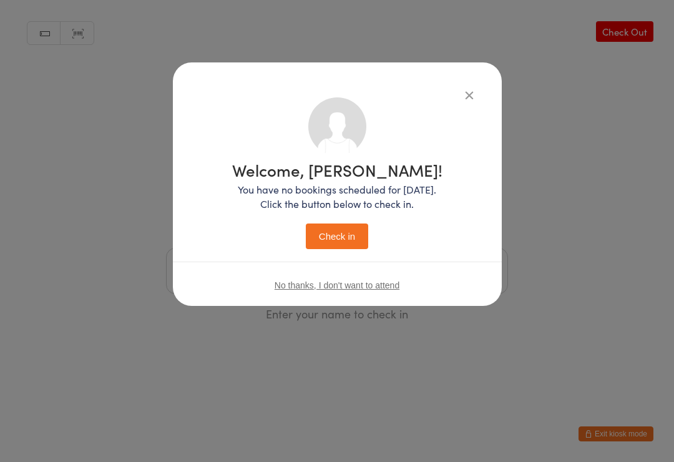
click at [324, 249] on button "Check in" at bounding box center [337, 236] width 62 height 26
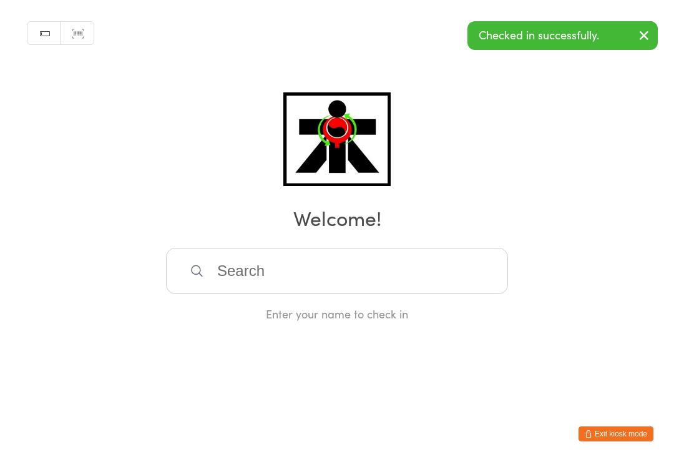
click at [269, 266] on input "search" at bounding box center [337, 271] width 342 height 46
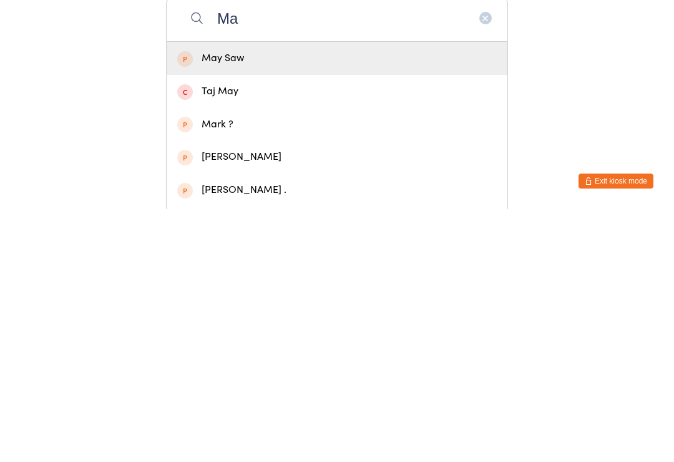
type input "M"
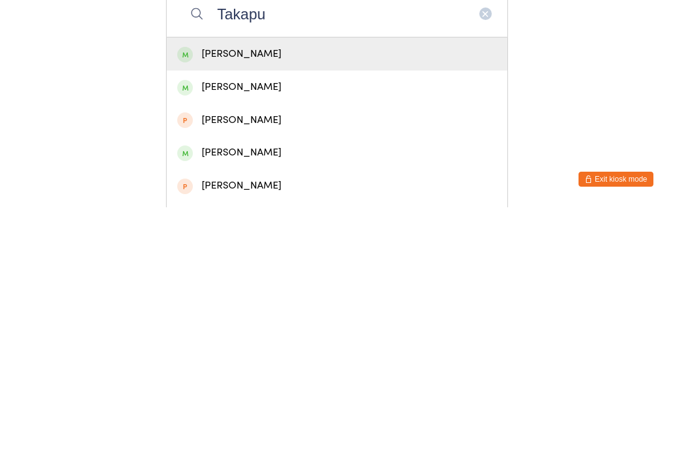
scroll to position [3, 0]
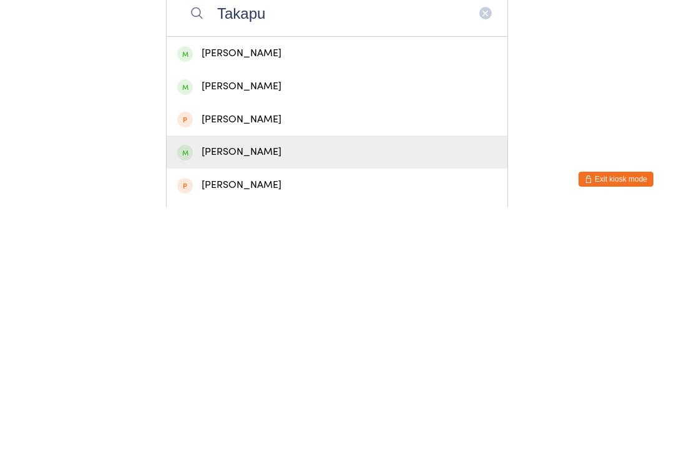
type input "Takapu"
click at [198, 398] on div "[PERSON_NAME]" at bounding box center [336, 406] width 319 height 17
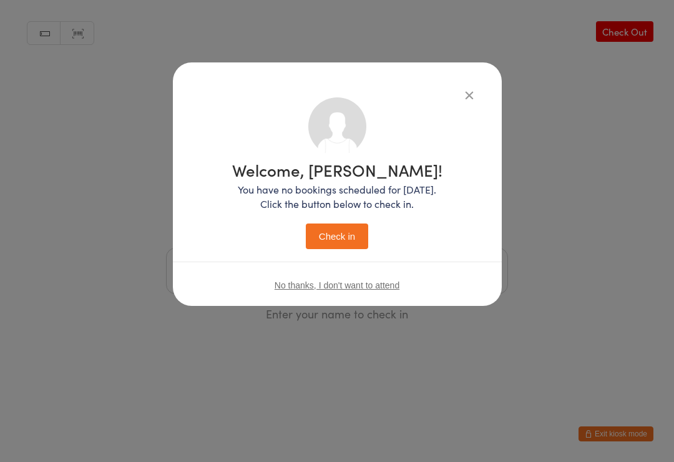
click at [341, 239] on button "Check in" at bounding box center [337, 236] width 62 height 26
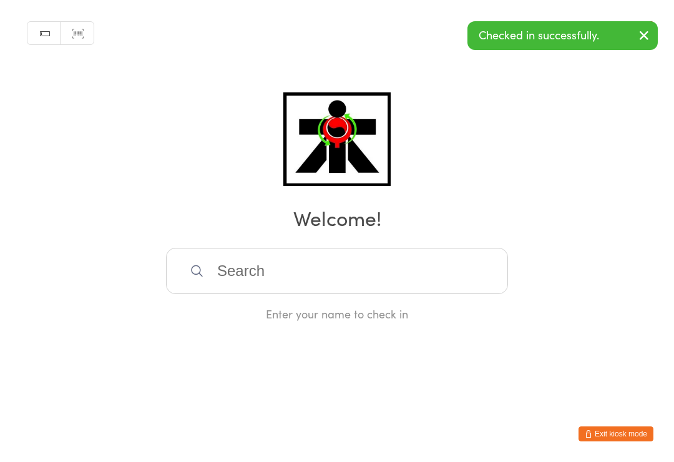
click at [216, 257] on input "search" at bounding box center [337, 271] width 342 height 46
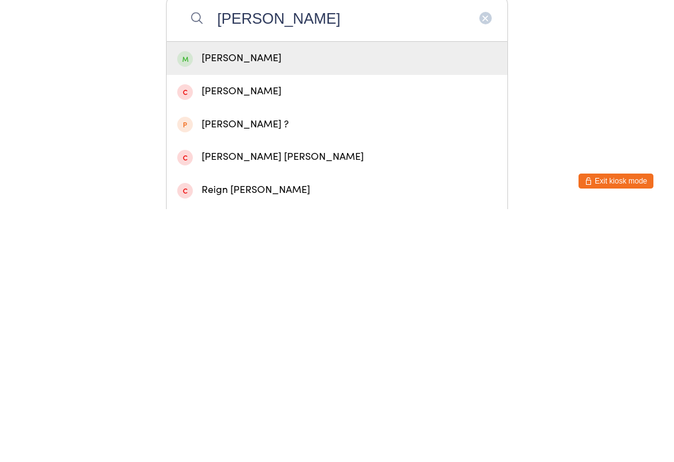
click at [637, 123] on html "You have now entered Kiosk Mode. Members will be able to check themselves in us…" at bounding box center [337, 231] width 674 height 462
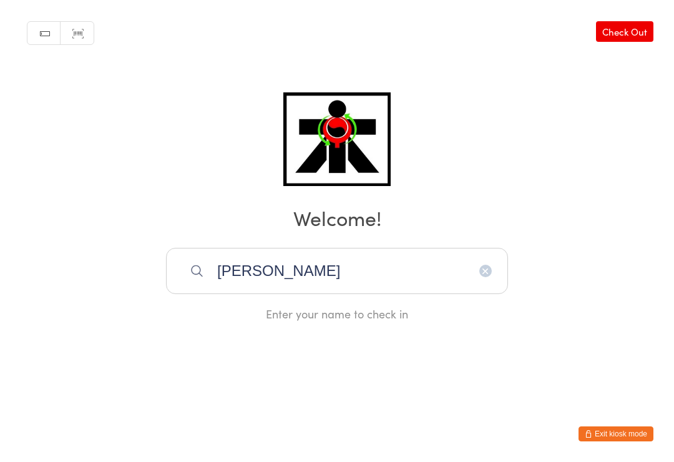
click at [263, 275] on input "[PERSON_NAME]" at bounding box center [337, 271] width 342 height 46
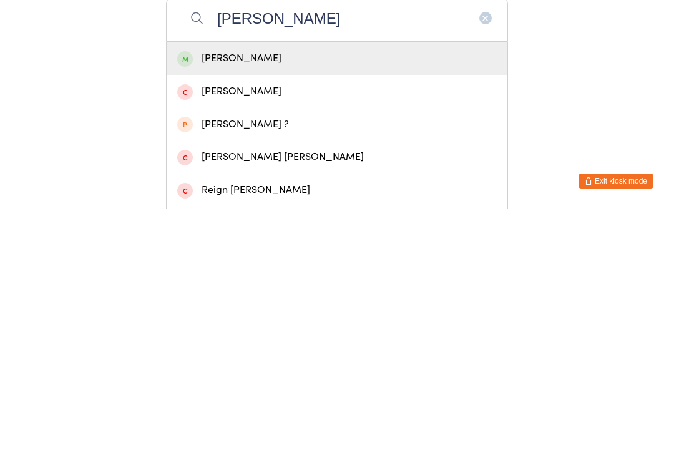
type input "[PERSON_NAME]"
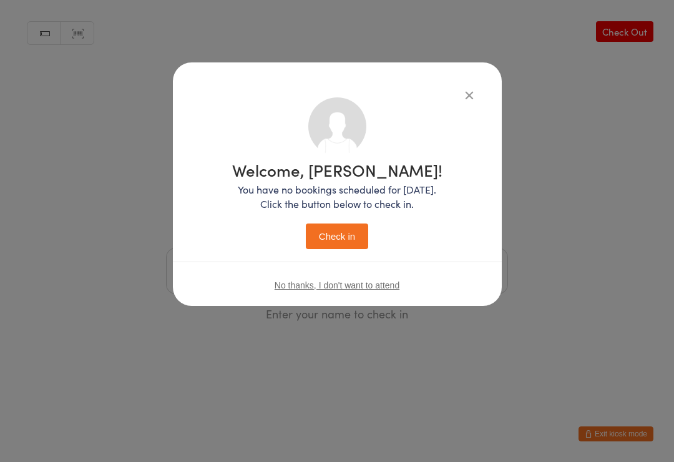
click at [327, 233] on button "Check in" at bounding box center [337, 236] width 62 height 26
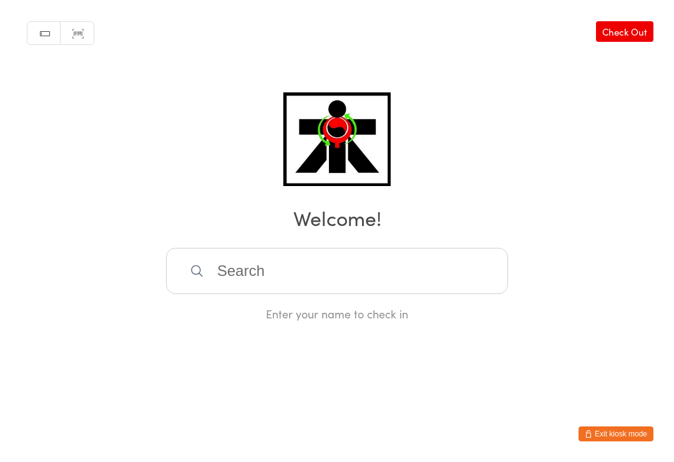
click at [434, 281] on input "search" at bounding box center [337, 271] width 342 height 46
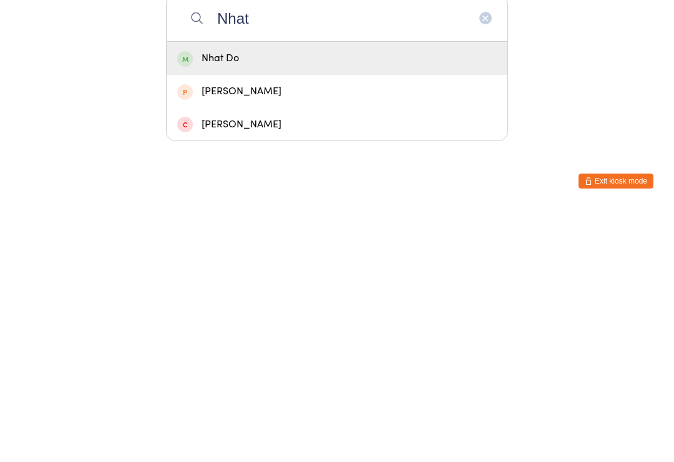
type input "Nhat"
click at [390, 302] on div "Nhat Do" at bounding box center [336, 310] width 319 height 17
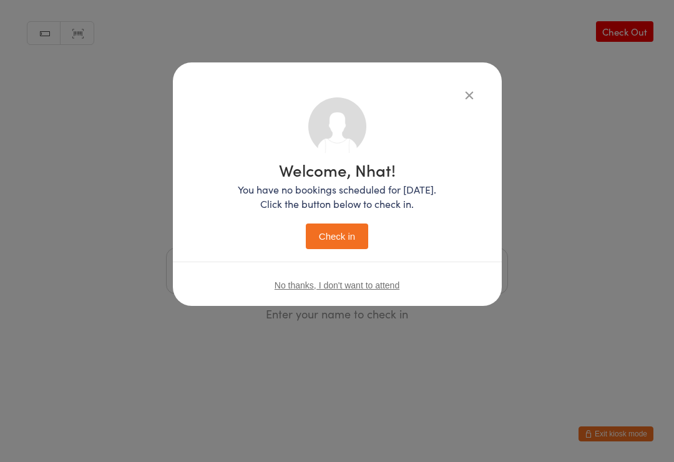
click at [349, 240] on button "Check in" at bounding box center [337, 236] width 62 height 26
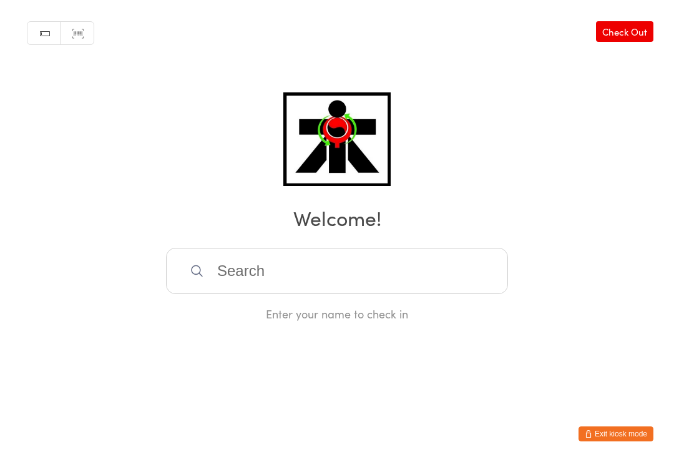
click at [336, 291] on input "search" at bounding box center [337, 271] width 342 height 46
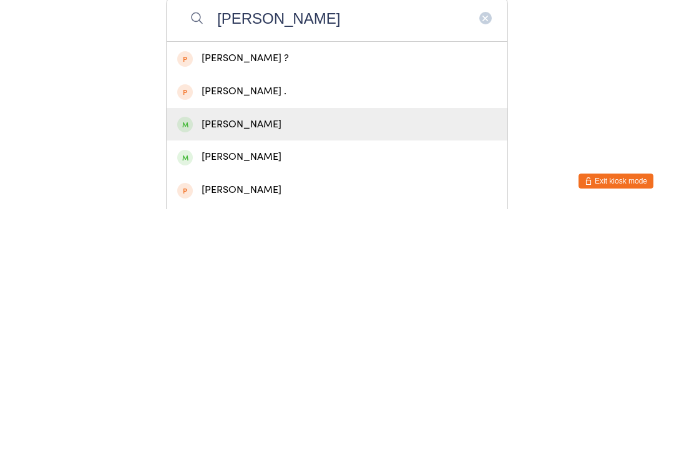
type input "[PERSON_NAME]"
click at [183, 369] on span at bounding box center [185, 377] width 16 height 16
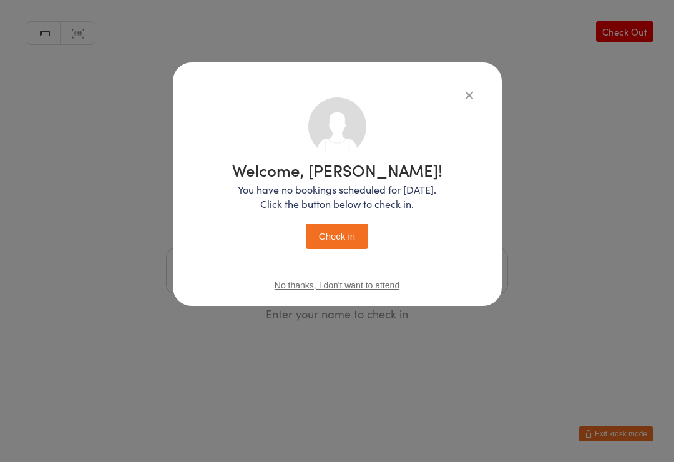
click at [485, 79] on div "Welcome, [PERSON_NAME]! You have no bookings scheduled for [DATE]. Click the bu…" at bounding box center [337, 183] width 329 height 243
click at [471, 102] on button "button" at bounding box center [469, 94] width 15 height 15
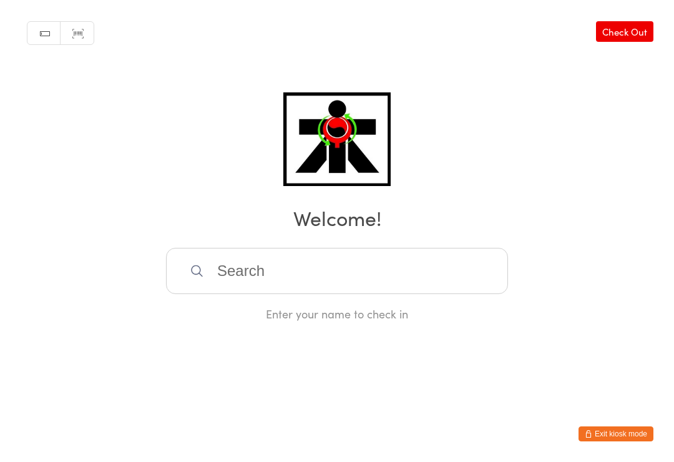
click at [362, 273] on input "search" at bounding box center [337, 271] width 342 height 46
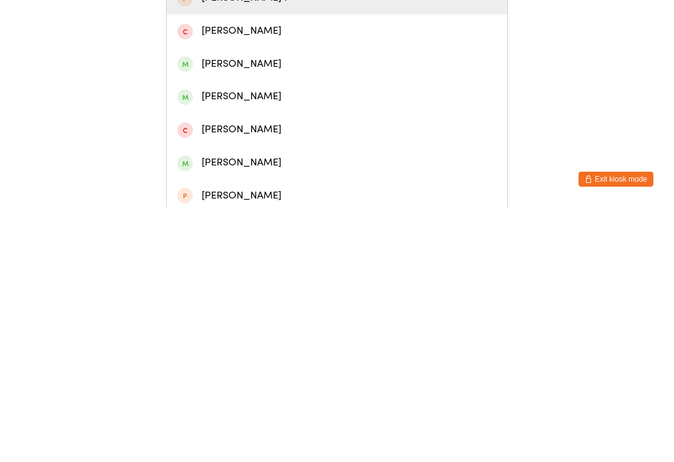
scroll to position [67, 0]
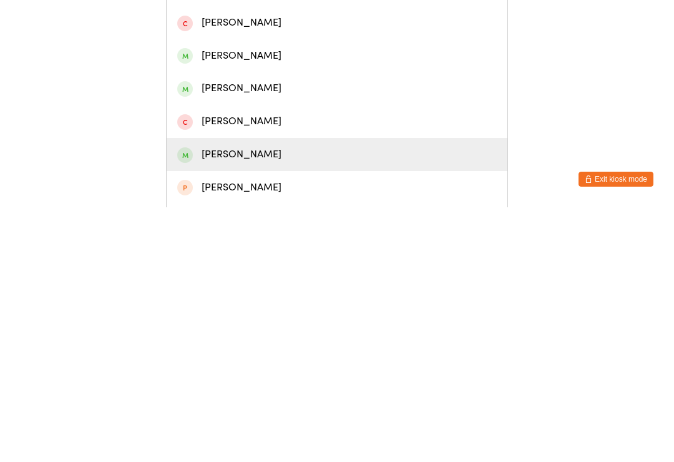
type input "[PERSON_NAME]"
click at [241, 400] on div "[PERSON_NAME]" at bounding box center [336, 408] width 319 height 17
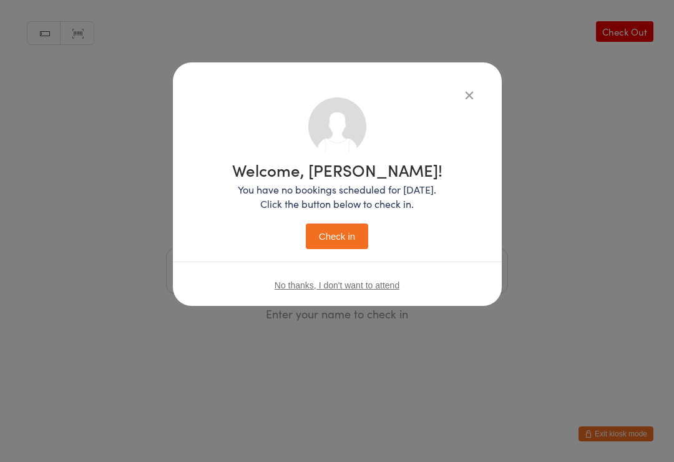
click at [344, 246] on button "Check in" at bounding box center [337, 236] width 62 height 26
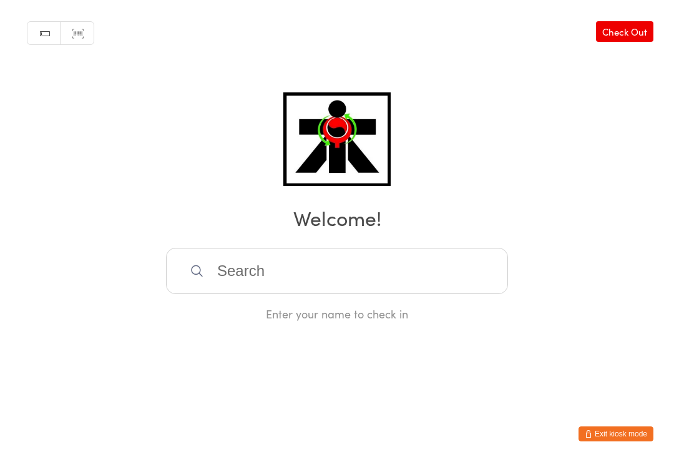
click at [281, 280] on input "search" at bounding box center [337, 271] width 342 height 46
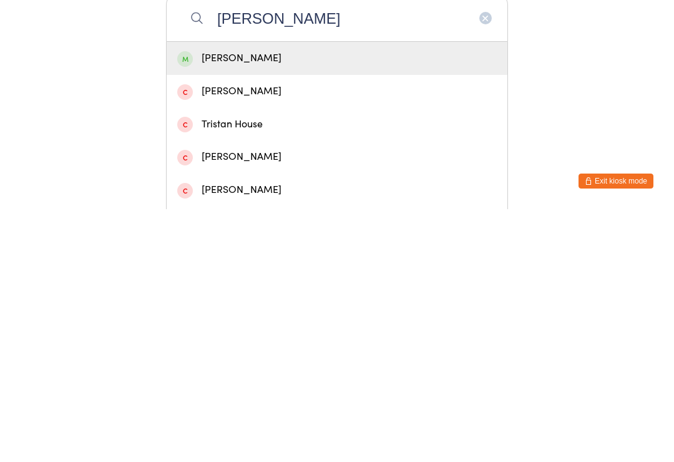
type input "[PERSON_NAME]"
click at [270, 302] on div "[PERSON_NAME]" at bounding box center [336, 310] width 319 height 17
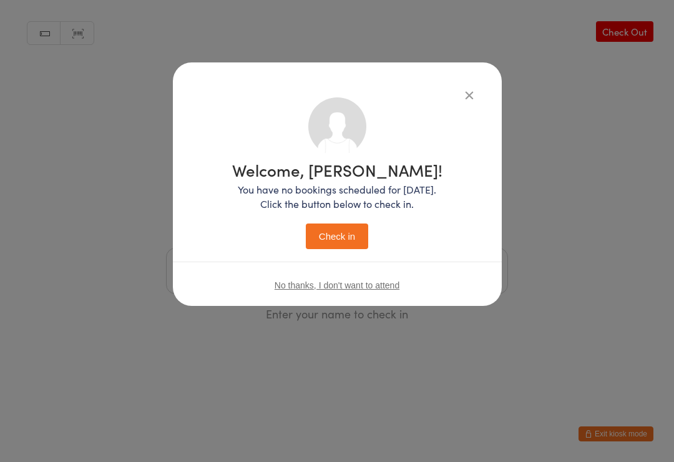
click at [343, 238] on button "Check in" at bounding box center [337, 236] width 62 height 26
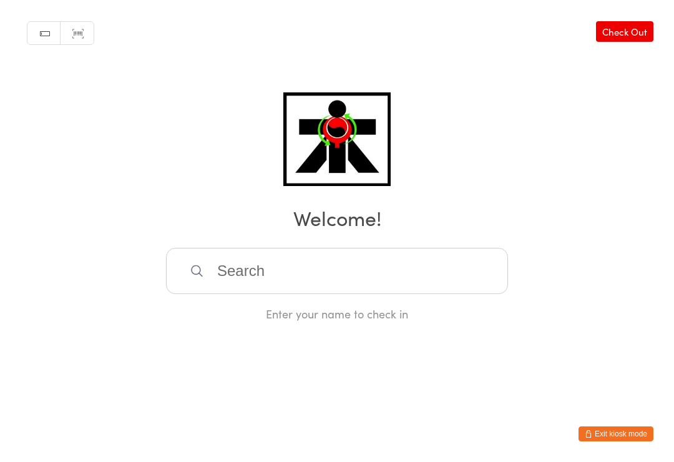
click at [389, 291] on input "search" at bounding box center [337, 271] width 342 height 46
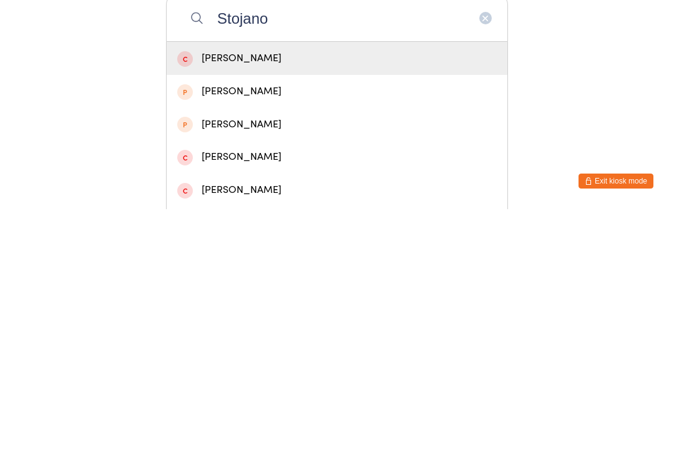
type input "[PERSON_NAME]"
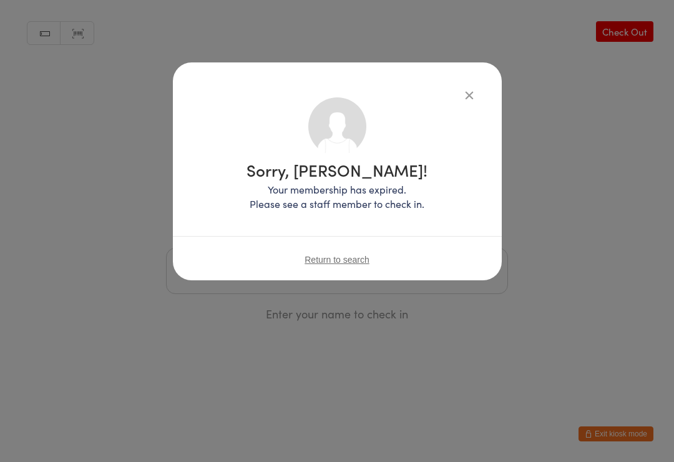
click at [473, 94] on icon "button" at bounding box center [469, 95] width 14 height 14
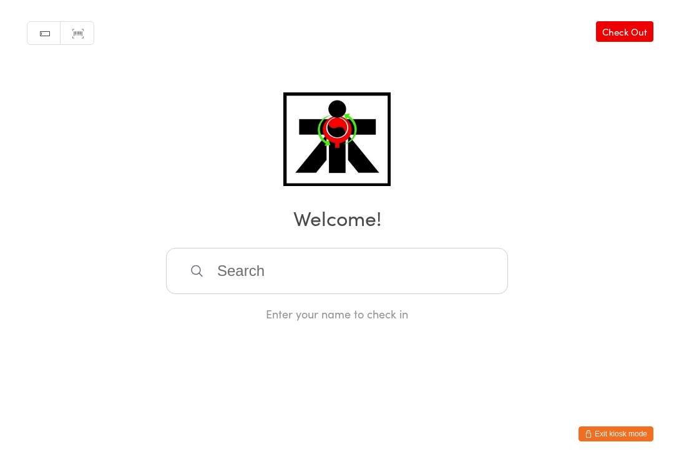
click at [421, 273] on input "search" at bounding box center [337, 271] width 342 height 46
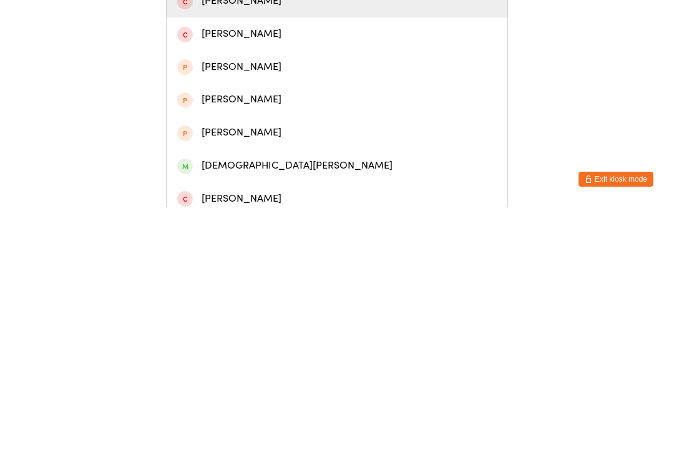
scroll to position [57, 0]
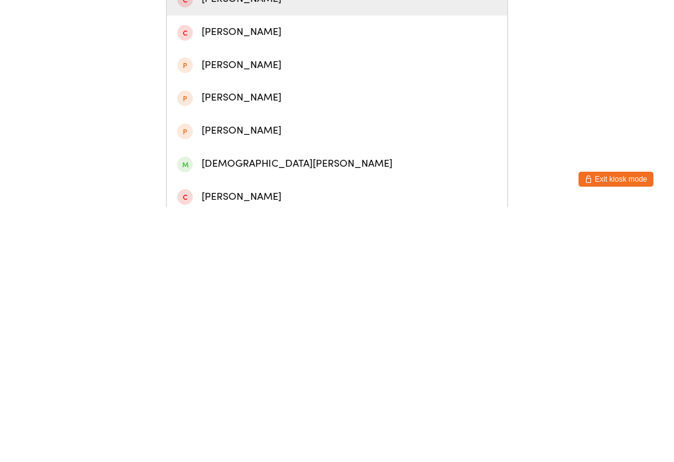
type input "[PERSON_NAME]"
click at [191, 411] on span at bounding box center [185, 419] width 16 height 16
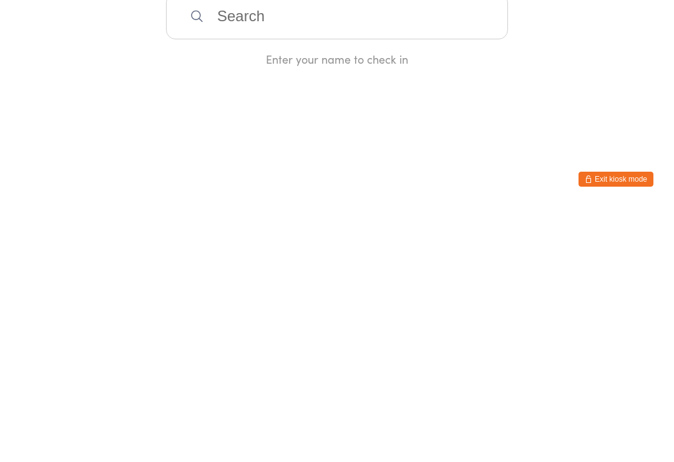
scroll to position [0, 0]
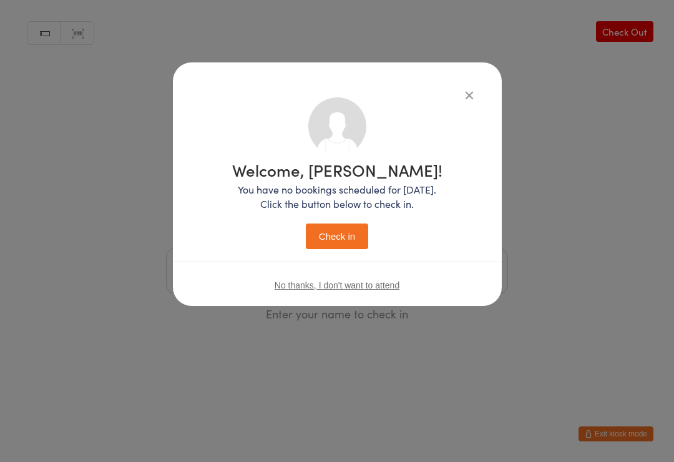
click at [330, 248] on button "Check in" at bounding box center [337, 236] width 62 height 26
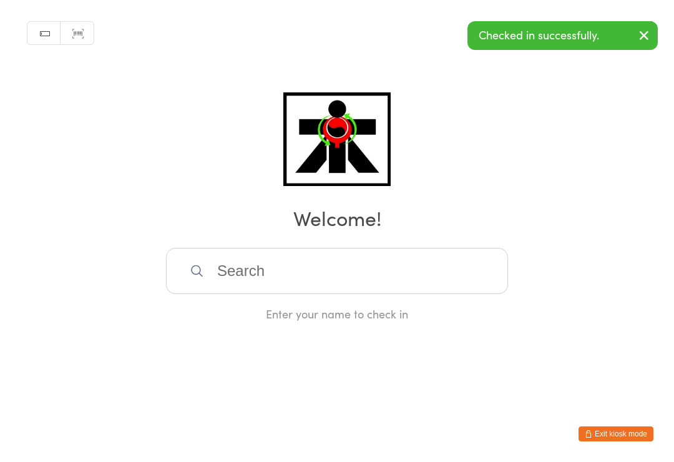
click at [261, 271] on input "search" at bounding box center [337, 271] width 342 height 46
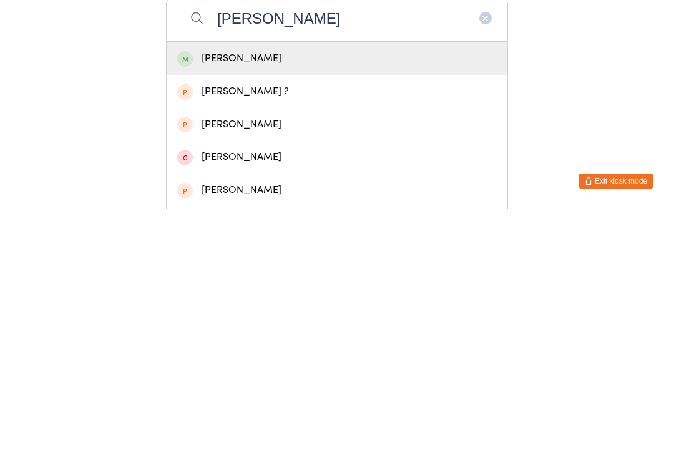
type input "[PERSON_NAME]"
click at [198, 294] on div "[PERSON_NAME]" at bounding box center [337, 310] width 341 height 33
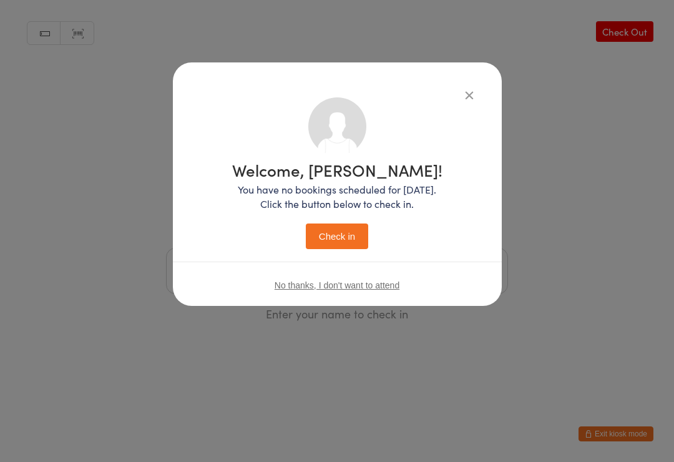
click at [344, 241] on button "Check in" at bounding box center [337, 236] width 62 height 26
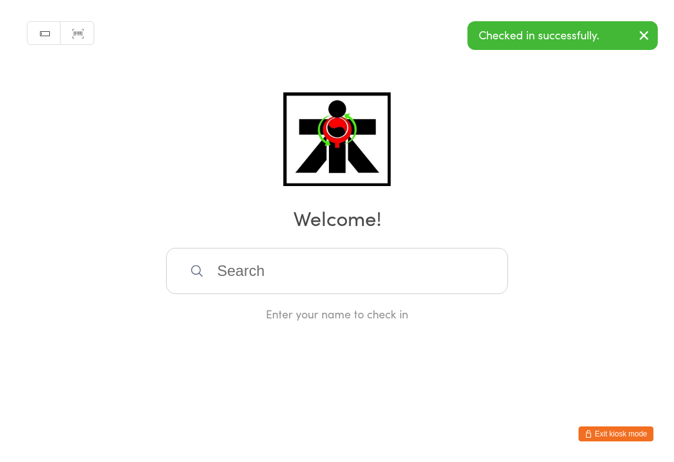
click at [381, 276] on input "search" at bounding box center [337, 271] width 342 height 46
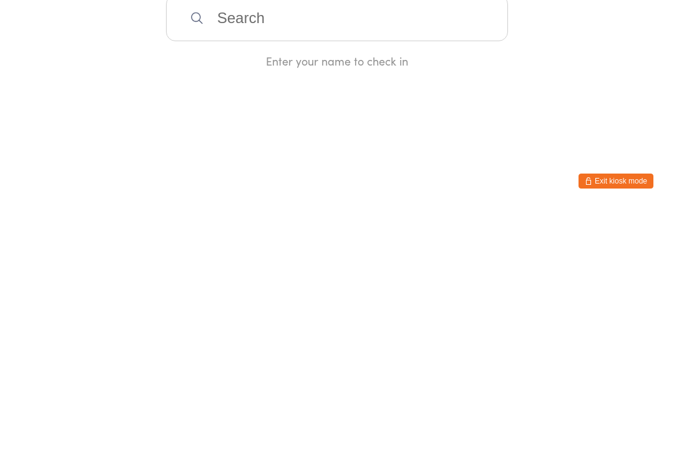
type input "Y"
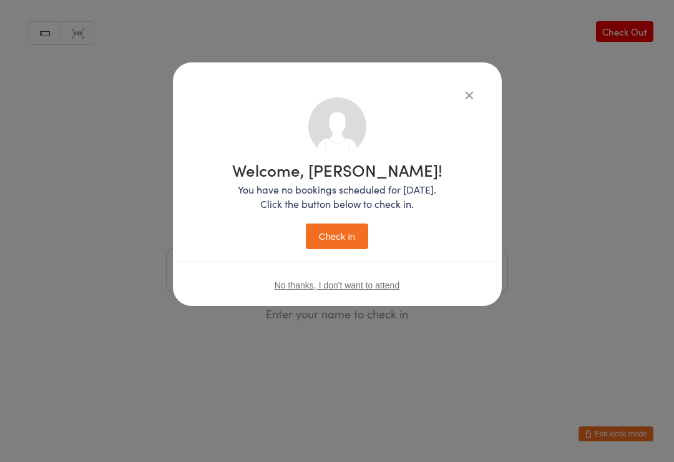
click at [466, 100] on icon "button" at bounding box center [469, 95] width 14 height 14
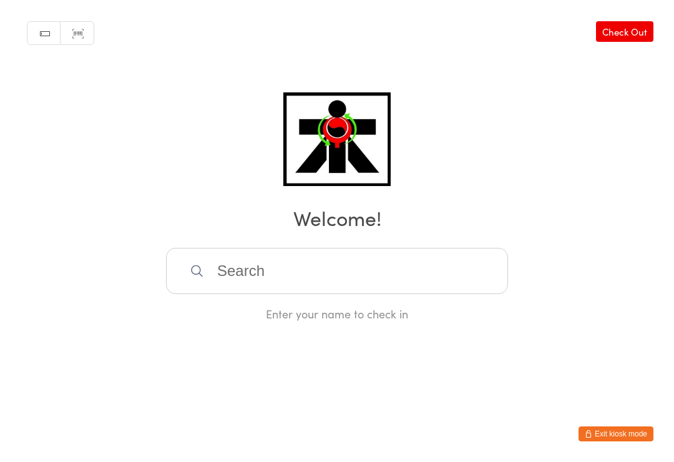
click at [458, 100] on div "Manual search Scanner input Check Out Welcome! Enter your name to check in" at bounding box center [337, 160] width 674 height 321
click at [336, 278] on input "search" at bounding box center [337, 271] width 342 height 46
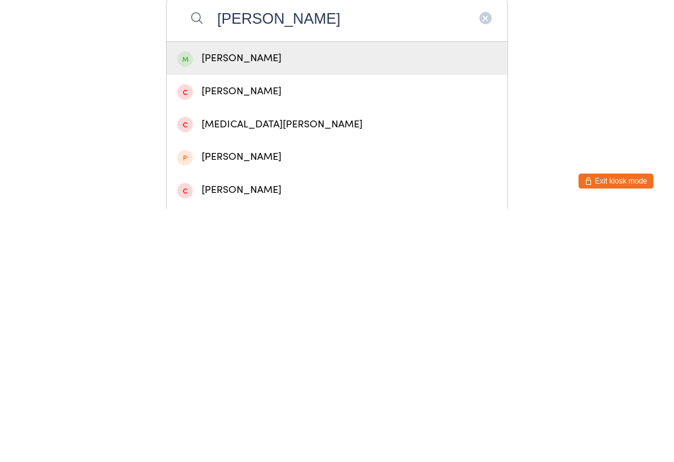
type input "[PERSON_NAME]"
click at [377, 294] on div "[PERSON_NAME]" at bounding box center [337, 310] width 341 height 33
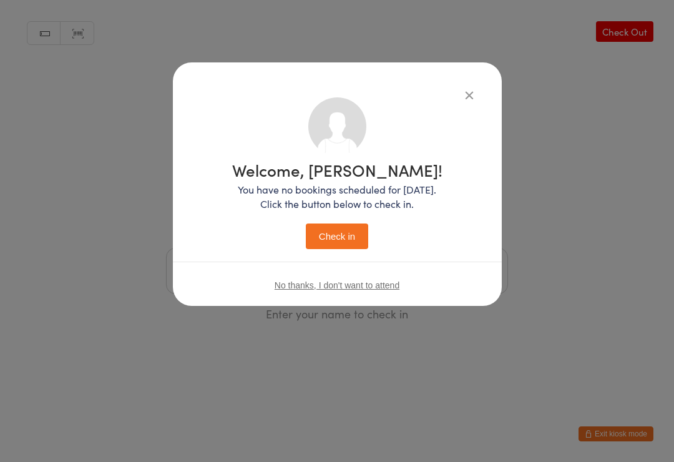
click at [346, 242] on button "Check in" at bounding box center [337, 236] width 62 height 26
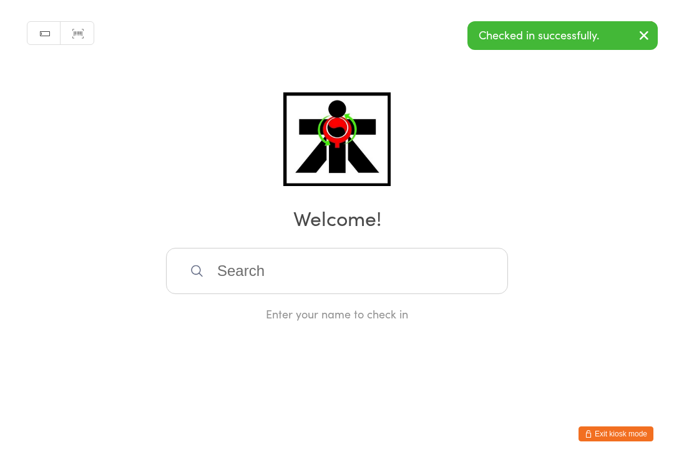
click at [261, 276] on input "search" at bounding box center [337, 271] width 342 height 46
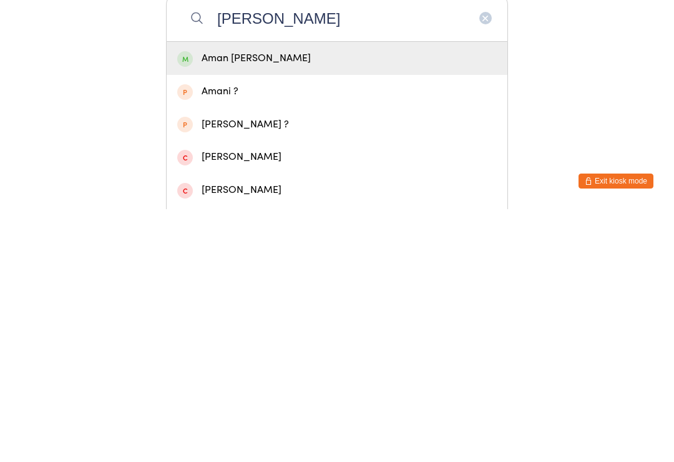
type input "[PERSON_NAME]"
click at [284, 294] on div "Aman [PERSON_NAME]" at bounding box center [337, 310] width 341 height 33
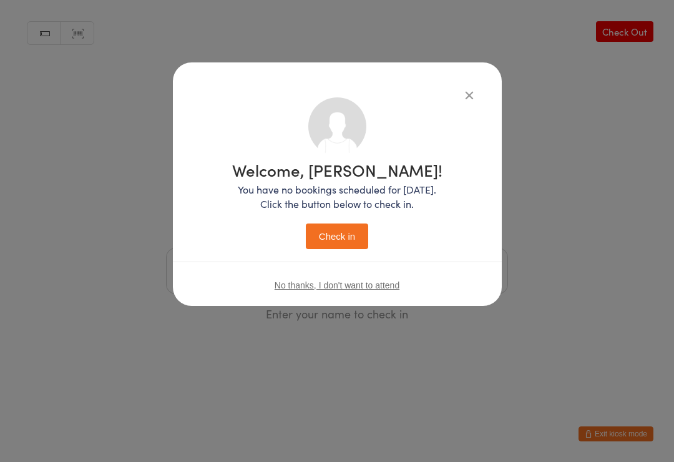
click at [327, 235] on button "Check in" at bounding box center [337, 236] width 62 height 26
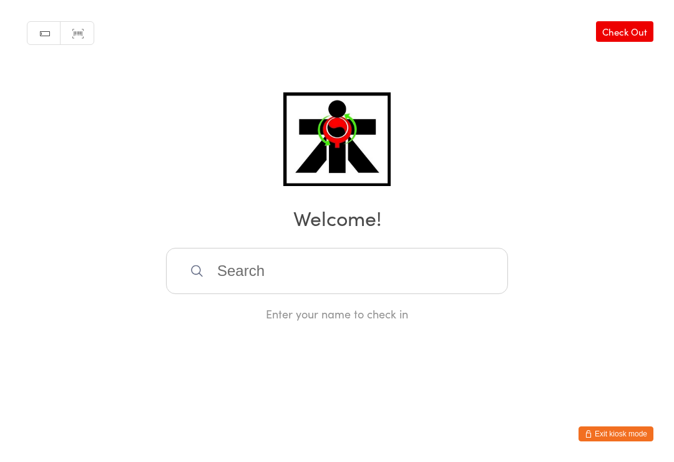
click at [224, 254] on input "search" at bounding box center [337, 271] width 342 height 46
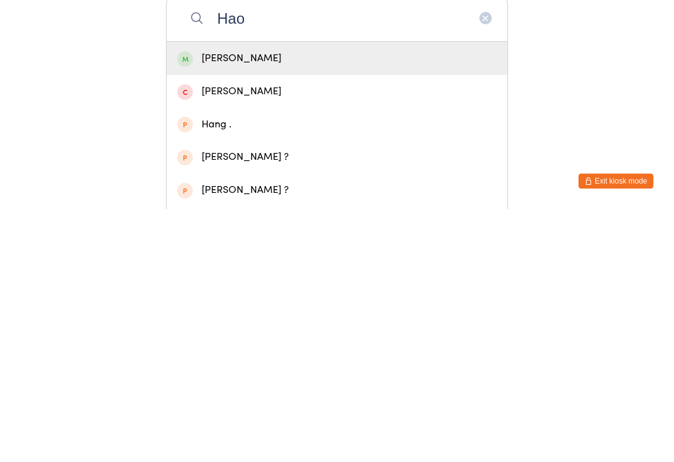
type input "Hao"
click at [210, 302] on div "[PERSON_NAME]" at bounding box center [336, 310] width 319 height 17
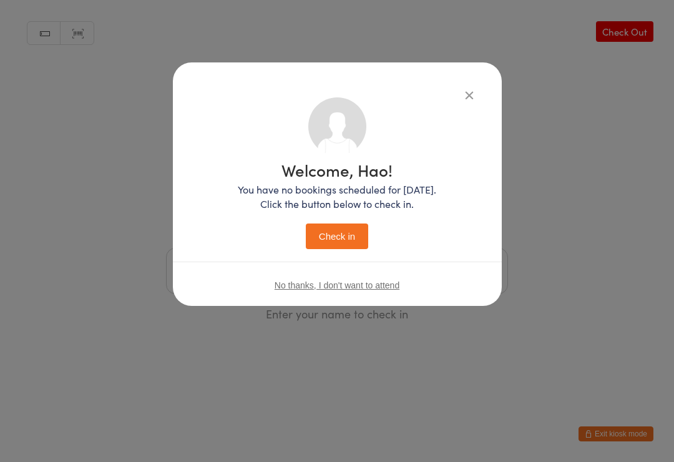
click at [316, 221] on div "Welcome, Hao! You have no bookings scheduled for [DATE]. Click the button below…" at bounding box center [337, 205] width 198 height 87
click at [348, 228] on button "Check in" at bounding box center [337, 236] width 62 height 26
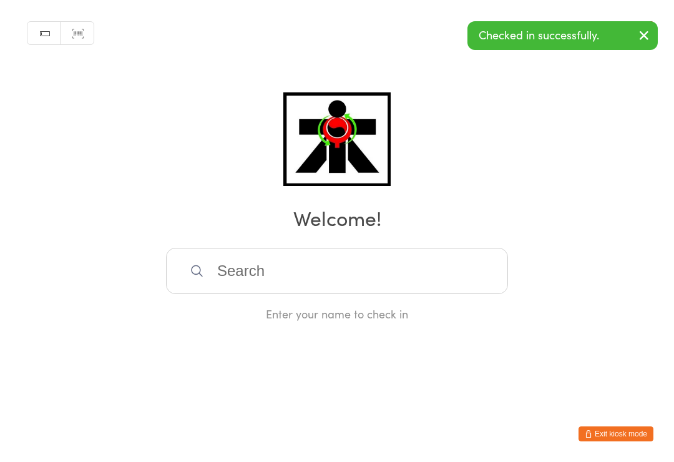
click at [233, 276] on input "search" at bounding box center [337, 271] width 342 height 46
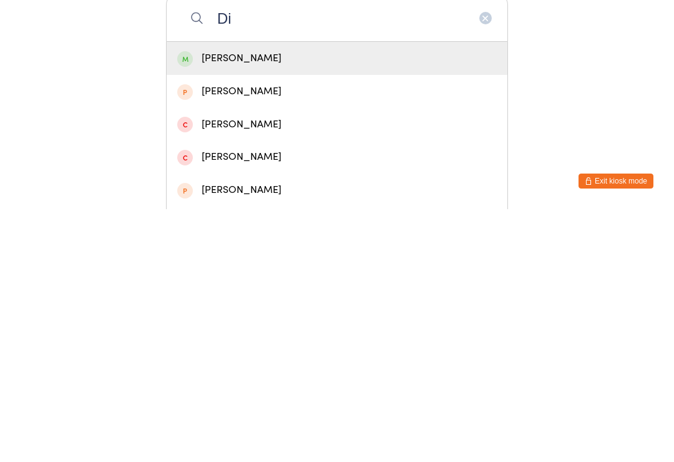
type input "Di"
click at [191, 304] on span at bounding box center [185, 312] width 16 height 16
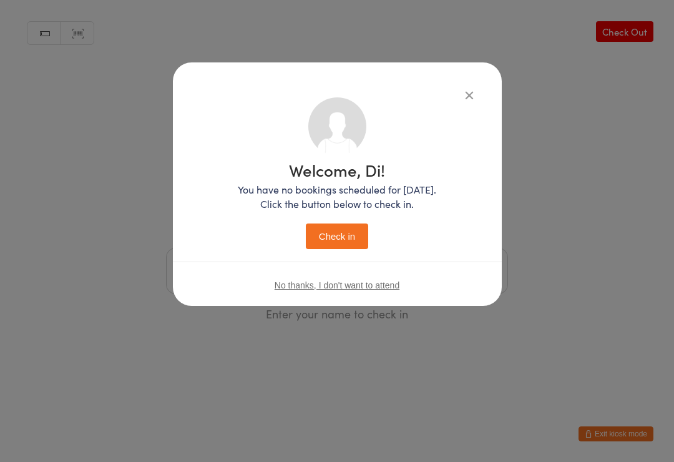
click at [314, 240] on button "Check in" at bounding box center [337, 236] width 62 height 26
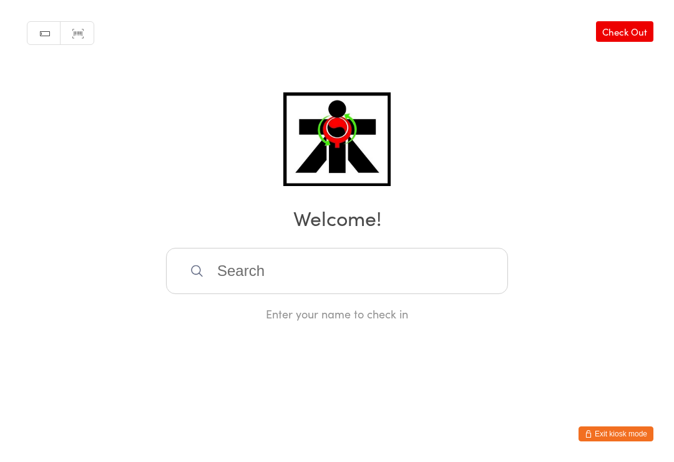
click at [266, 284] on input "search" at bounding box center [337, 271] width 342 height 46
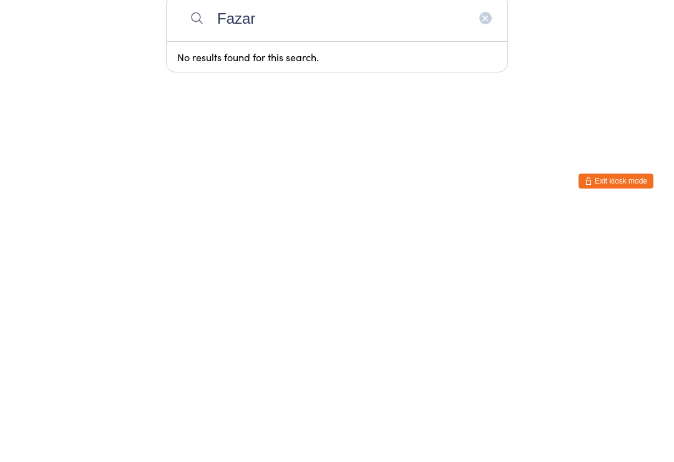
type input "Fazari"
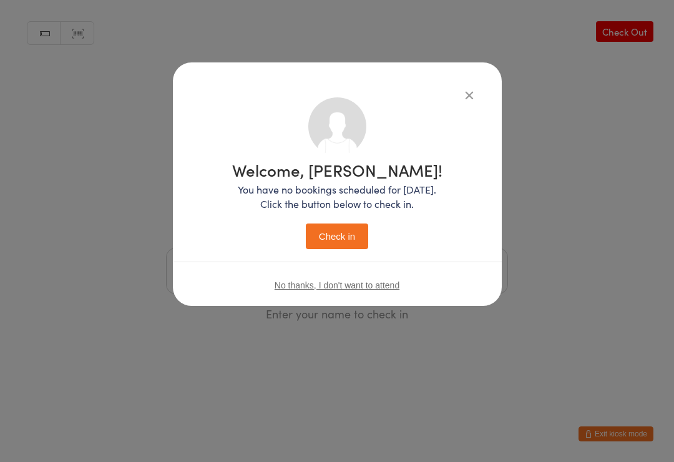
click at [338, 239] on button "Check in" at bounding box center [337, 236] width 62 height 26
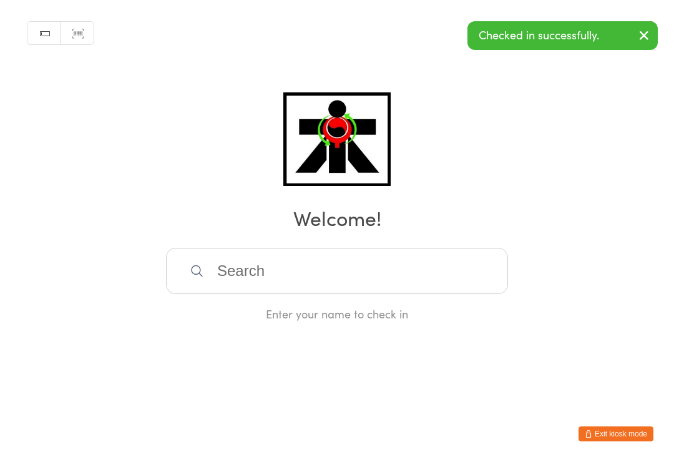
click at [279, 270] on input "search" at bounding box center [337, 271] width 342 height 46
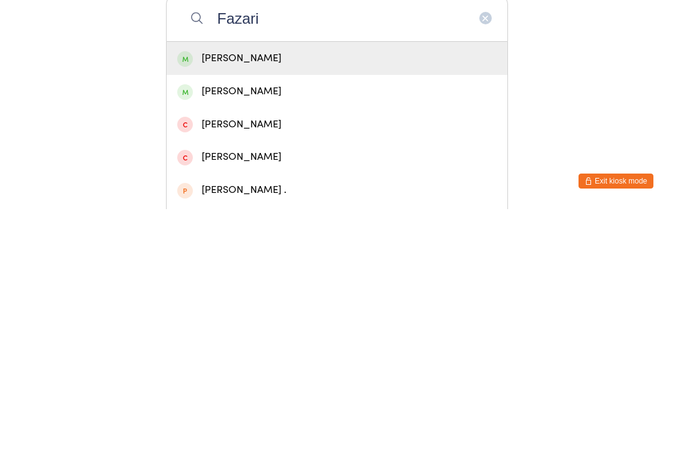
type input "Fazari"
click at [255, 336] on div "[PERSON_NAME]" at bounding box center [336, 344] width 319 height 17
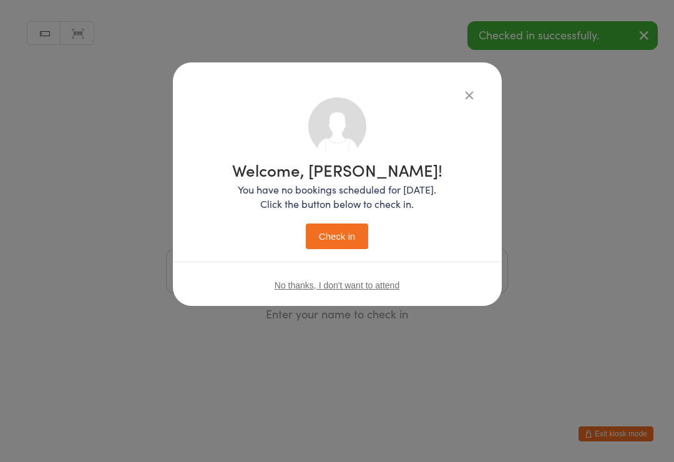
click at [344, 231] on button "Check in" at bounding box center [337, 236] width 62 height 26
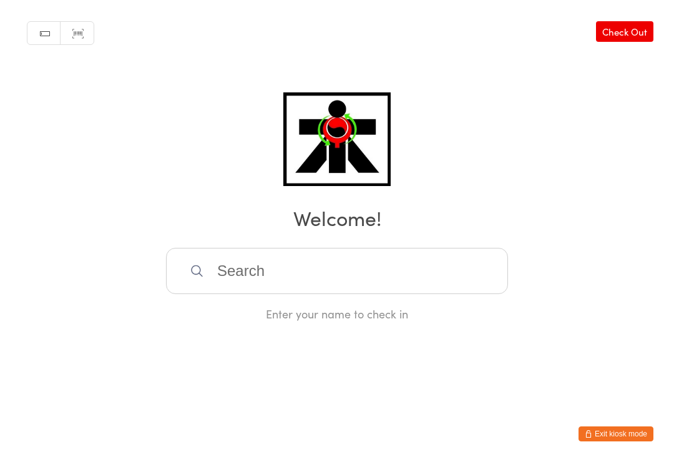
click at [227, 273] on input "search" at bounding box center [337, 271] width 342 height 46
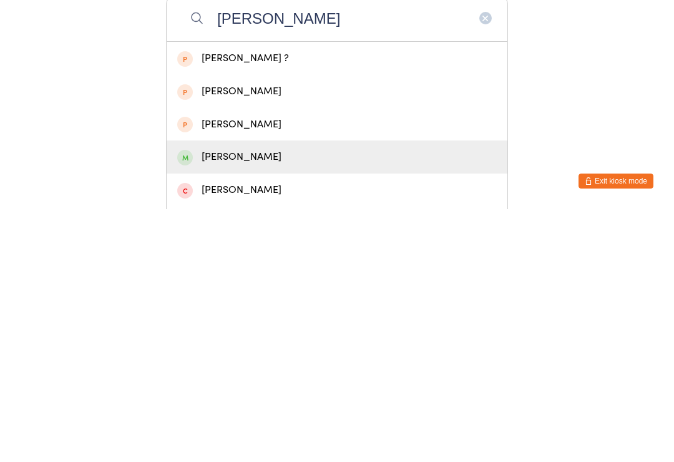
type input "[PERSON_NAME]"
click at [223, 401] on div "[PERSON_NAME]" at bounding box center [336, 409] width 319 height 17
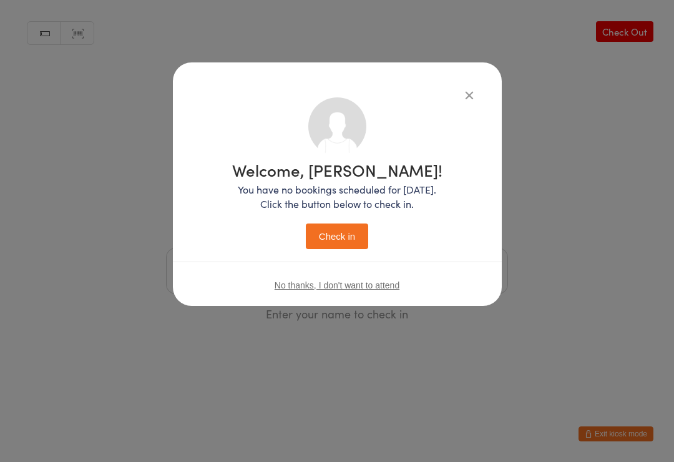
click at [338, 236] on button "Check in" at bounding box center [337, 236] width 62 height 26
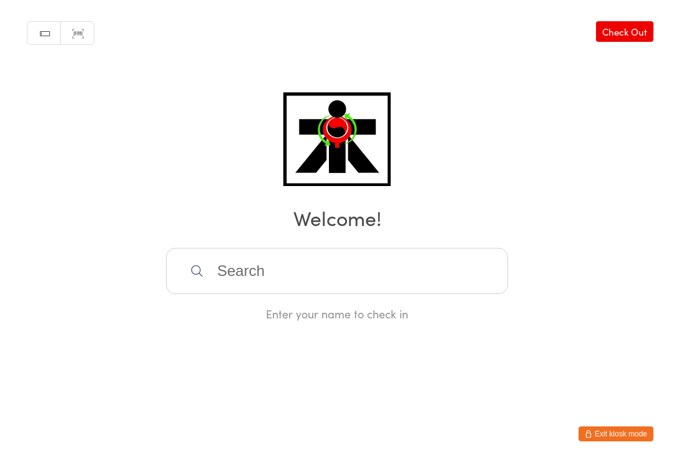
click at [482, 274] on input "search" at bounding box center [337, 271] width 342 height 46
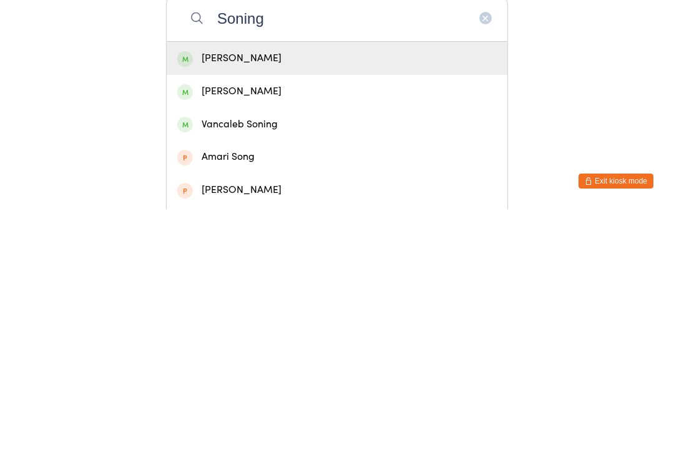
type input "Soning"
click at [208, 302] on div "[PERSON_NAME]" at bounding box center [336, 310] width 319 height 17
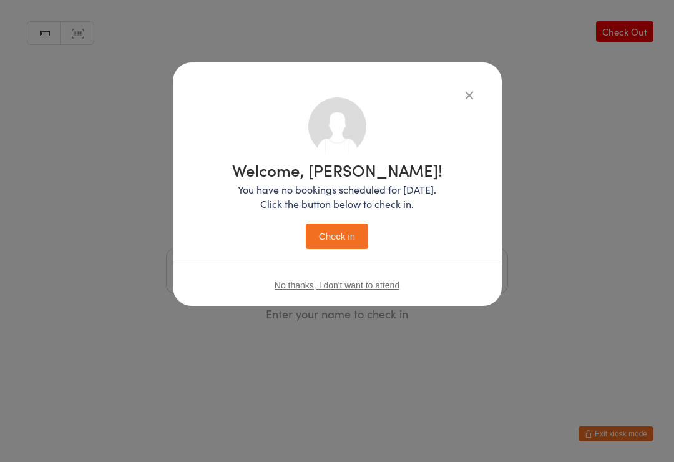
click at [331, 231] on button "Check in" at bounding box center [337, 236] width 62 height 26
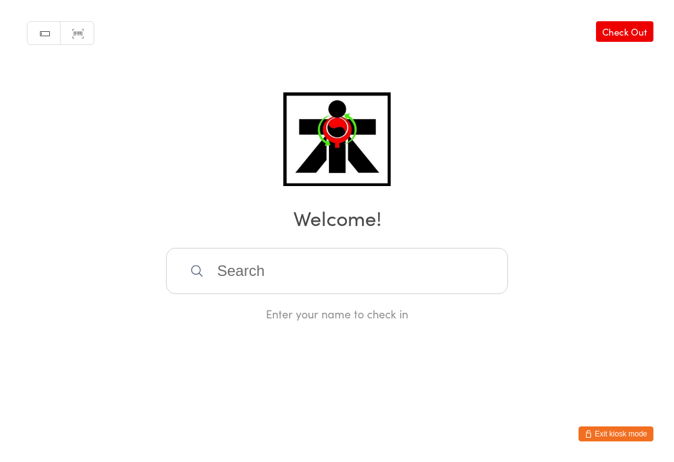
click at [331, 290] on input "search" at bounding box center [337, 271] width 342 height 46
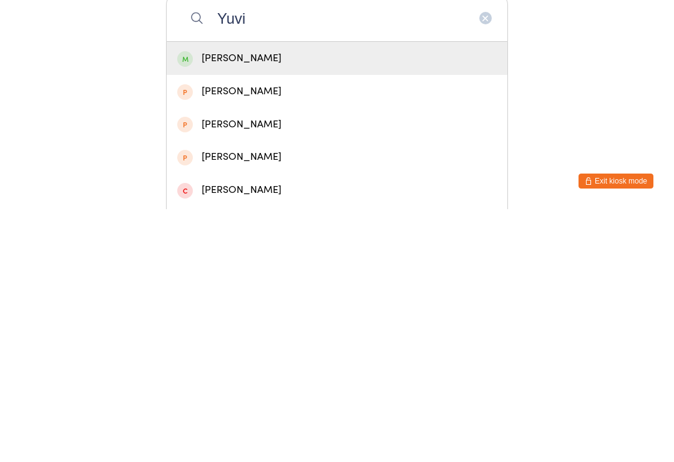
type input "Yuvi"
click at [246, 302] on div "[PERSON_NAME]" at bounding box center [336, 310] width 319 height 17
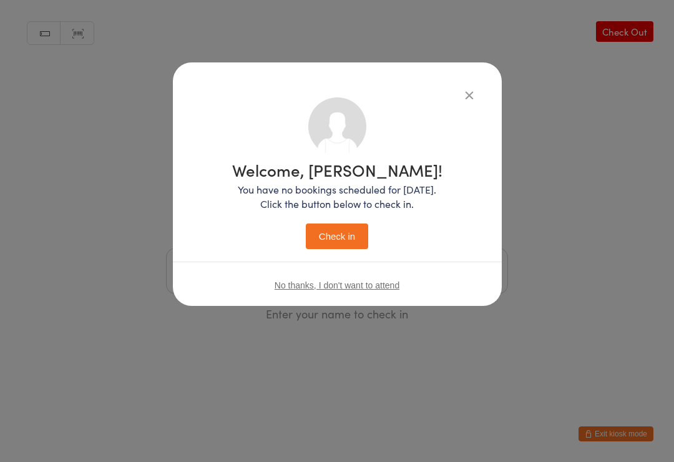
click at [350, 237] on button "Check in" at bounding box center [337, 236] width 62 height 26
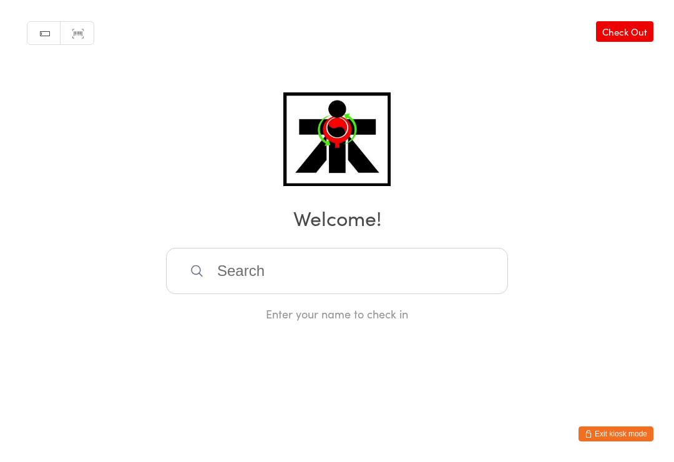
click at [459, 287] on input "search" at bounding box center [337, 271] width 342 height 46
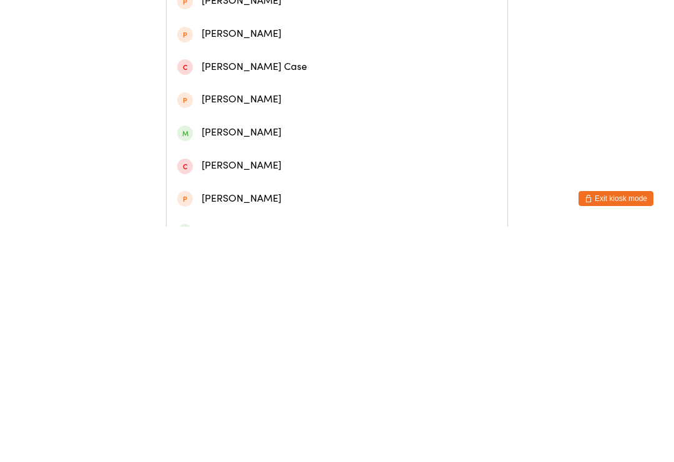
scroll to position [208, 0]
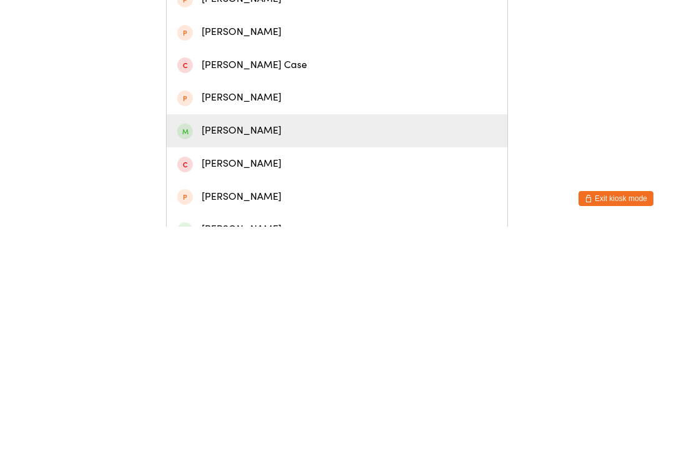
type input "[PERSON_NAME]"
click at [245, 357] on div "[PERSON_NAME]" at bounding box center [336, 365] width 319 height 17
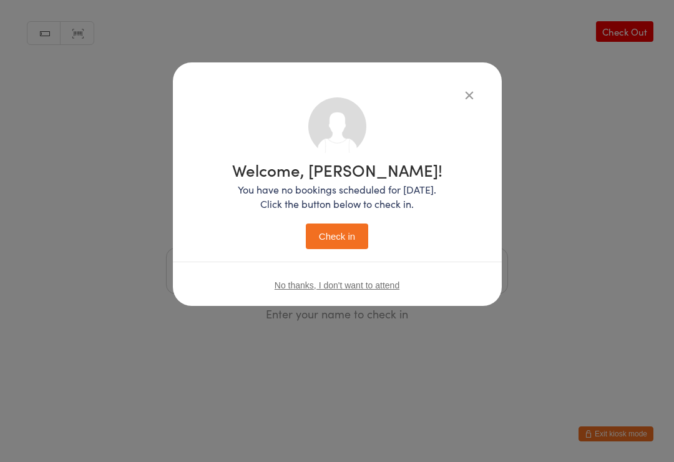
click at [339, 248] on button "Check in" at bounding box center [337, 236] width 62 height 26
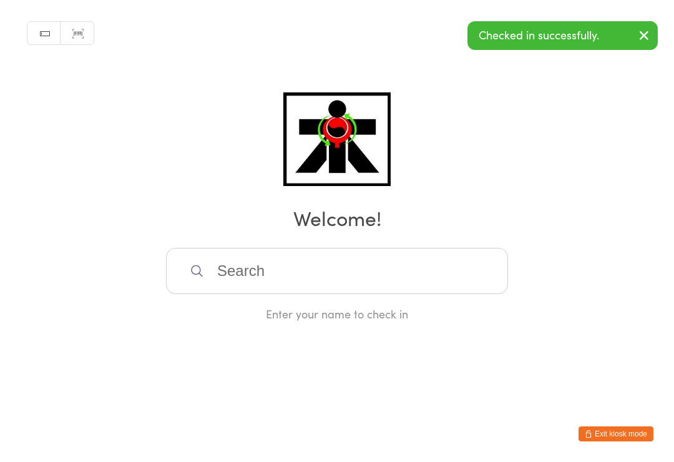
click at [406, 266] on input "search" at bounding box center [337, 271] width 342 height 46
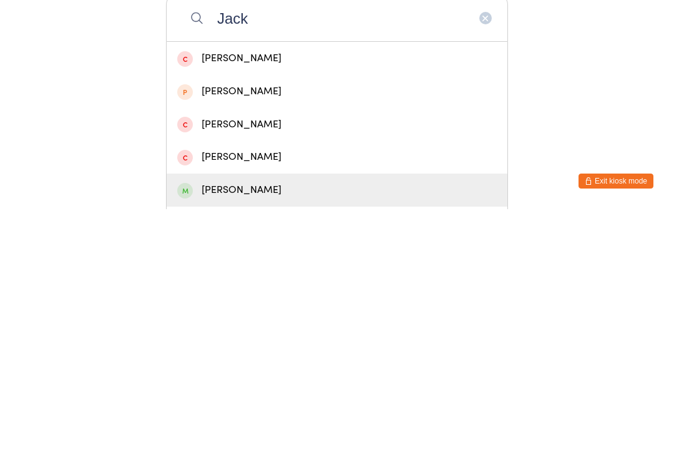
type input "Jack"
click at [226, 434] on div "[PERSON_NAME]" at bounding box center [336, 442] width 319 height 17
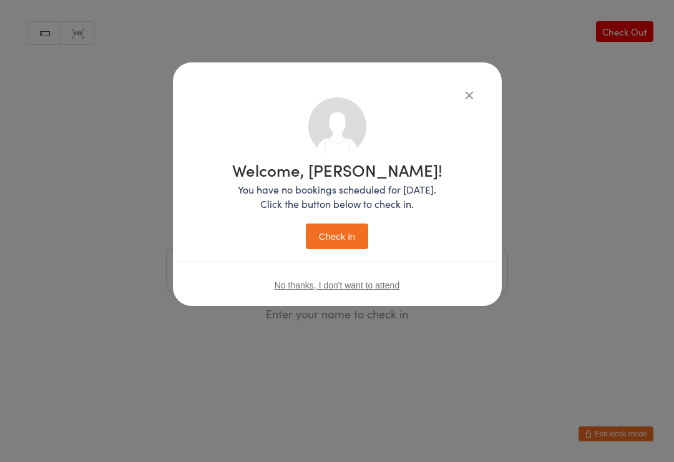
click at [352, 248] on button "Check in" at bounding box center [337, 236] width 62 height 26
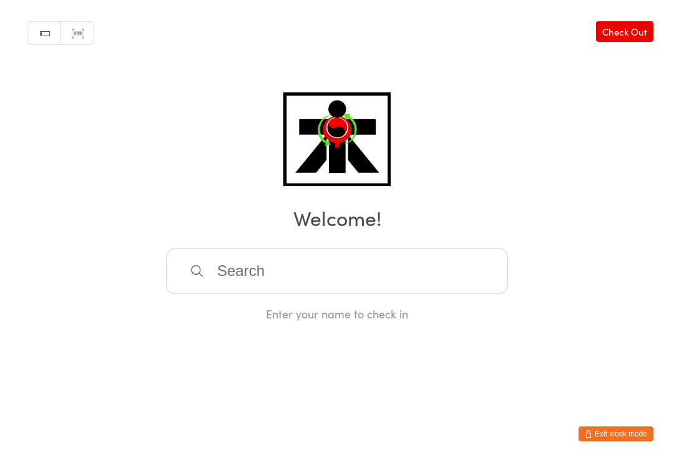
click at [375, 272] on input "search" at bounding box center [337, 271] width 342 height 46
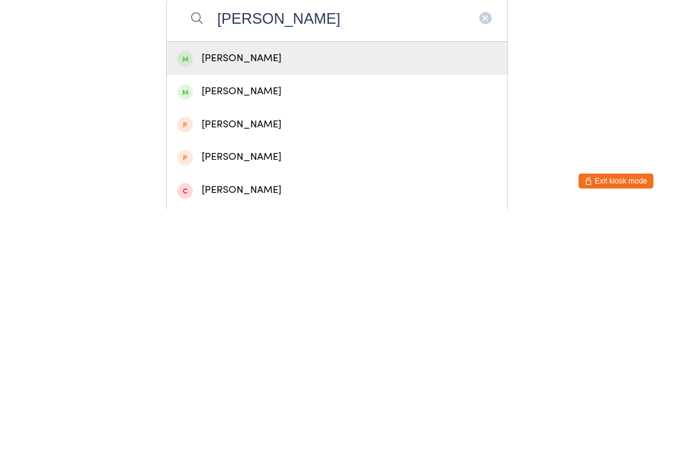
type input "[PERSON_NAME]"
click at [226, 302] on div "[PERSON_NAME]" at bounding box center [336, 310] width 319 height 17
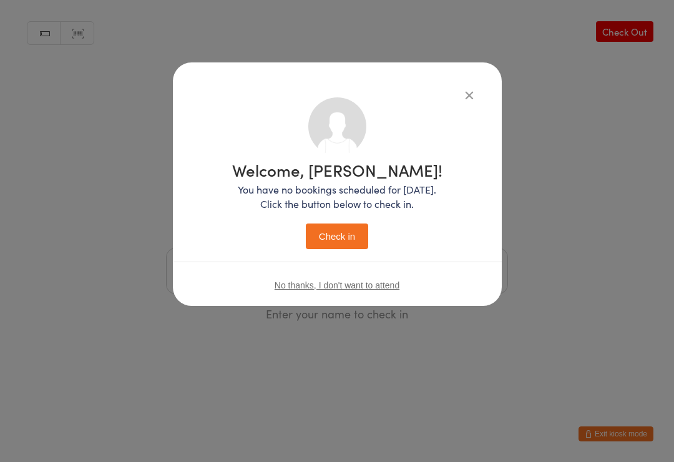
click at [331, 235] on button "Check in" at bounding box center [337, 236] width 62 height 26
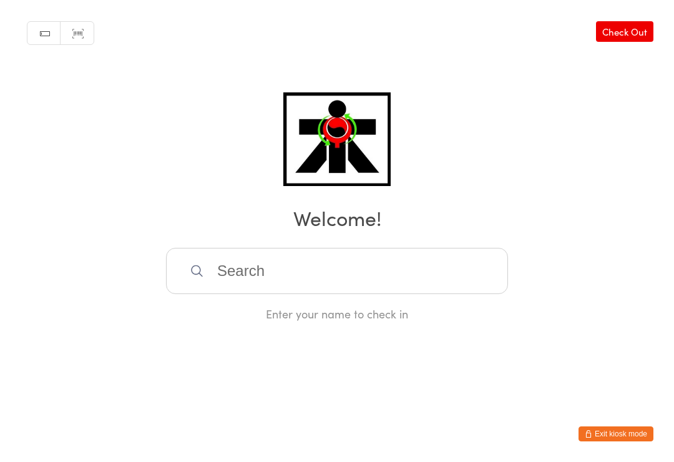
click at [429, 280] on input "search" at bounding box center [337, 271] width 342 height 46
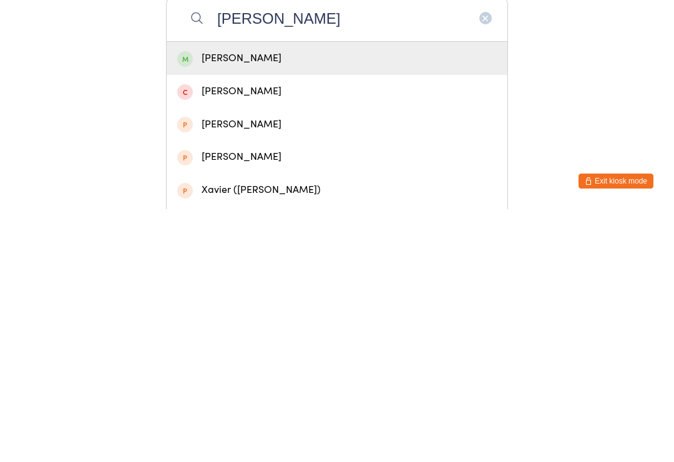
type input "[PERSON_NAME]"
click at [334, 302] on div "[PERSON_NAME]" at bounding box center [336, 310] width 319 height 17
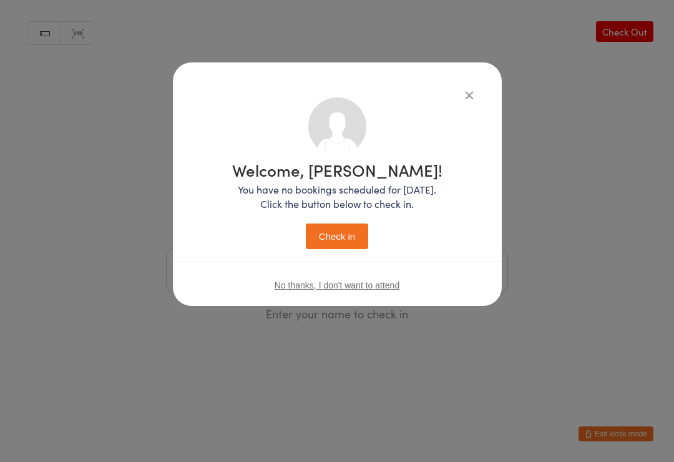
click at [343, 236] on button "Check in" at bounding box center [337, 236] width 62 height 26
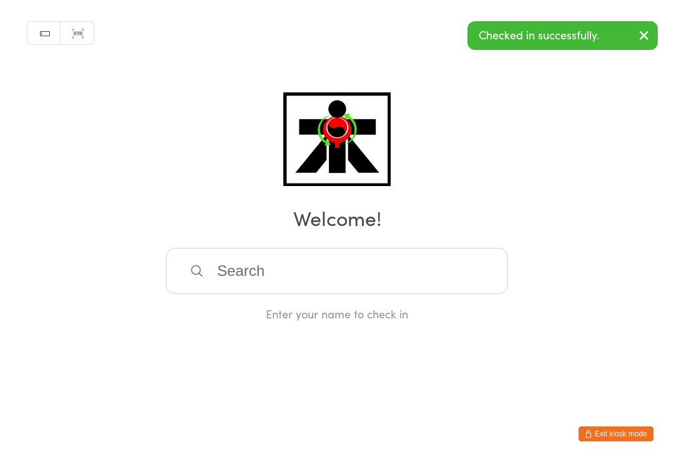
click at [463, 275] on input "search" at bounding box center [337, 271] width 342 height 46
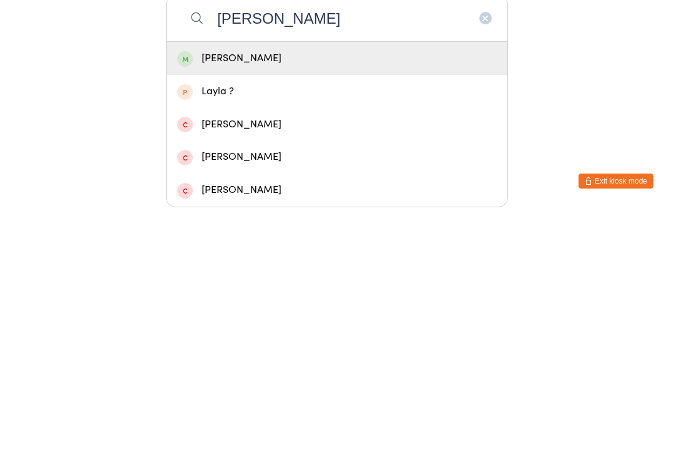
type input "[PERSON_NAME]"
click at [405, 302] on div "[PERSON_NAME]" at bounding box center [336, 310] width 319 height 17
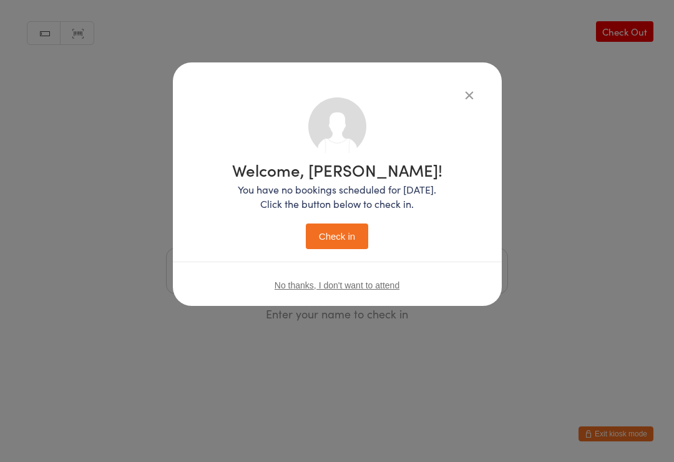
click at [337, 230] on button "Check in" at bounding box center [337, 236] width 62 height 26
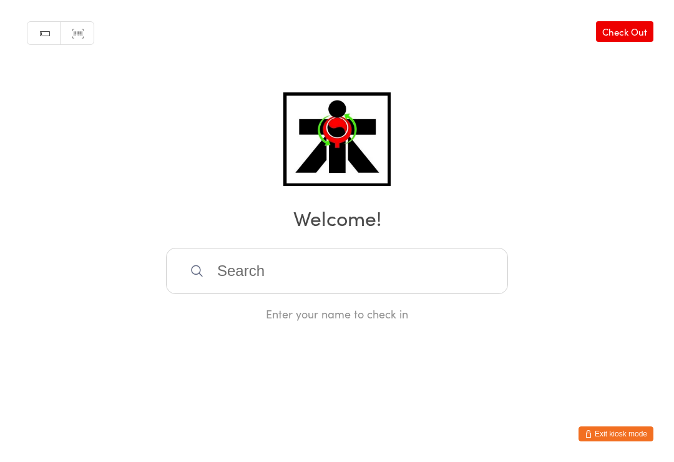
click at [464, 278] on input "search" at bounding box center [337, 271] width 342 height 46
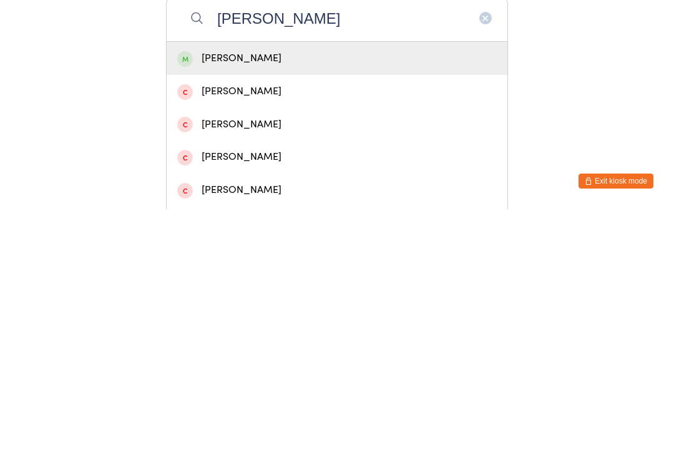
type input "[PERSON_NAME]"
click at [297, 302] on div "[PERSON_NAME]" at bounding box center [336, 310] width 319 height 17
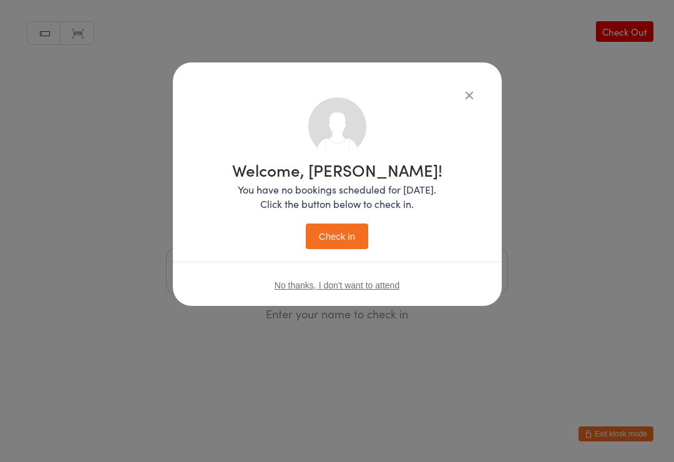
click at [350, 236] on button "Check in" at bounding box center [337, 236] width 62 height 26
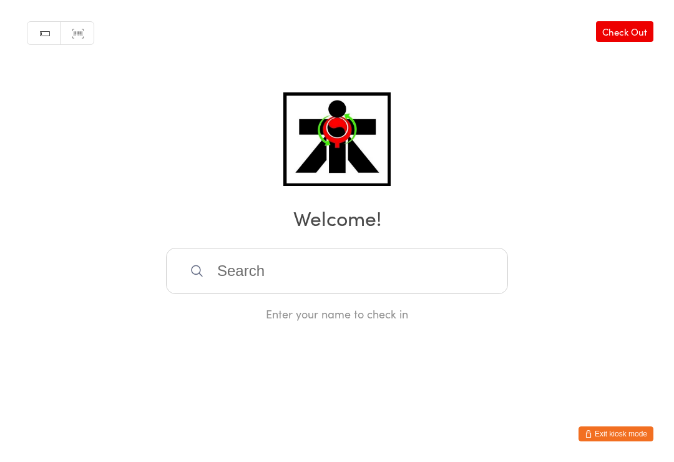
click at [405, 280] on input "search" at bounding box center [337, 271] width 342 height 46
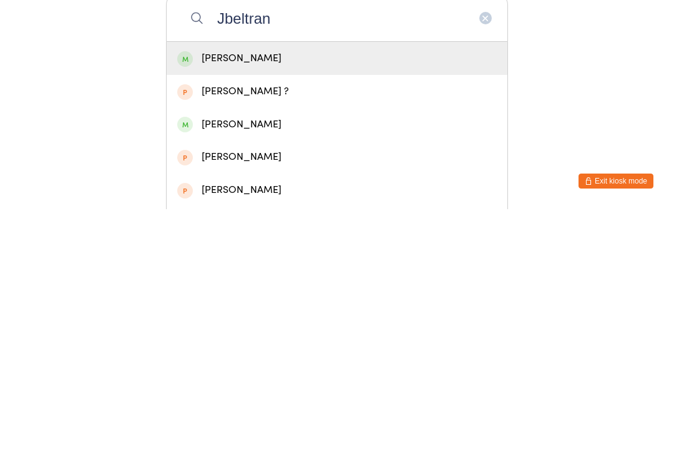
type input "Jbeltran"
click at [437, 302] on div "[PERSON_NAME]" at bounding box center [336, 310] width 319 height 17
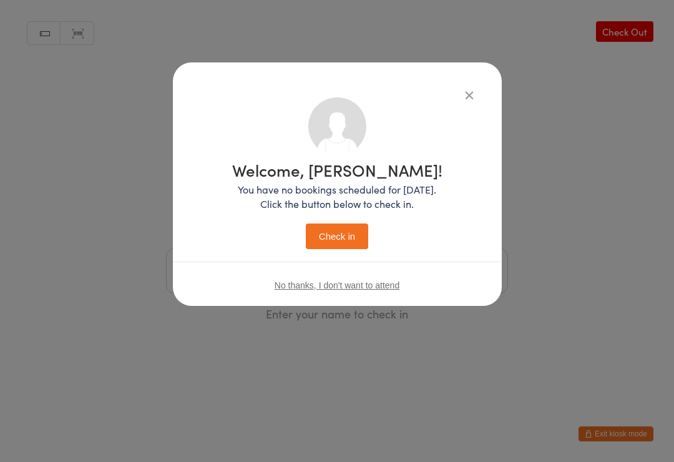
click at [344, 230] on button "Check in" at bounding box center [337, 236] width 62 height 26
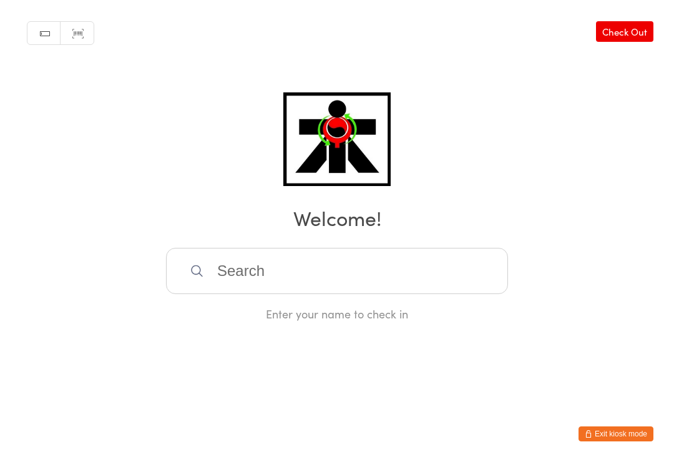
click at [257, 291] on input "search" at bounding box center [337, 271] width 342 height 46
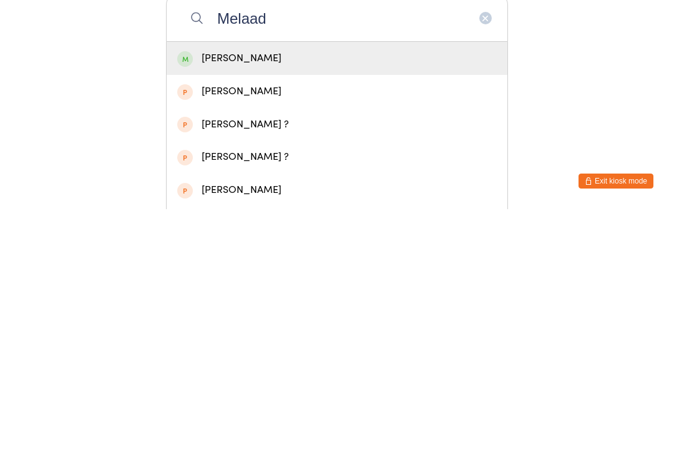
type input "Melaad"
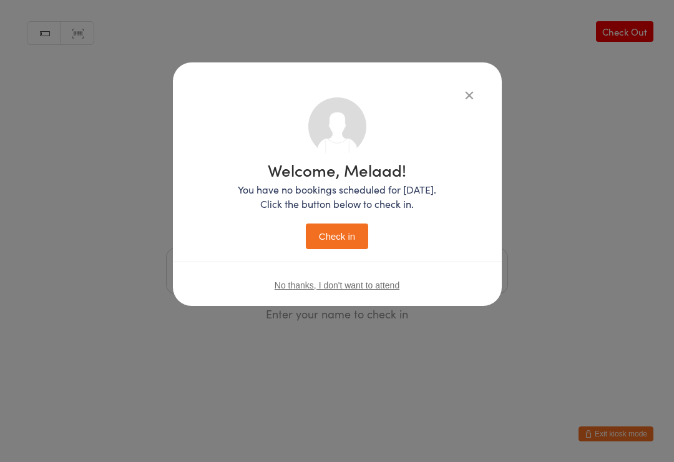
click at [342, 238] on button "Check in" at bounding box center [337, 236] width 62 height 26
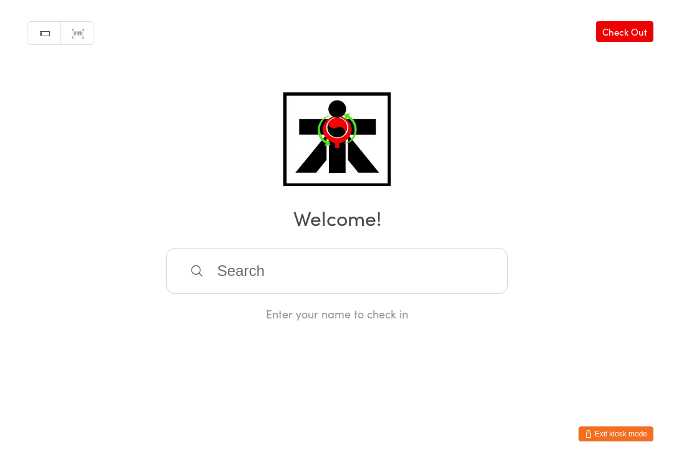
click at [223, 291] on input "search" at bounding box center [337, 271] width 342 height 46
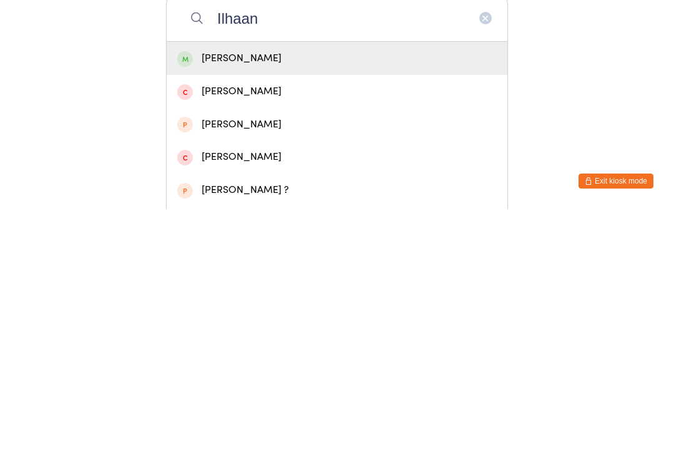
type input "Ilhaan"
click at [217, 302] on div "[PERSON_NAME]" at bounding box center [336, 310] width 319 height 17
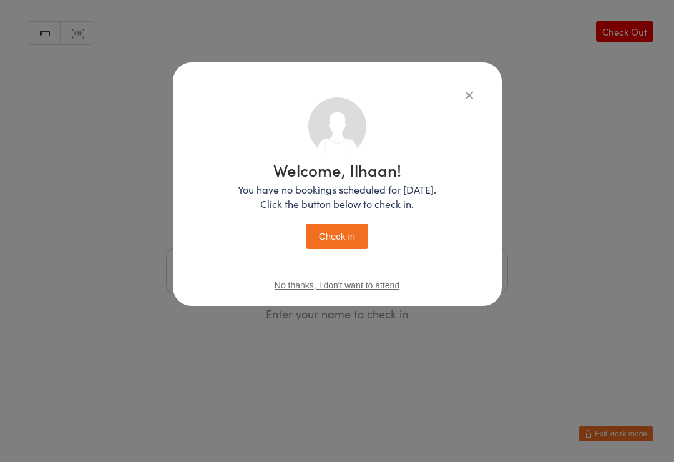
click at [324, 246] on button "Check in" at bounding box center [337, 236] width 62 height 26
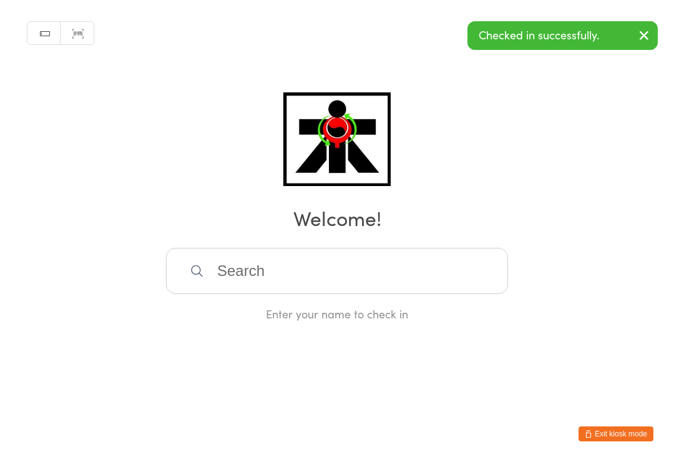
click at [293, 276] on input "search" at bounding box center [337, 271] width 342 height 46
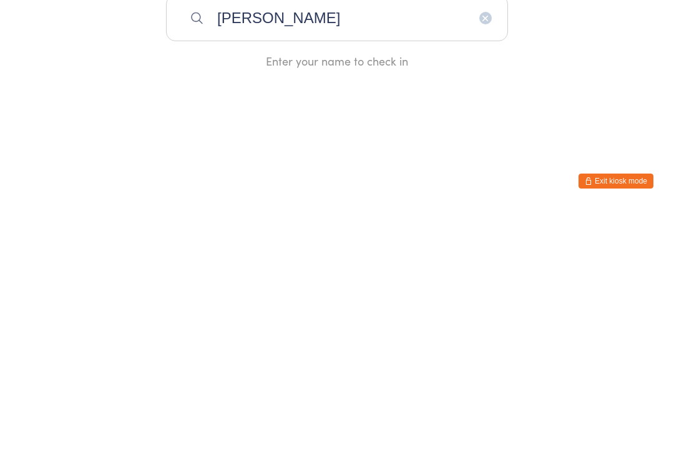
type input "[PERSON_NAME]"
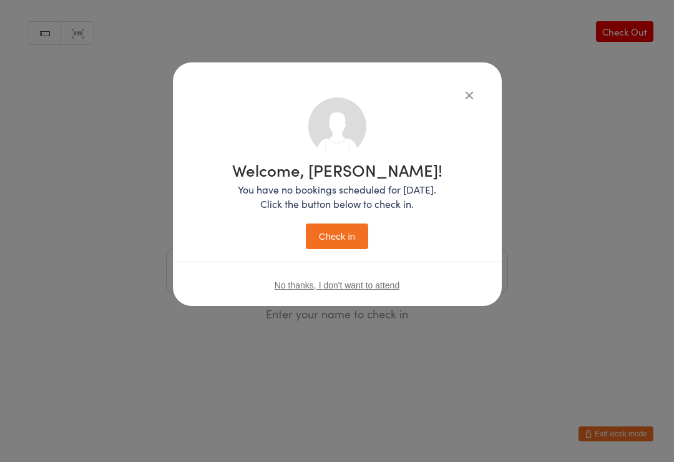
click at [344, 226] on button "Check in" at bounding box center [337, 236] width 62 height 26
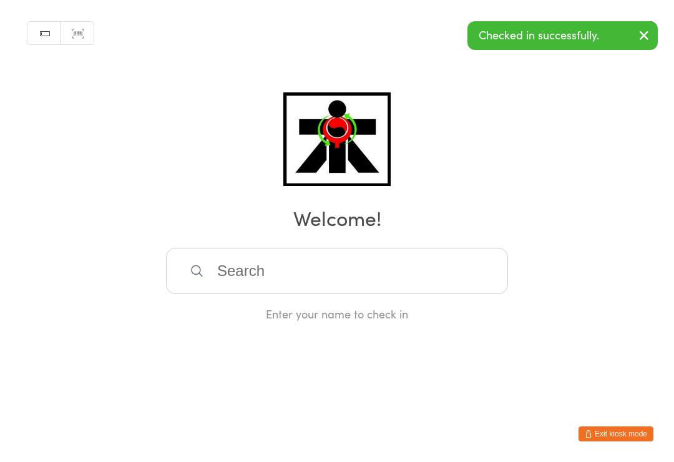
click at [228, 265] on input "search" at bounding box center [337, 271] width 342 height 46
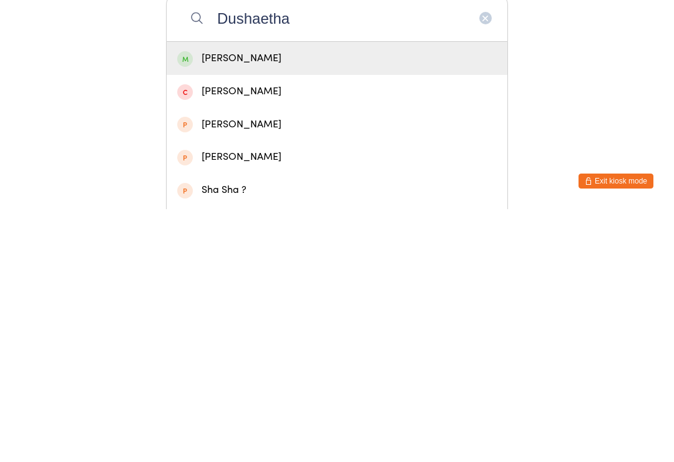
type input "Dushaetha"
click at [240, 294] on div "[PERSON_NAME]" at bounding box center [337, 310] width 341 height 33
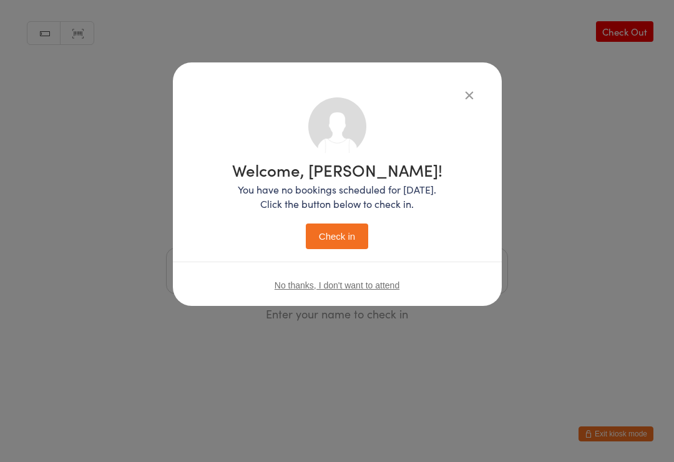
click at [332, 246] on button "Check in" at bounding box center [337, 236] width 62 height 26
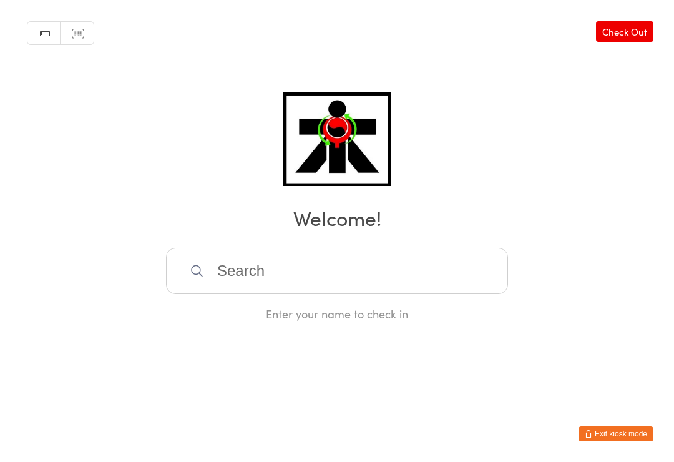
click at [232, 281] on input "search" at bounding box center [337, 271] width 342 height 46
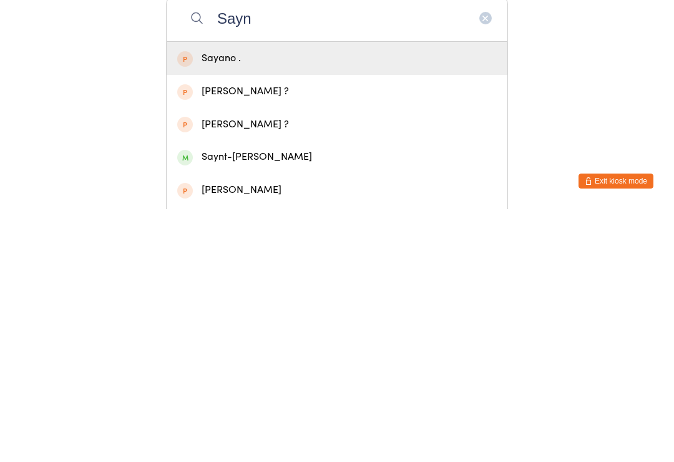
type input "Sayn"
click at [232, 401] on div "Saynt-[PERSON_NAME]" at bounding box center [336, 409] width 319 height 17
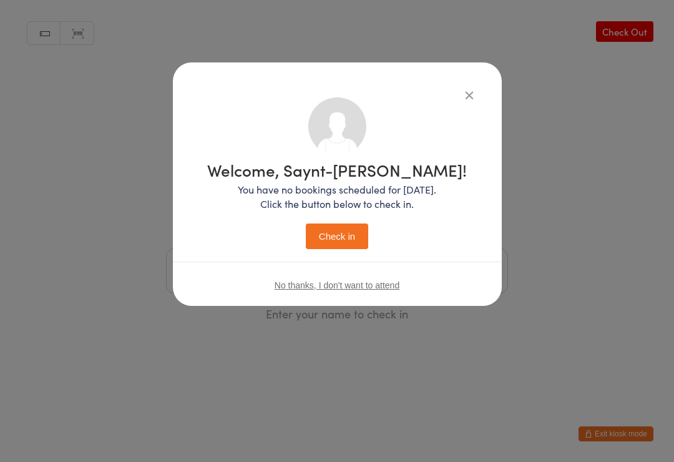
click at [340, 243] on button "Check in" at bounding box center [337, 236] width 62 height 26
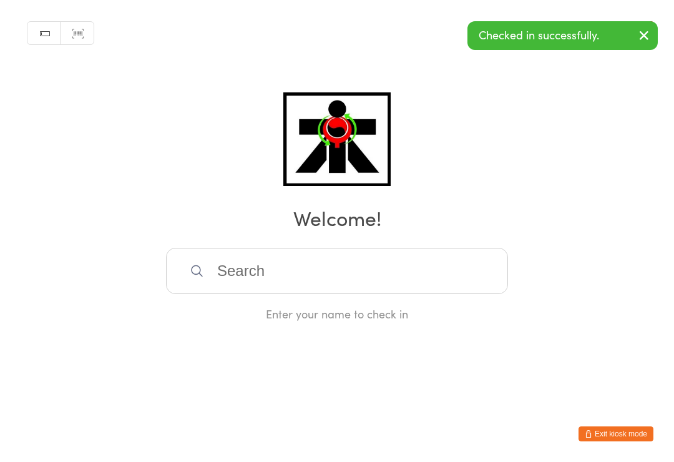
click at [335, 231] on h2 "Welcome!" at bounding box center [336, 217] width 649 height 28
click at [332, 263] on input "search" at bounding box center [337, 271] width 342 height 46
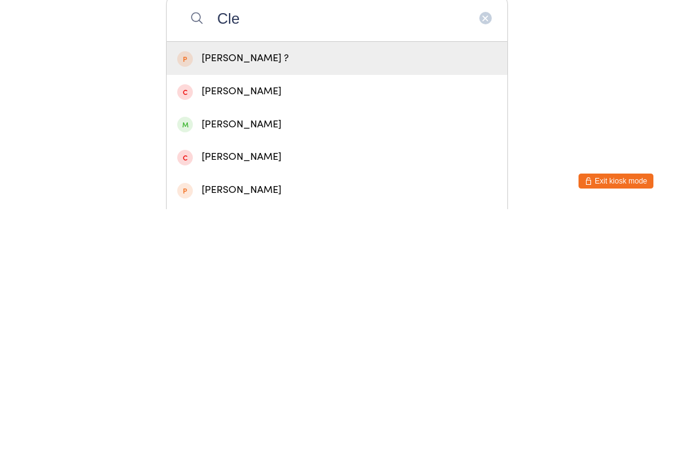
type input "Cle"
click at [234, 369] on div "[PERSON_NAME]" at bounding box center [336, 377] width 319 height 17
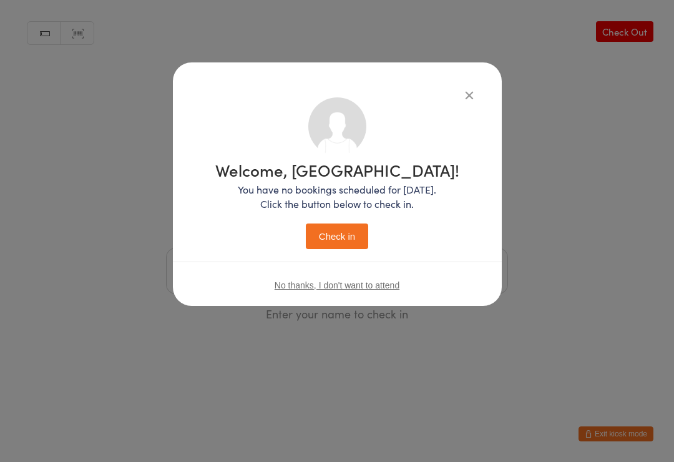
click at [338, 239] on button "Check in" at bounding box center [337, 236] width 62 height 26
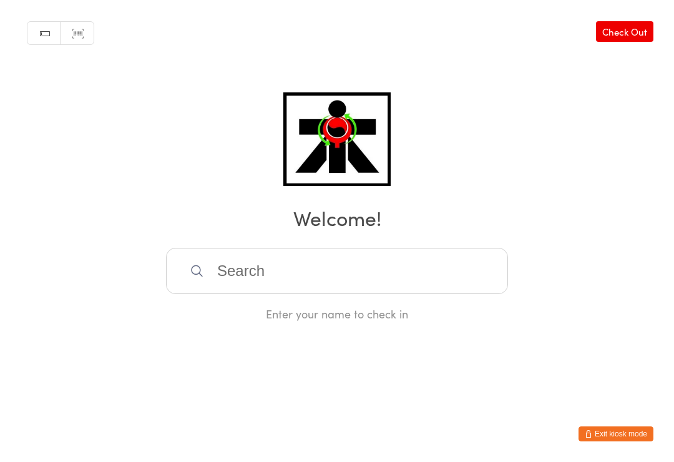
click at [623, 95] on div "Manual search Scanner input Check Out Welcome! Enter your name to check in" at bounding box center [337, 160] width 674 height 321
